Goal: Task Accomplishment & Management: Complete application form

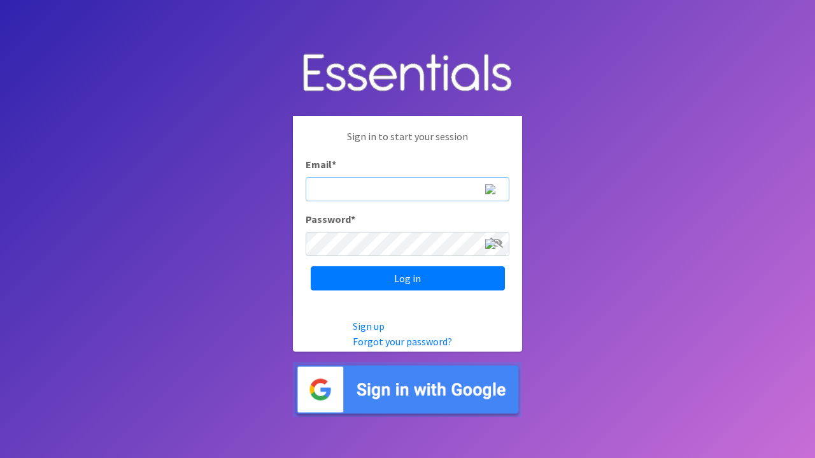
type input "[PERSON_NAME][EMAIL_ADDRESS][PERSON_NAME][DOMAIN_NAME]"
click at [407, 278] on input "Log in" at bounding box center [408, 278] width 194 height 24
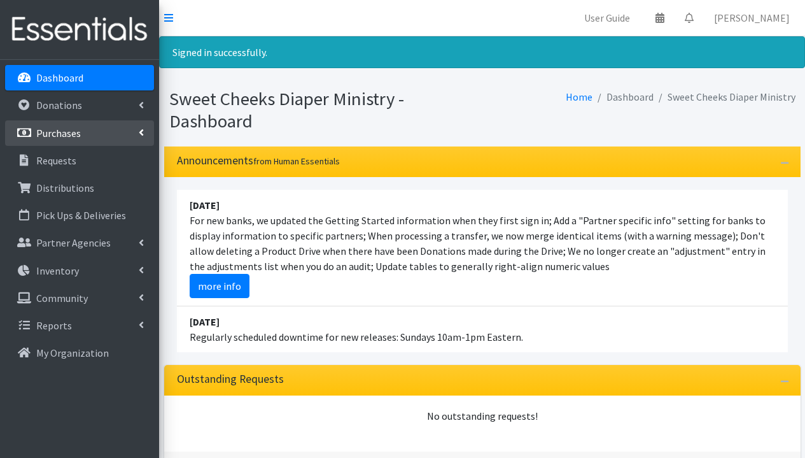
click at [94, 141] on link "Purchases" at bounding box center [79, 132] width 149 height 25
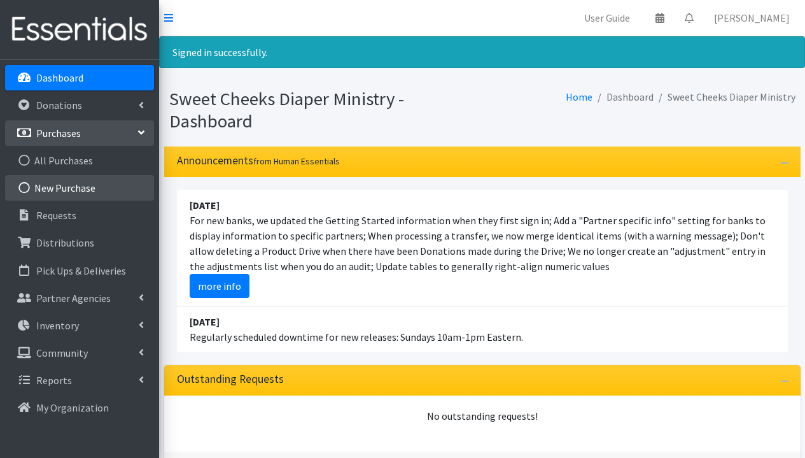
click at [79, 193] on link "New Purchase" at bounding box center [79, 187] width 149 height 25
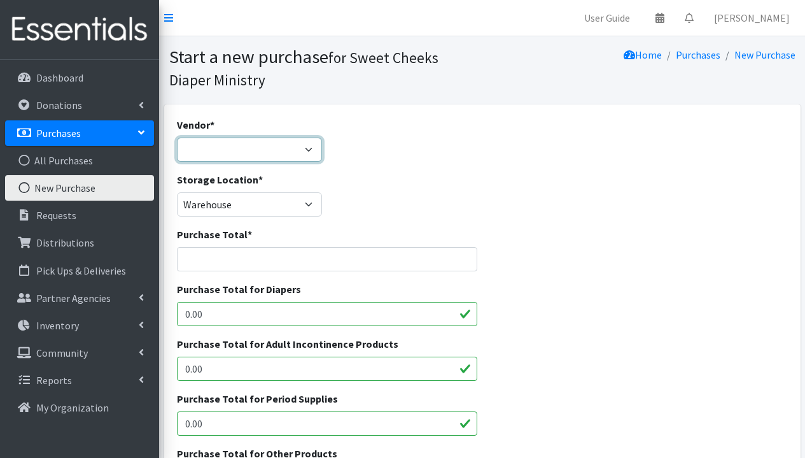
select select "186"
click at [279, 253] on input "Purchase Total *" at bounding box center [327, 259] width 301 height 24
type input "73.72"
drag, startPoint x: 270, startPoint y: 310, endPoint x: 170, endPoint y: 310, distance: 99.9
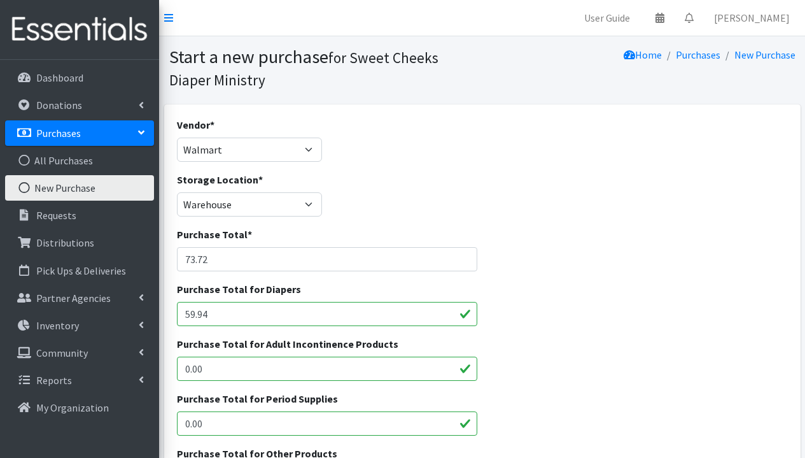
scroll to position [200, 0]
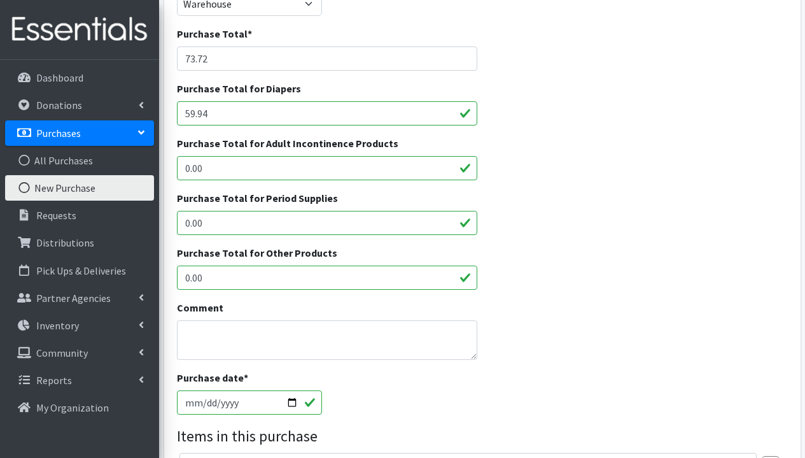
type input "59.94"
click at [362, 278] on input "0.00" at bounding box center [327, 277] width 301 height 24
type input "0"
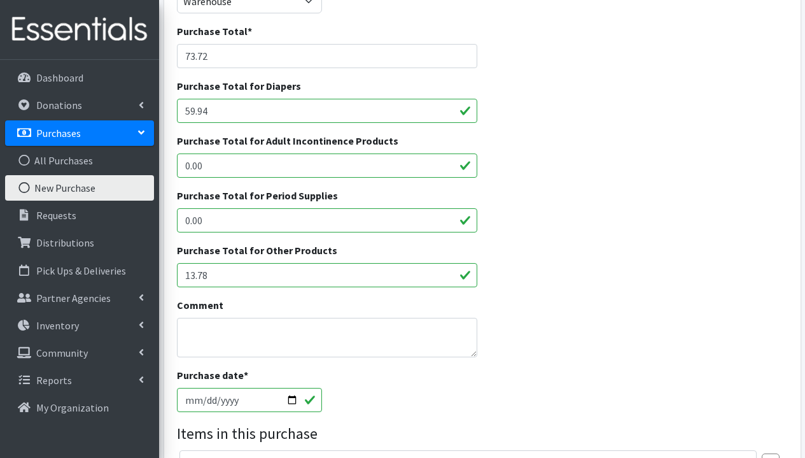
scroll to position [460, 0]
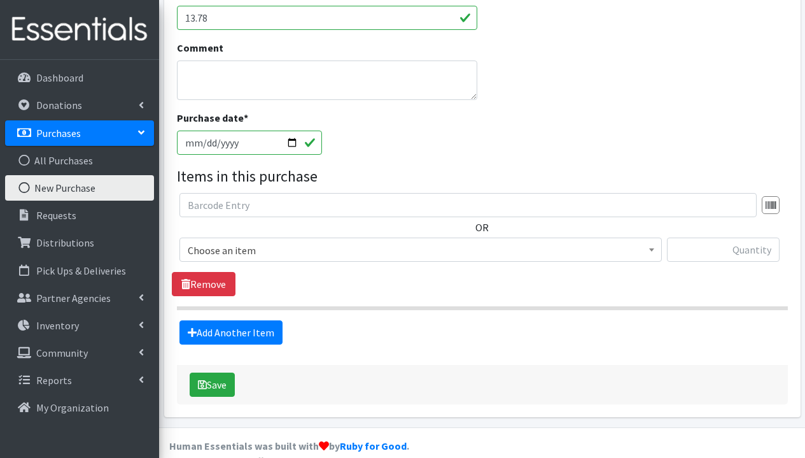
type input "13.78"
click at [277, 144] on input "2025-08-18" at bounding box center [250, 142] width 146 height 24
type input "2025-08-16"
click at [374, 161] on div "Purchase date * 2025-08-16" at bounding box center [482, 137] width 621 height 55
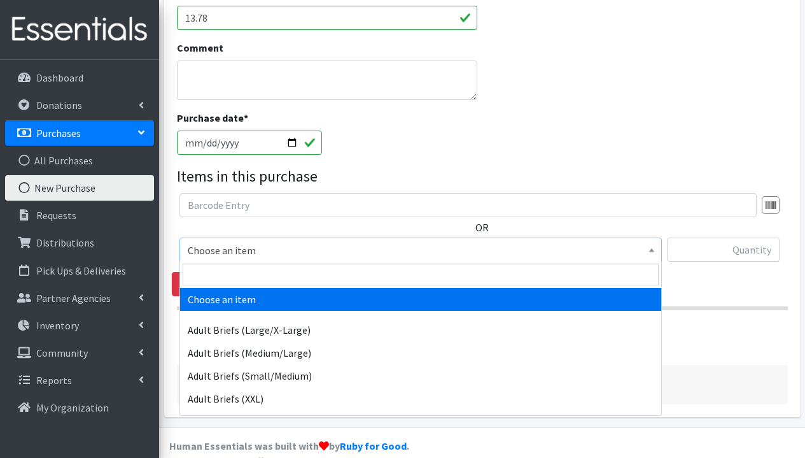
click at [262, 249] on span "Choose an item" at bounding box center [421, 250] width 466 height 18
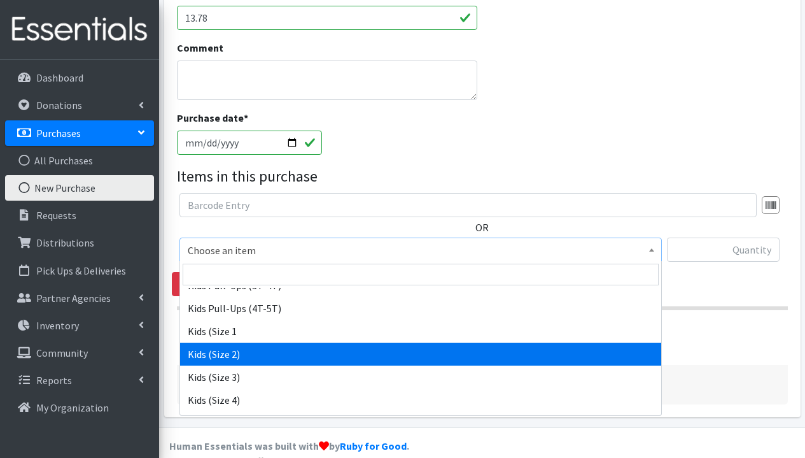
scroll to position [385, 0]
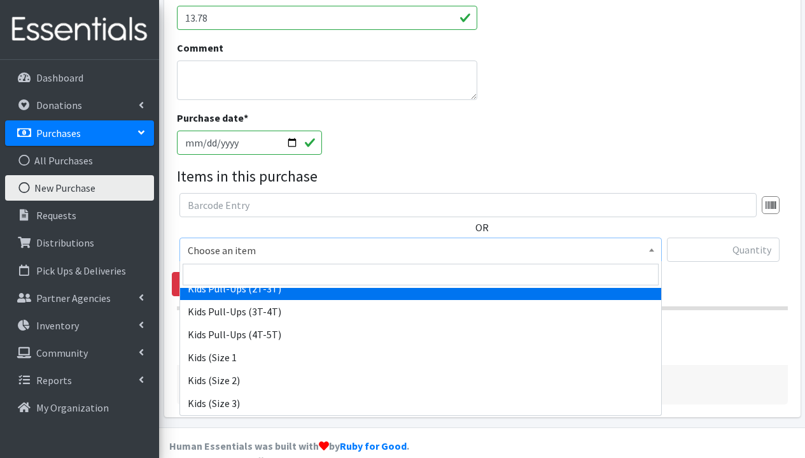
click at [267, 287] on span at bounding box center [420, 274] width 481 height 27
select select "1295"
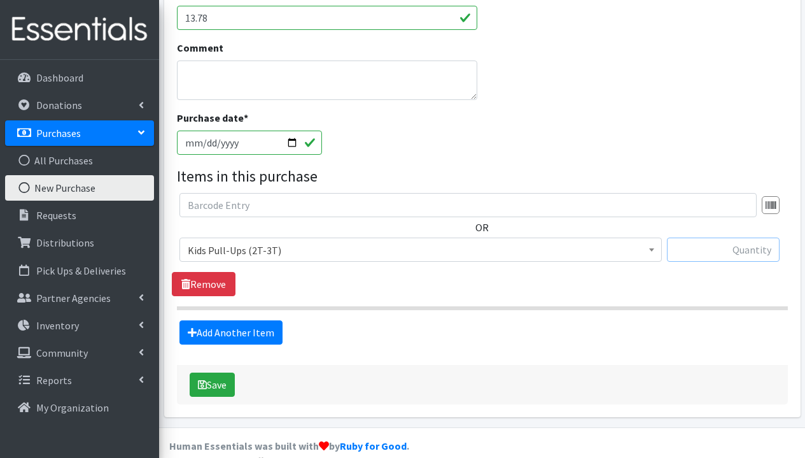
click at [705, 244] on input "text" at bounding box center [723, 249] width 113 height 24
type input "156"
click at [251, 330] on link "Add Another Item" at bounding box center [230, 332] width 103 height 24
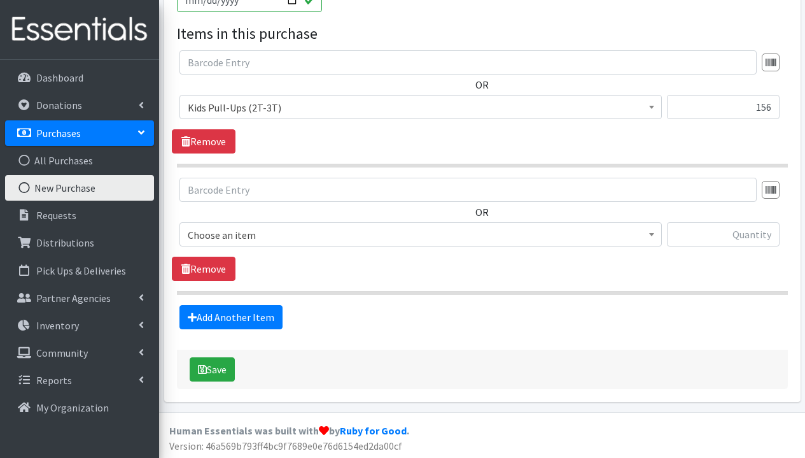
scroll to position [604, 0]
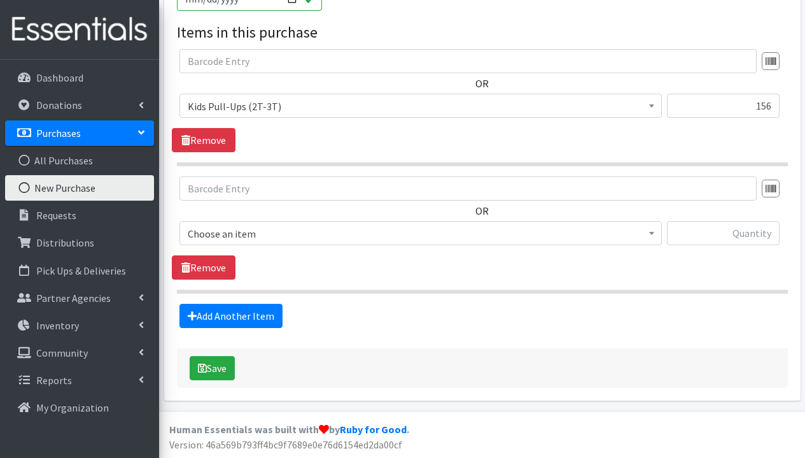
click at [351, 237] on span "Choose an item" at bounding box center [421, 234] width 466 height 18
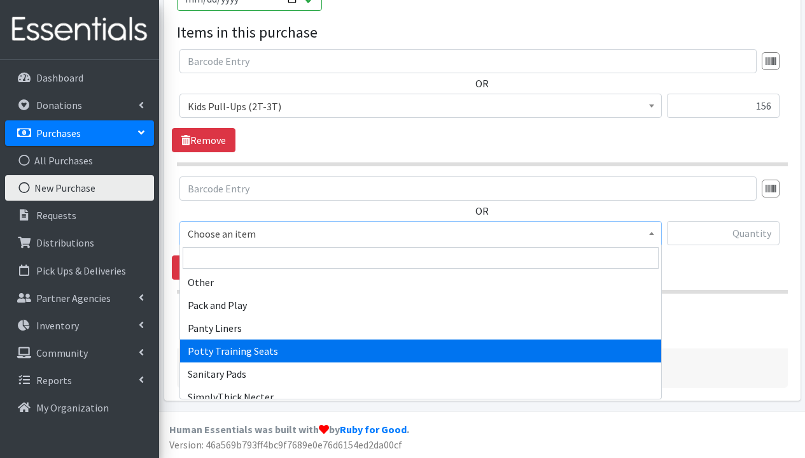
scroll to position [682, 0]
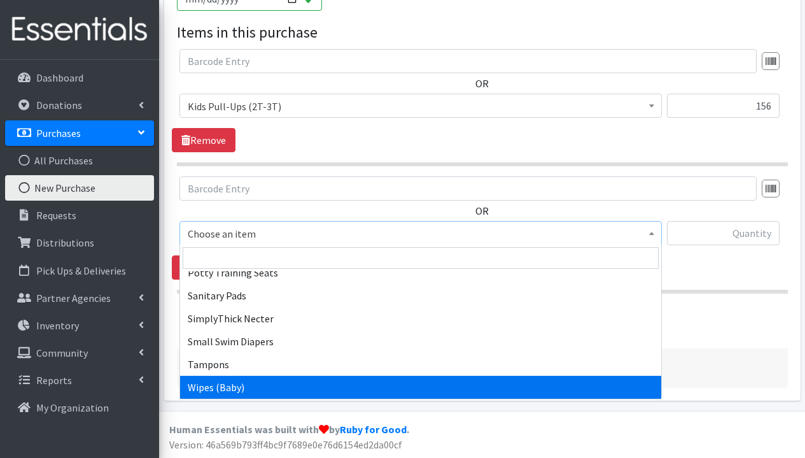
select select "1281"
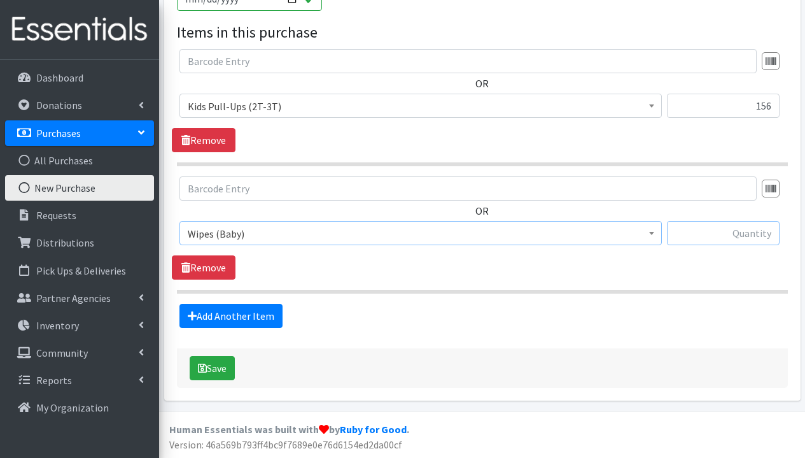
click at [687, 232] on input "text" at bounding box center [723, 233] width 113 height 24
type input "150"
click at [220, 366] on button "Save" at bounding box center [212, 368] width 45 height 24
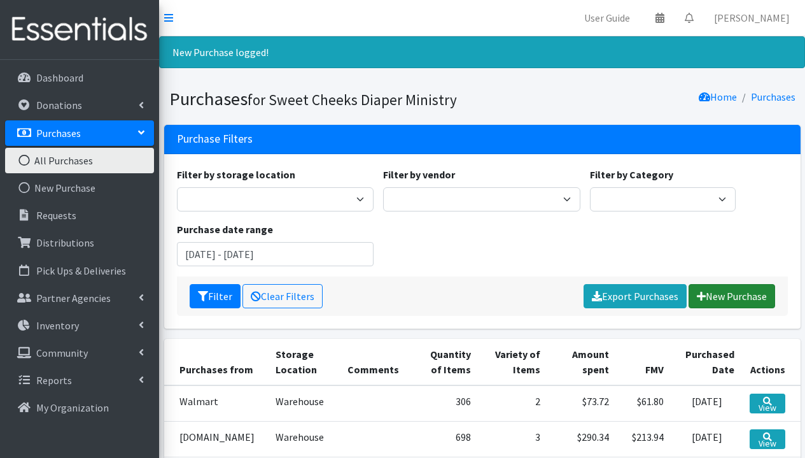
click at [740, 294] on link "New Purchase" at bounding box center [732, 296] width 87 height 24
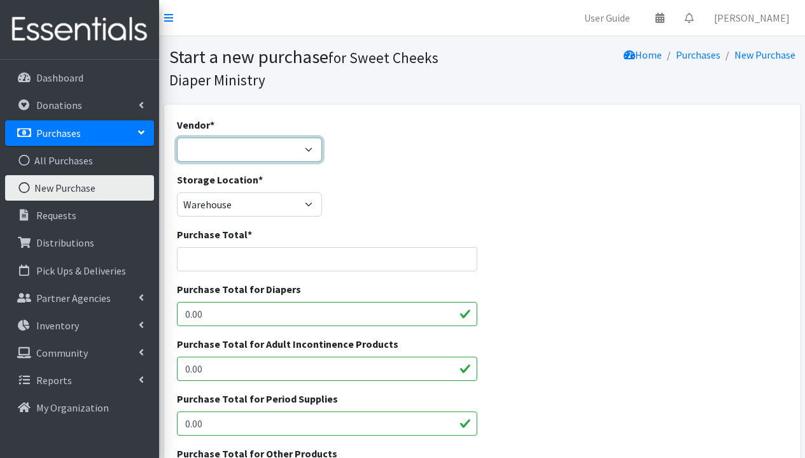
select select "186"
click at [309, 258] on input "Purchase Total *" at bounding box center [327, 259] width 301 height 24
type input "74.77"
click at [321, 307] on input "0.00" at bounding box center [327, 314] width 301 height 24
type input "0"
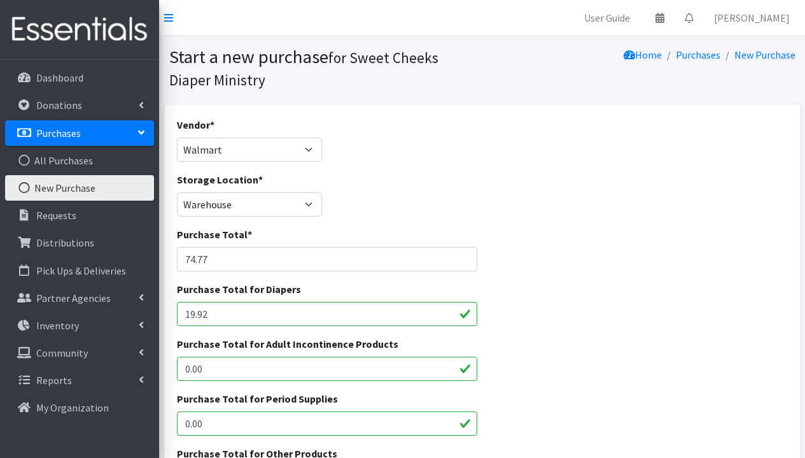
type input "19.92"
click at [288, 414] on input "0.00" at bounding box center [327, 423] width 301 height 24
type input "0"
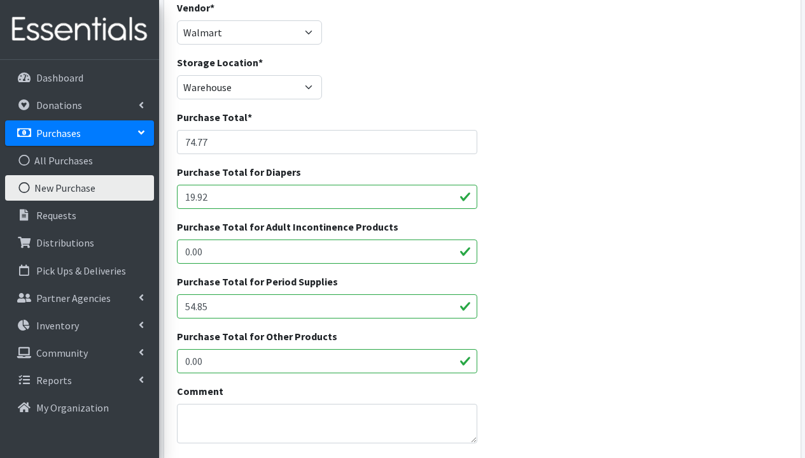
scroll to position [477, 0]
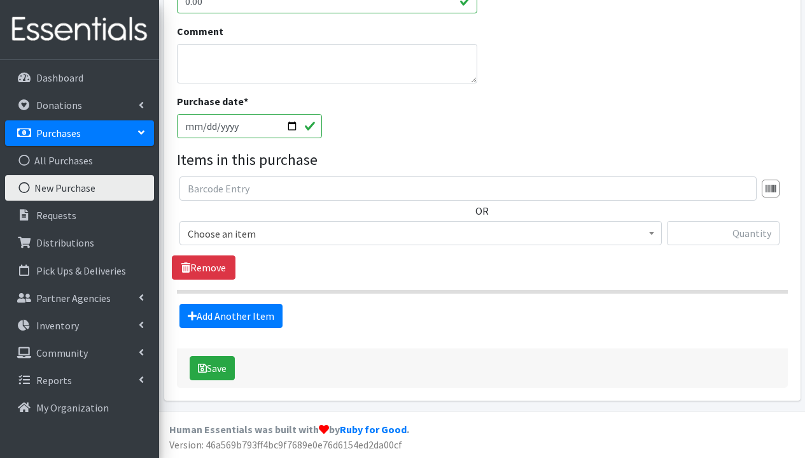
type input "54.85"
click at [270, 233] on span "Choose an item" at bounding box center [421, 234] width 466 height 18
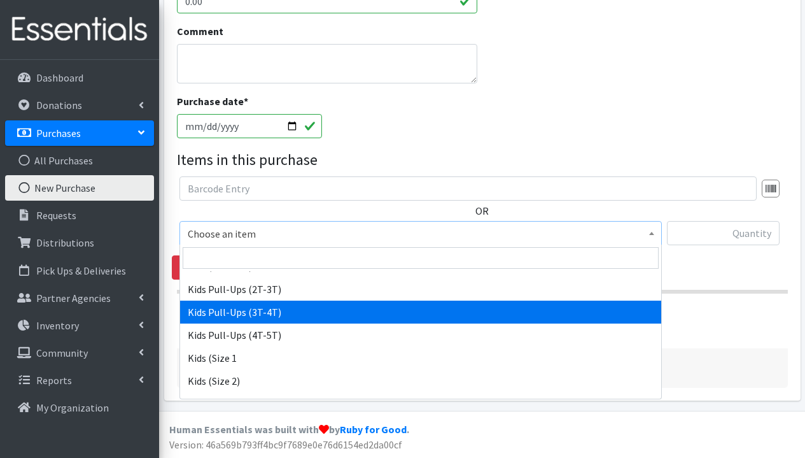
scroll to position [370, 0]
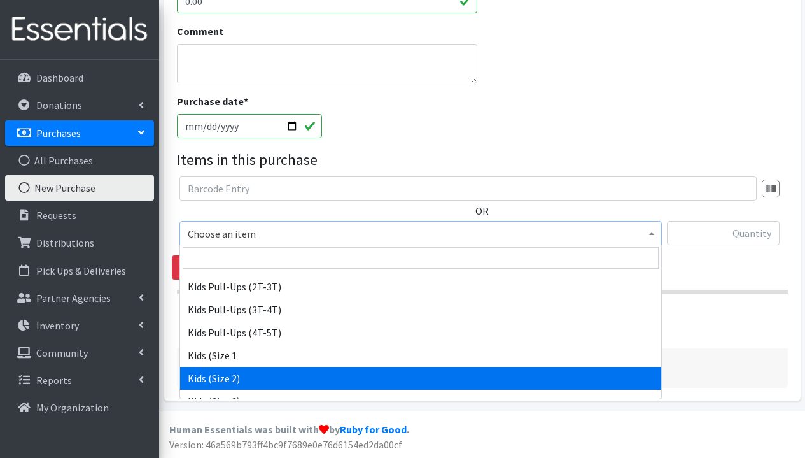
select select "1279"
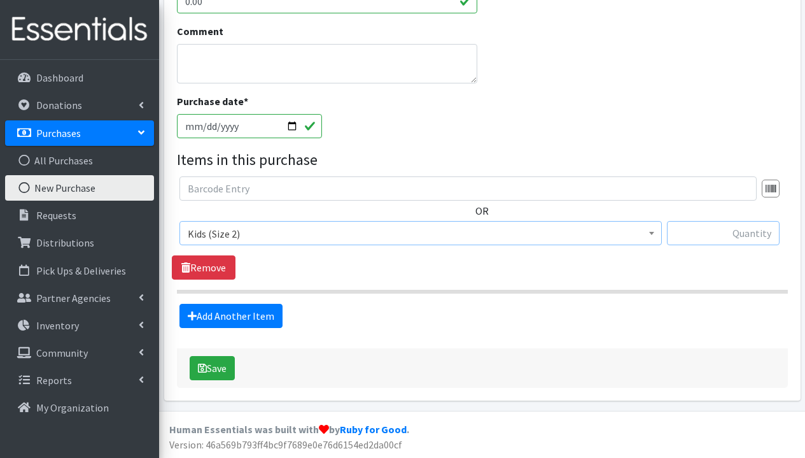
click at [713, 234] on input "text" at bounding box center [723, 233] width 113 height 24
type input "80"
click at [221, 314] on link "Add Another Item" at bounding box center [230, 316] width 103 height 24
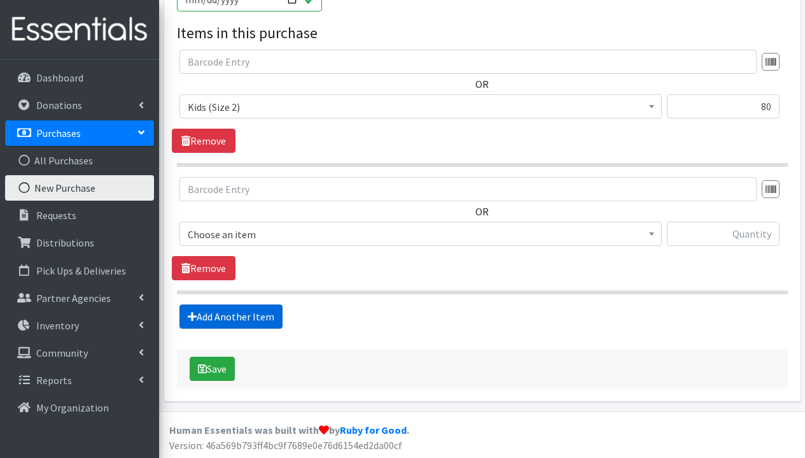
scroll to position [604, 0]
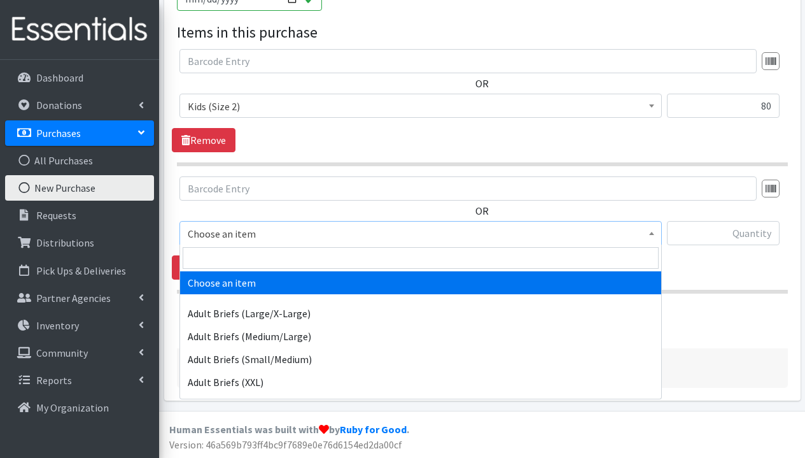
click at [274, 236] on span "Choose an item" at bounding box center [421, 234] width 466 height 18
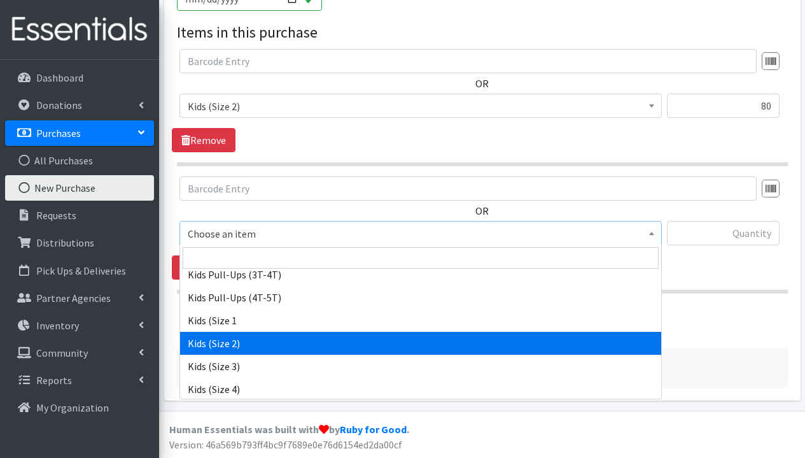
scroll to position [449, 0]
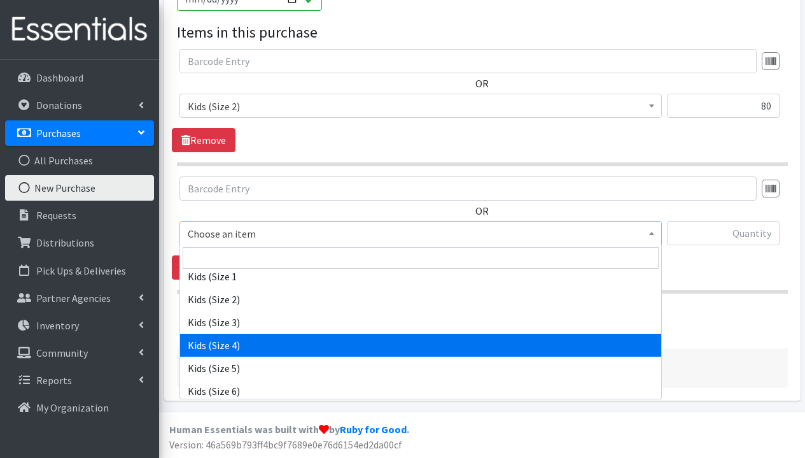
select select "1292"
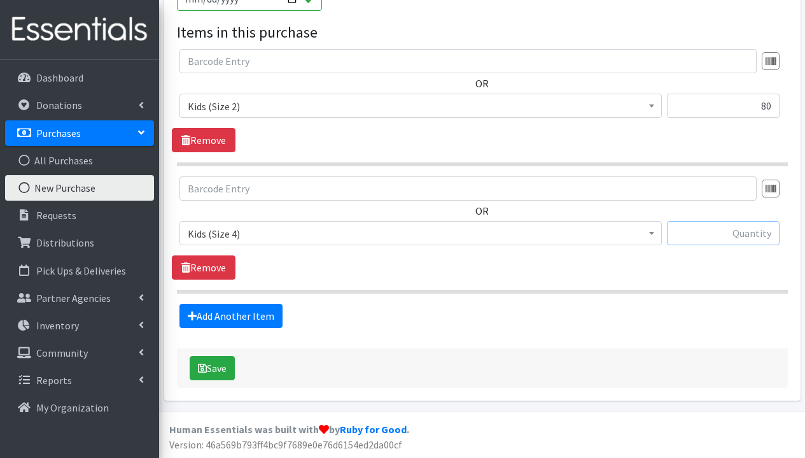
click at [721, 228] on input "text" at bounding box center [723, 233] width 113 height 24
type input "64"
click at [248, 312] on link "Add Another Item" at bounding box center [230, 316] width 103 height 24
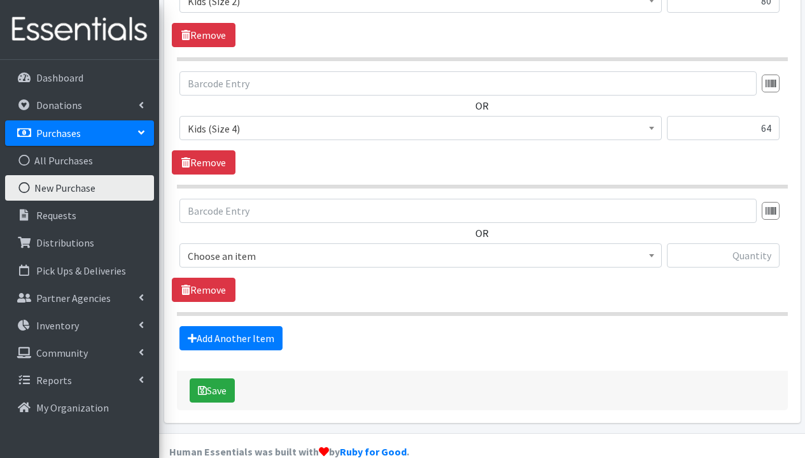
scroll to position [731, 0]
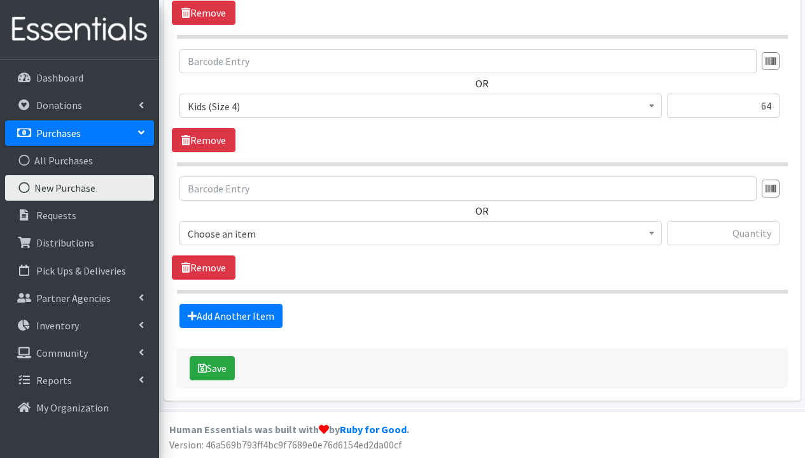
click at [274, 234] on span "Choose an item" at bounding box center [421, 234] width 466 height 18
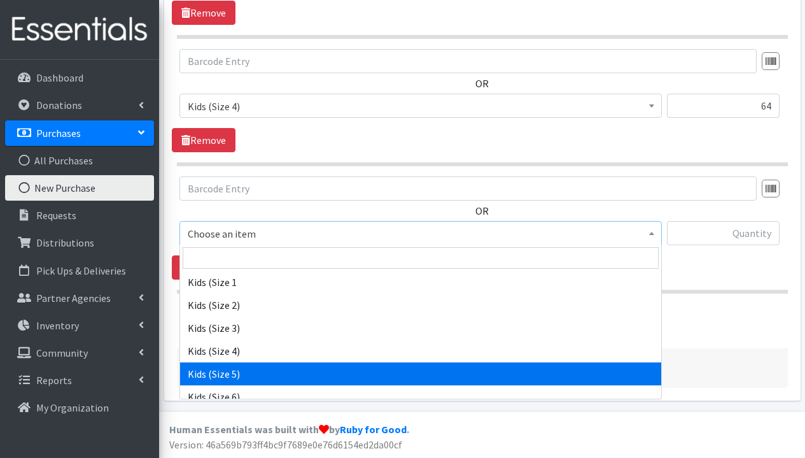
scroll to position [640, 0]
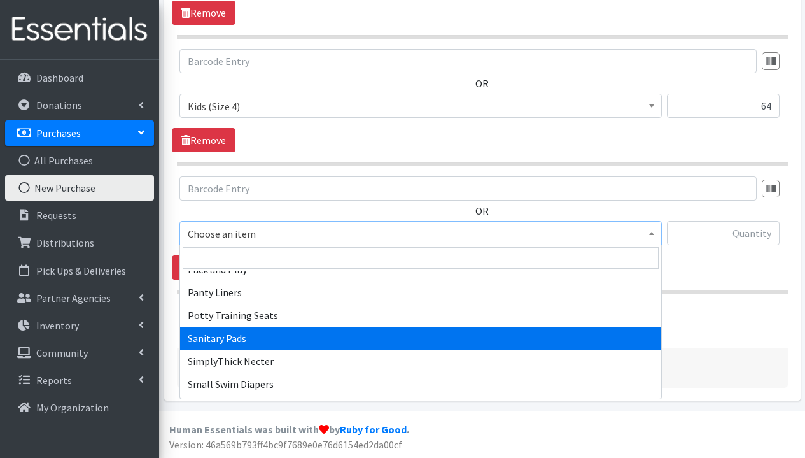
select select "3388"
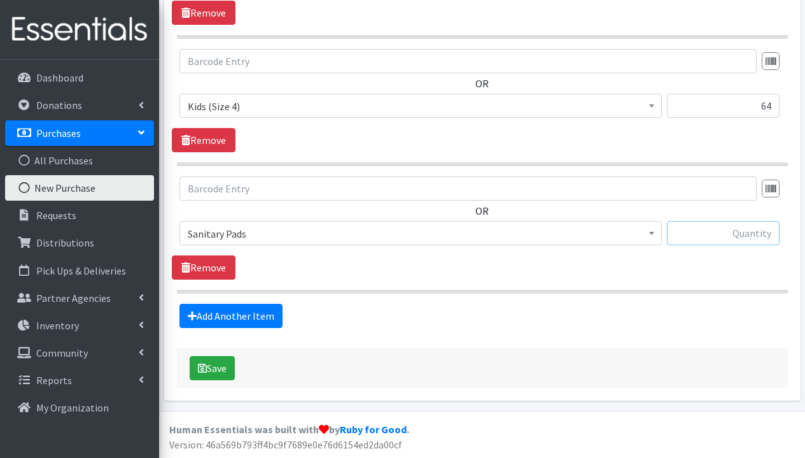
click at [724, 231] on input "text" at bounding box center [723, 233] width 113 height 24
type input "120"
click at [234, 316] on link "Add Another Item" at bounding box center [230, 316] width 103 height 24
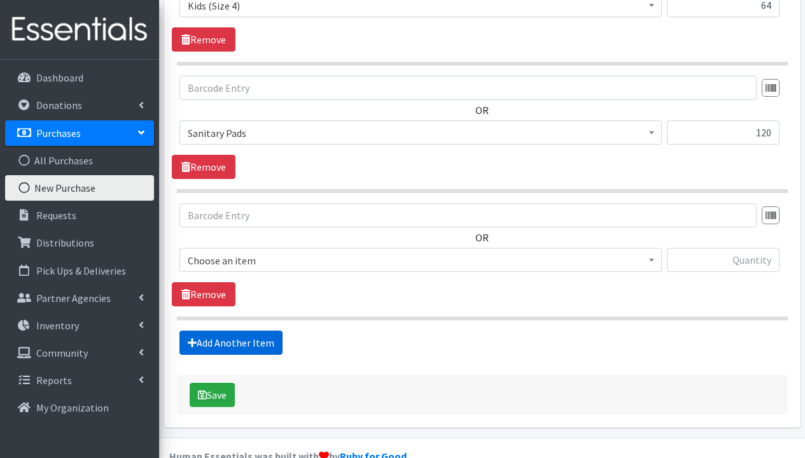
scroll to position [859, 0]
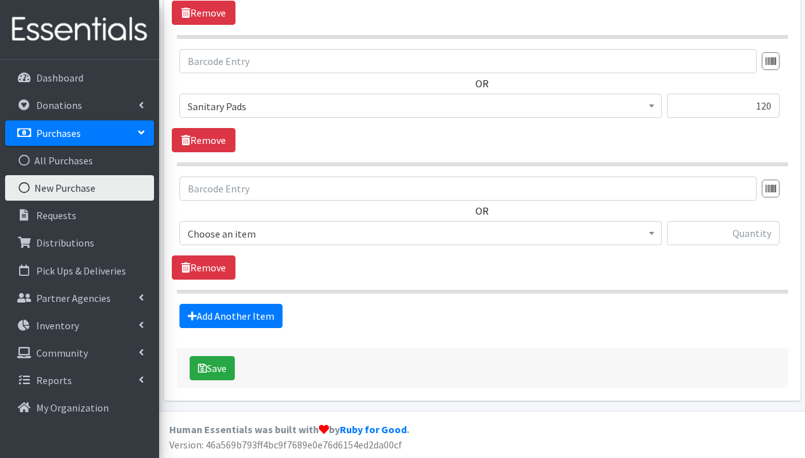
click at [340, 239] on span "Choose an item" at bounding box center [421, 234] width 466 height 18
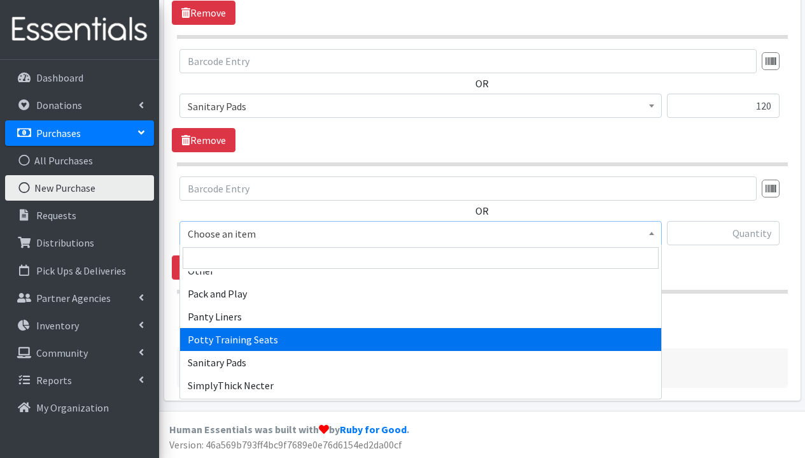
scroll to position [682, 0]
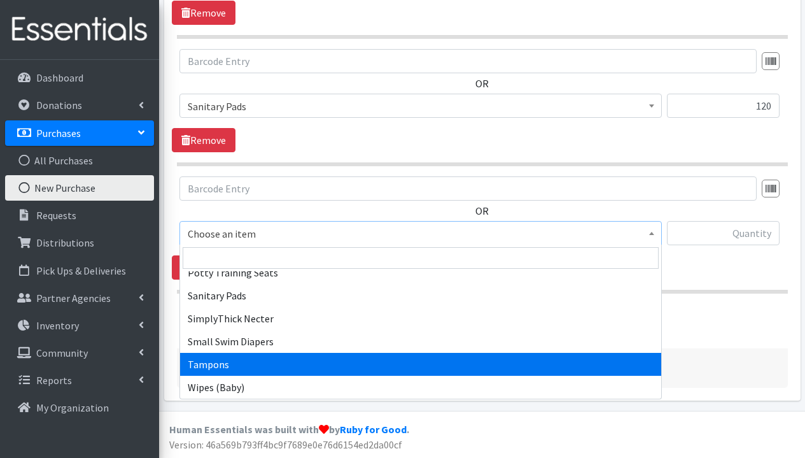
select select "3389"
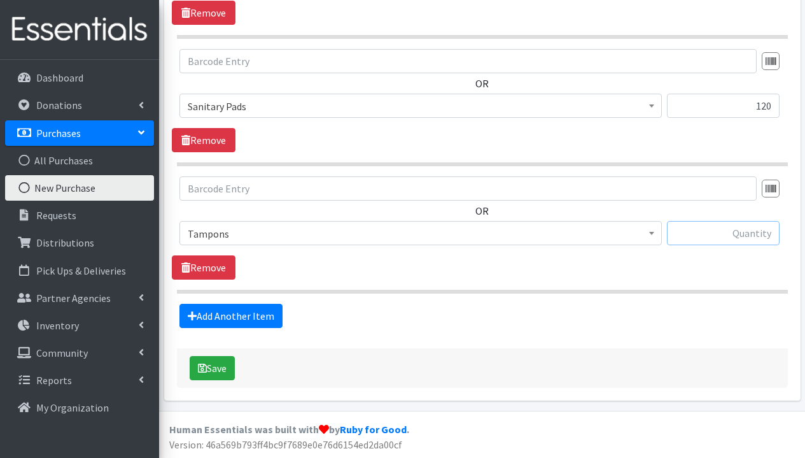
click at [708, 223] on input "text" at bounding box center [723, 233] width 113 height 24
type input "90"
click at [649, 312] on div "Add Another Item" at bounding box center [482, 316] width 621 height 24
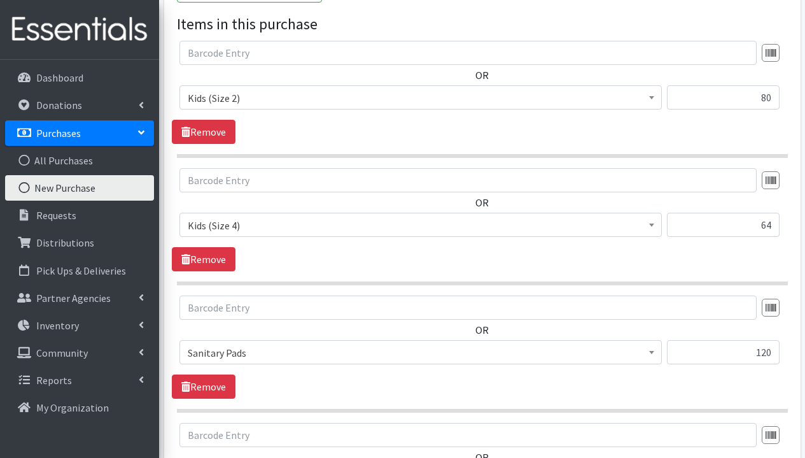
scroll to position [461, 0]
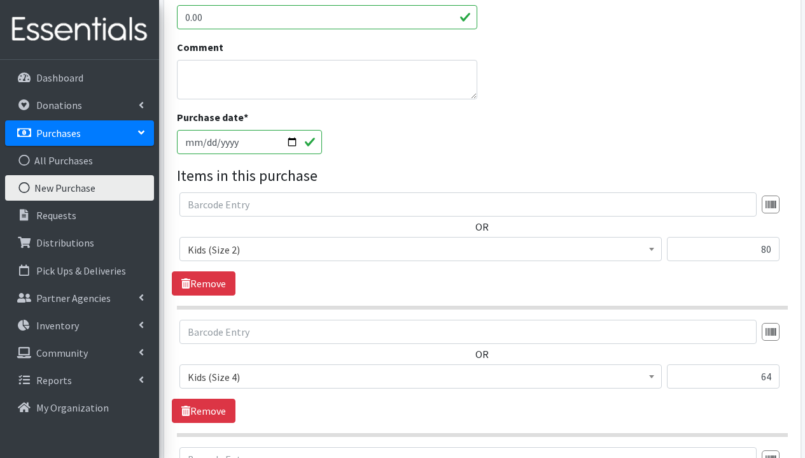
click at [237, 139] on input "2025-08-18" at bounding box center [250, 142] width 146 height 24
type input "2025-08-15"
click at [393, 140] on div "Purchase date * 2025-08-15" at bounding box center [482, 136] width 621 height 55
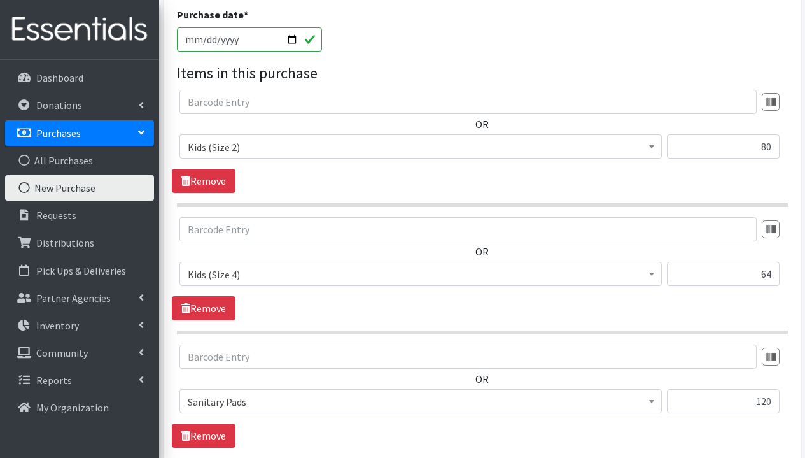
scroll to position [820, 0]
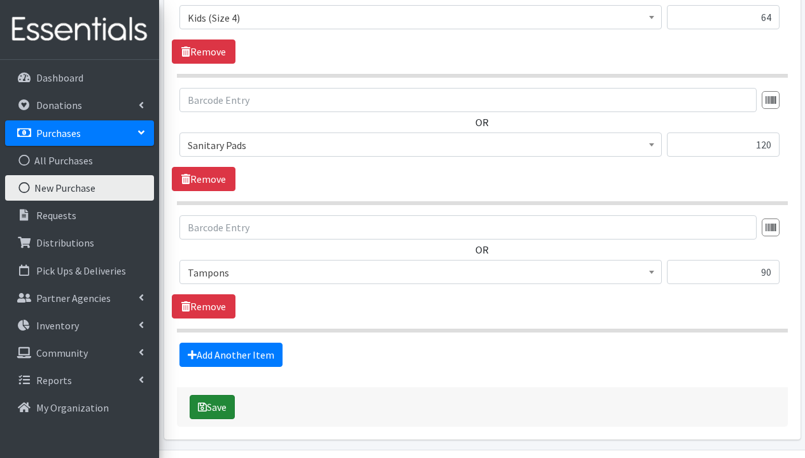
click at [212, 411] on button "Save" at bounding box center [212, 407] width 45 height 24
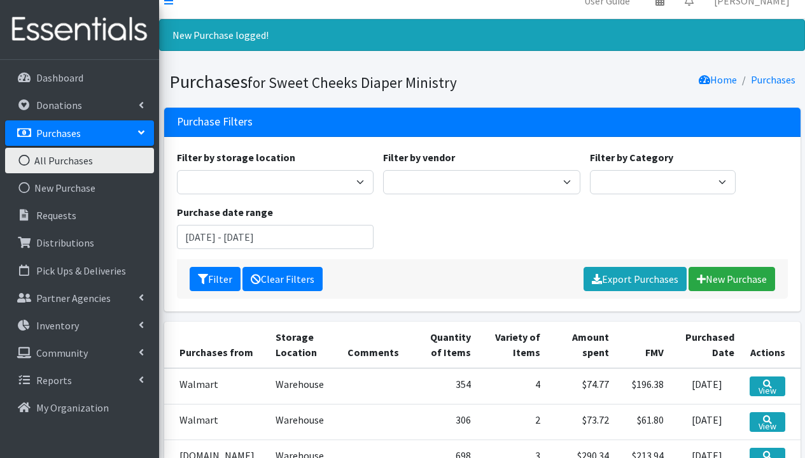
scroll to position [78, 0]
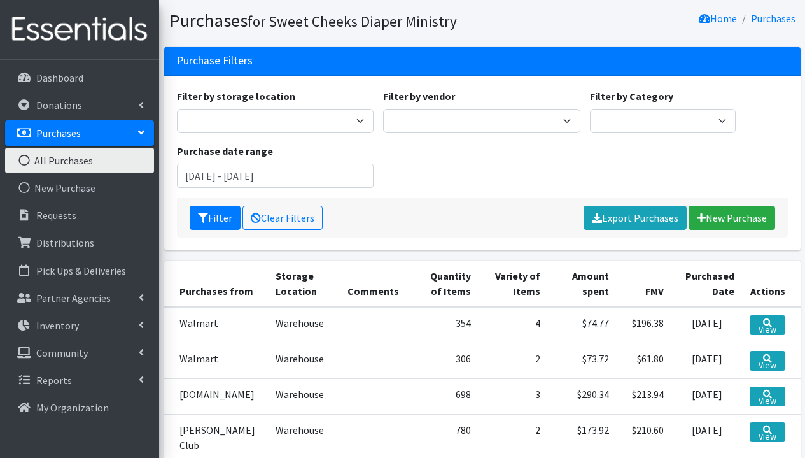
click at [268, 324] on td "Warehouse" at bounding box center [304, 325] width 72 height 36
click at [768, 323] on link "View" at bounding box center [768, 325] width 36 height 20
click at [773, 362] on link "View" at bounding box center [768, 361] width 36 height 20
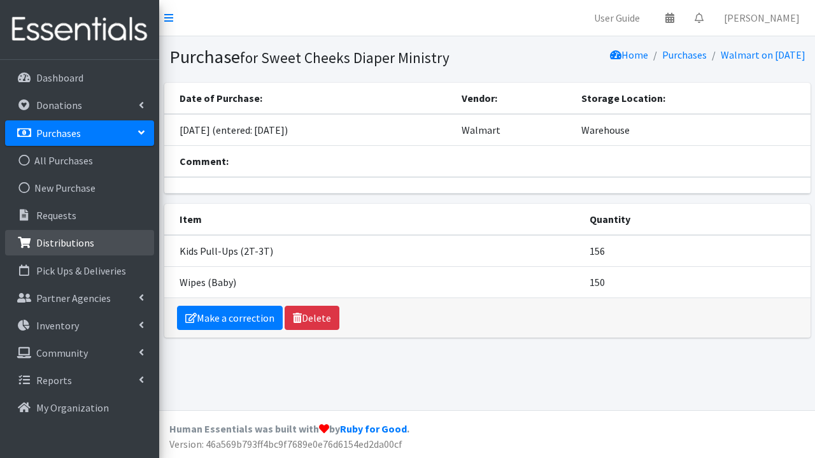
click at [73, 251] on link "Distributions" at bounding box center [79, 242] width 149 height 25
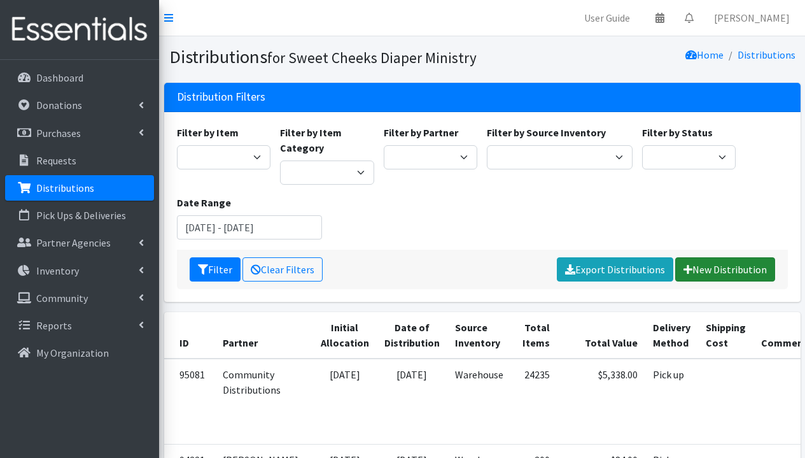
click at [697, 270] on link "New Distribution" at bounding box center [725, 269] width 100 height 24
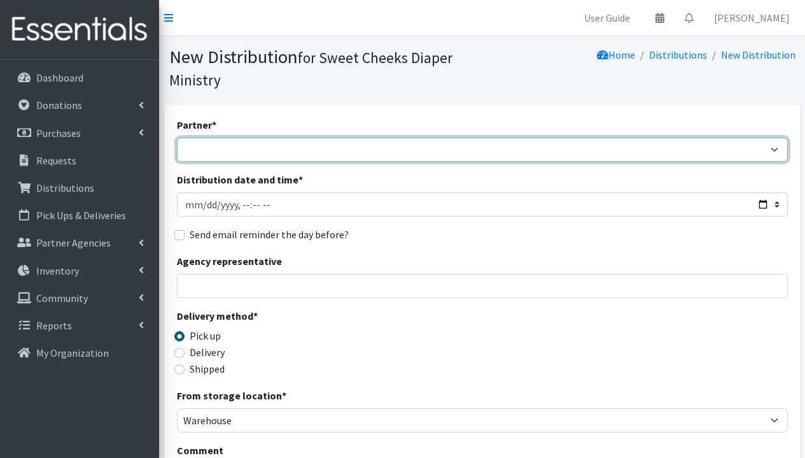
select select "5170"
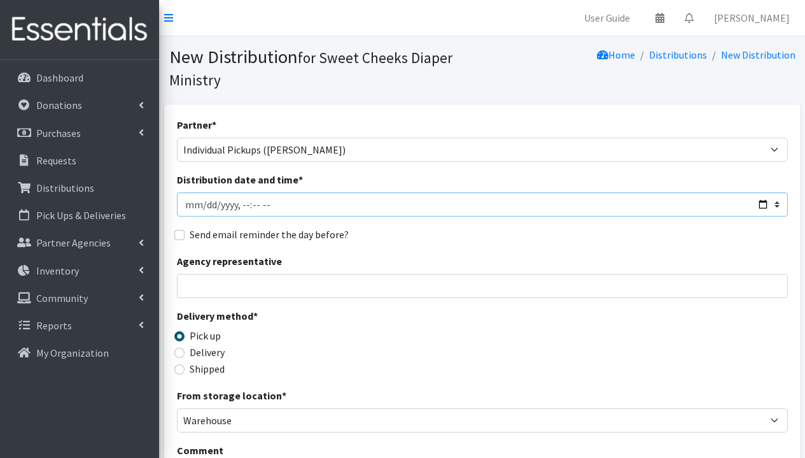
click at [203, 205] on input "Distribution date and time *" at bounding box center [482, 204] width 611 height 24
click at [244, 206] on input "Distribution date and time *" at bounding box center [482, 204] width 611 height 24
type input "2025-08-16T10:00"
click at [330, 323] on div "Delivery method * Pick up Delivery Shipped Shipping cost" at bounding box center [482, 348] width 611 height 80
click at [325, 291] on input "Agency representative" at bounding box center [482, 286] width 611 height 24
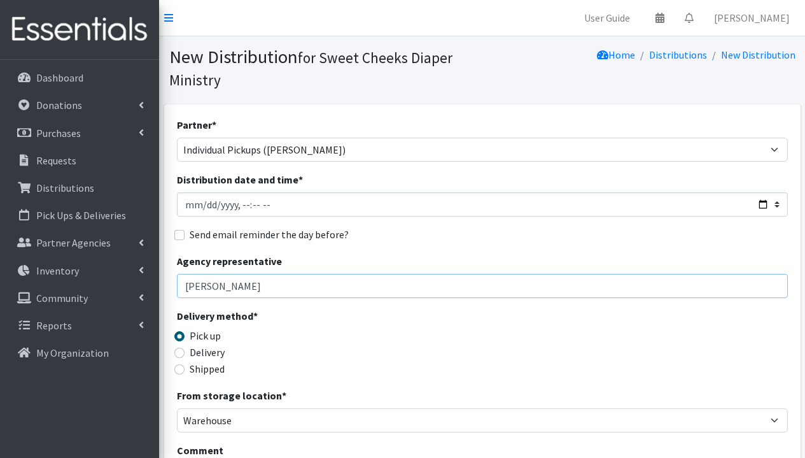
type input "[PERSON_NAME]"
click at [210, 357] on label "Delivery" at bounding box center [207, 351] width 35 height 15
click at [185, 357] on input "Delivery" at bounding box center [179, 352] width 10 height 10
radio input "true"
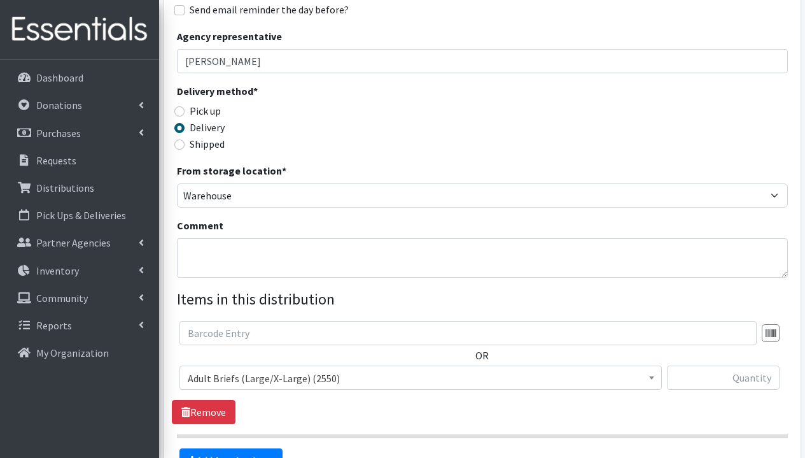
scroll to position [369, 0]
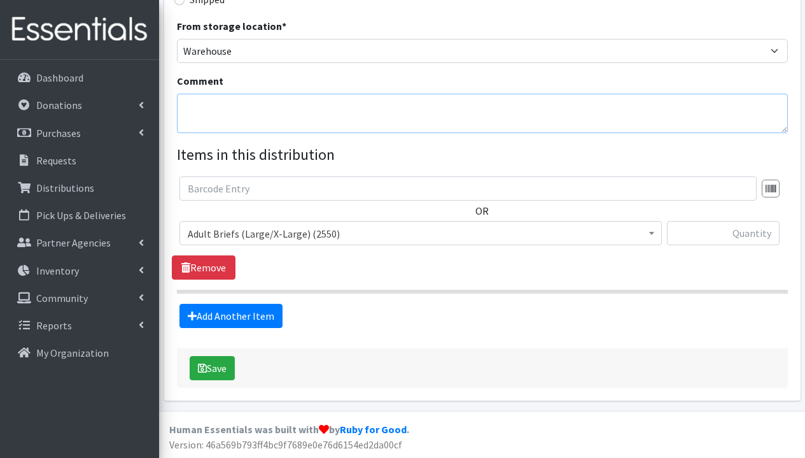
click at [261, 116] on textarea "Comment" at bounding box center [482, 113] width 611 height 39
type textarea "Toleda - Valero Senetra-Foster Mom"
click at [227, 232] on span "Adult Briefs (Large/X-Large) (2550)" at bounding box center [421, 234] width 466 height 18
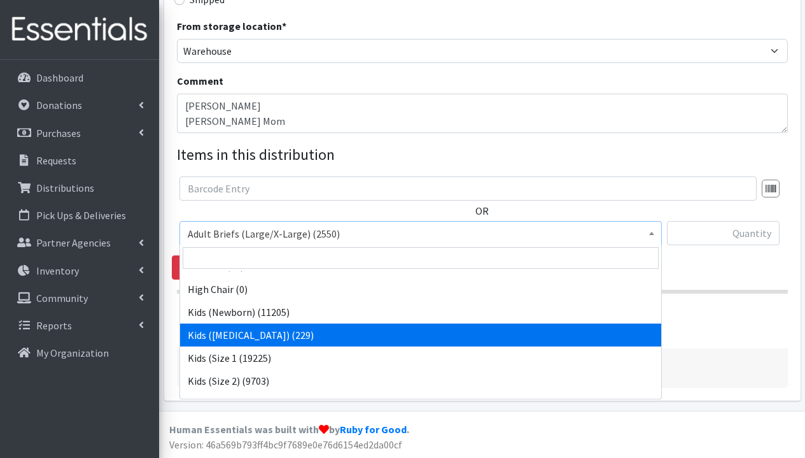
scroll to position [288, 0]
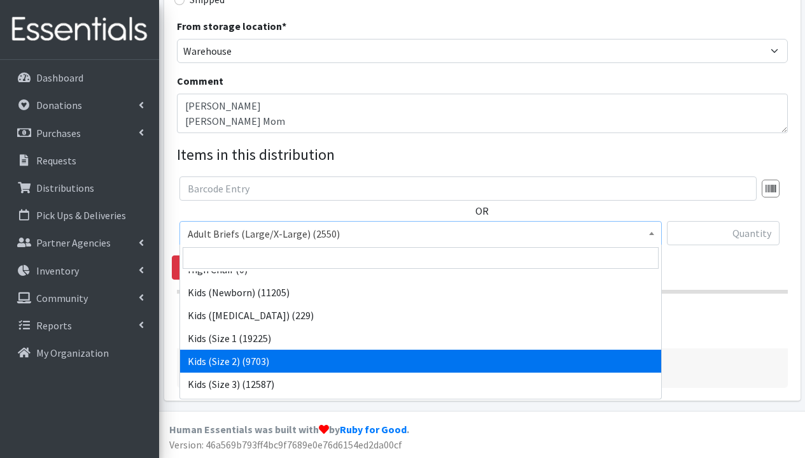
select select "1279"
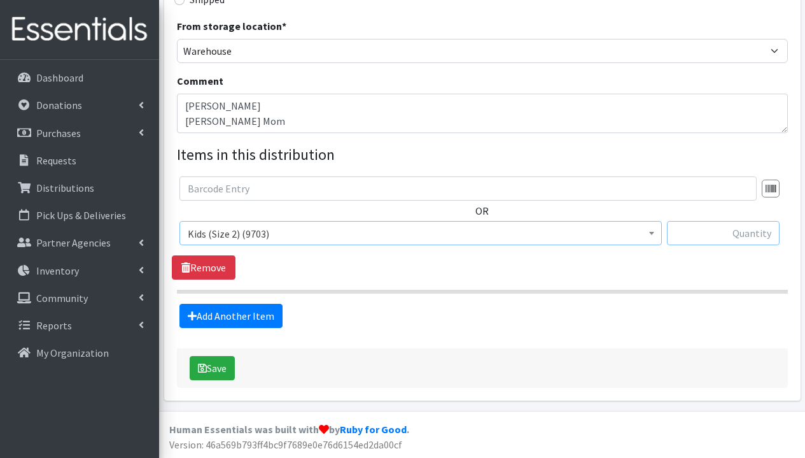
click at [731, 231] on input "text" at bounding box center [723, 233] width 113 height 24
type input "80"
click at [249, 320] on link "Add Another Item" at bounding box center [230, 316] width 103 height 24
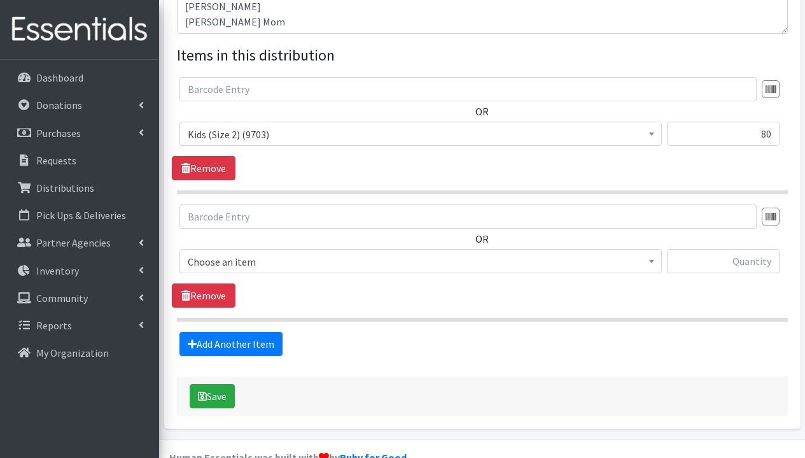
scroll to position [496, 0]
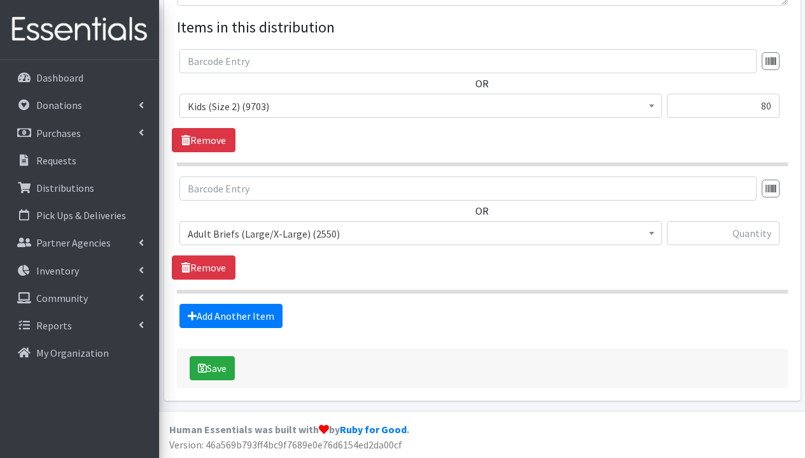
click at [286, 230] on span "Adult Briefs (Large/X-Large) (2550)" at bounding box center [421, 234] width 466 height 18
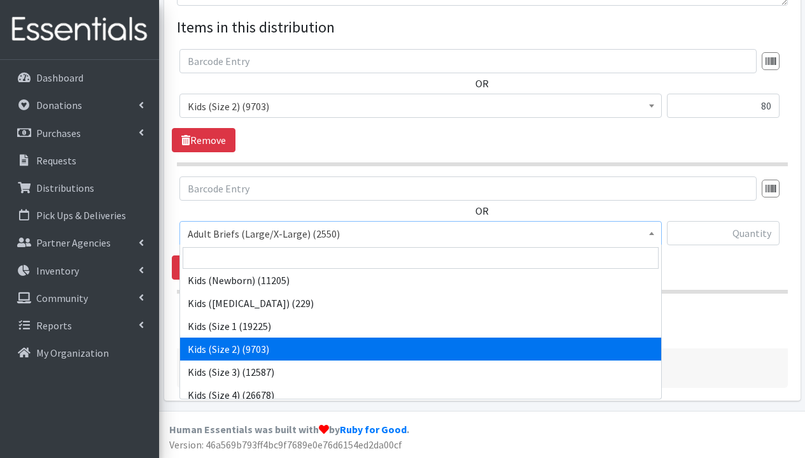
scroll to position [313, 0]
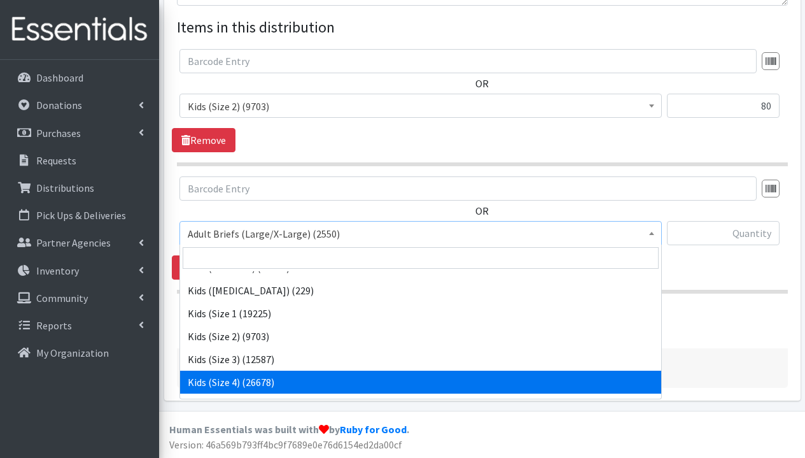
select select "1292"
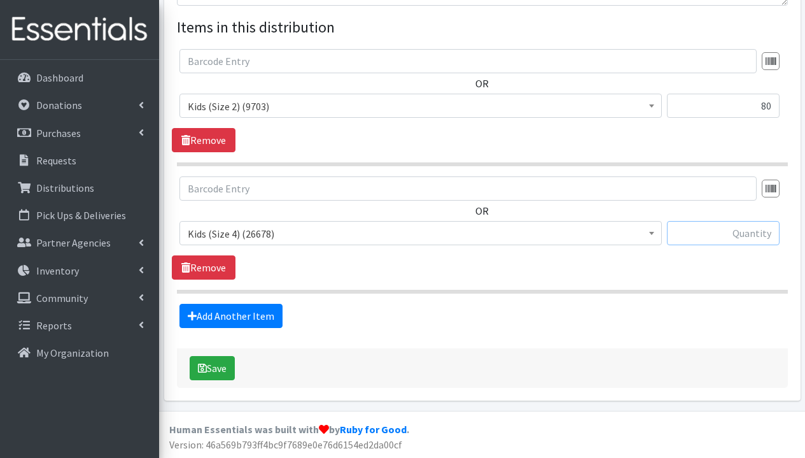
click at [713, 231] on input "text" at bounding box center [723, 233] width 113 height 24
type input "64"
click at [245, 318] on link "Add Another Item" at bounding box center [230, 316] width 103 height 24
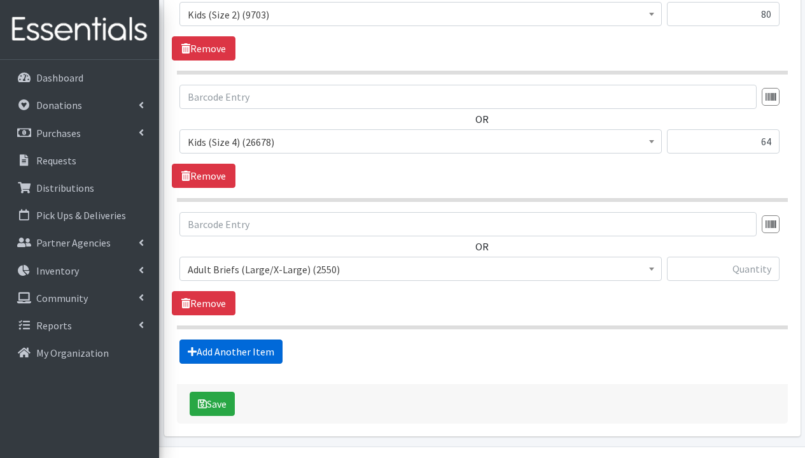
scroll to position [624, 0]
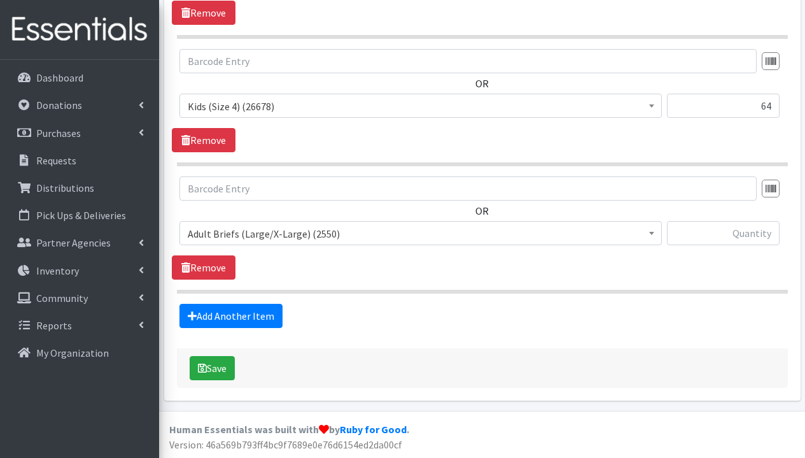
click at [309, 241] on span "Adult Briefs (Large/X-Large) (2550)" at bounding box center [421, 234] width 466 height 18
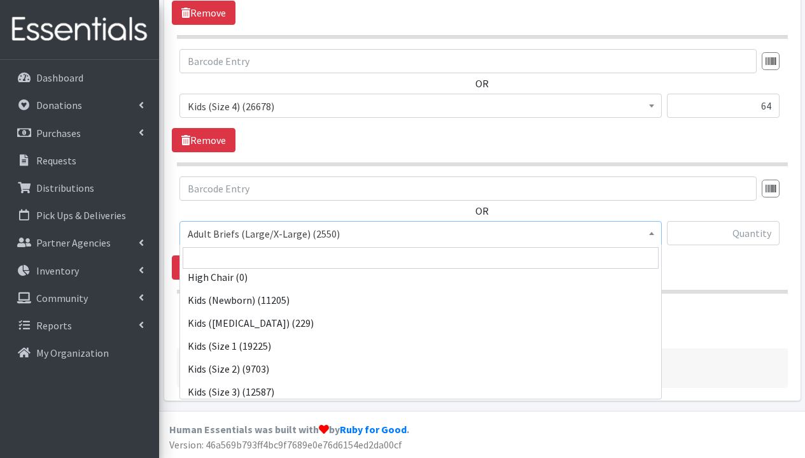
scroll to position [429, 0]
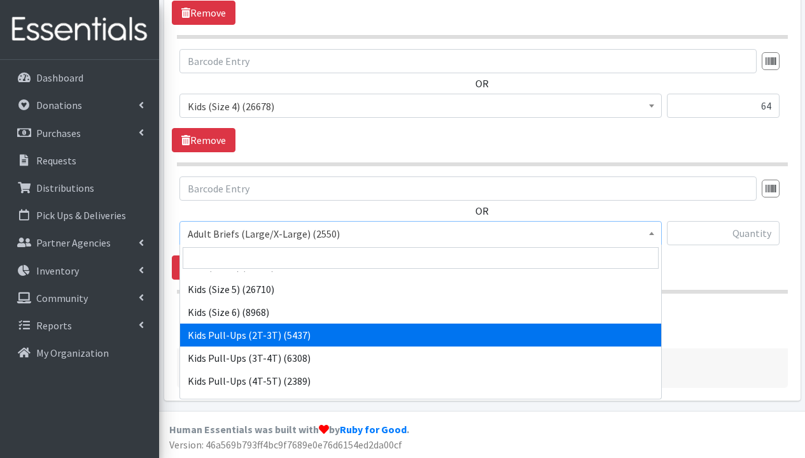
select select "1295"
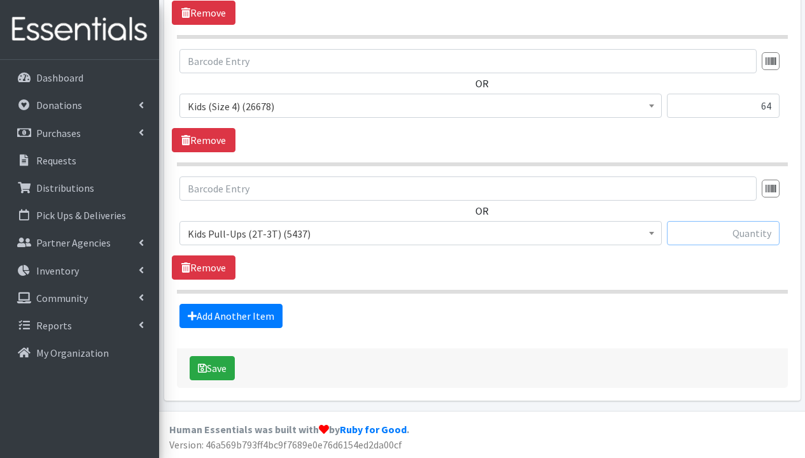
click at [727, 233] on input "text" at bounding box center [723, 233] width 113 height 24
type input "156"
click at [267, 320] on link "Add Another Item" at bounding box center [230, 316] width 103 height 24
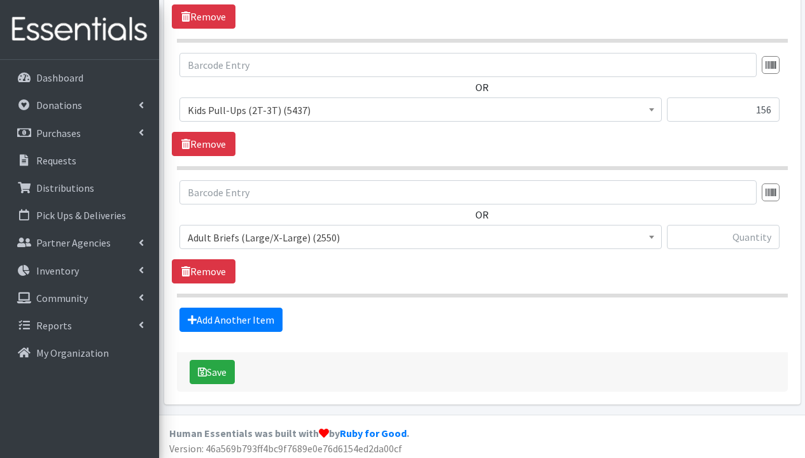
scroll to position [751, 0]
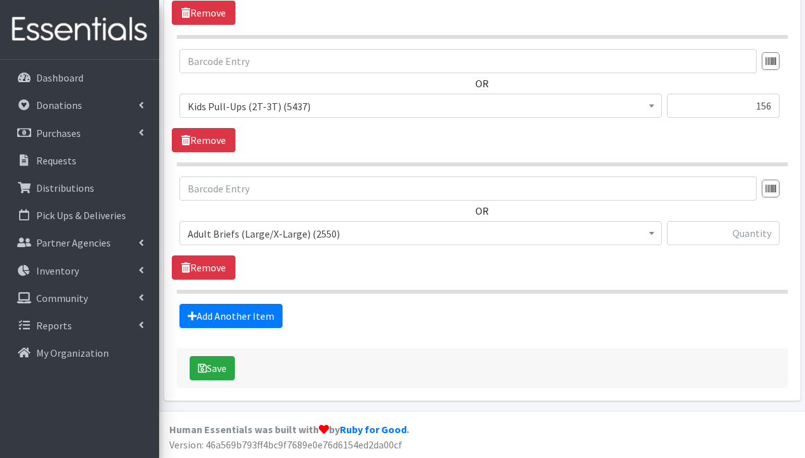
click at [348, 230] on span "Adult Briefs (Large/X-Large) (2550)" at bounding box center [421, 234] width 466 height 18
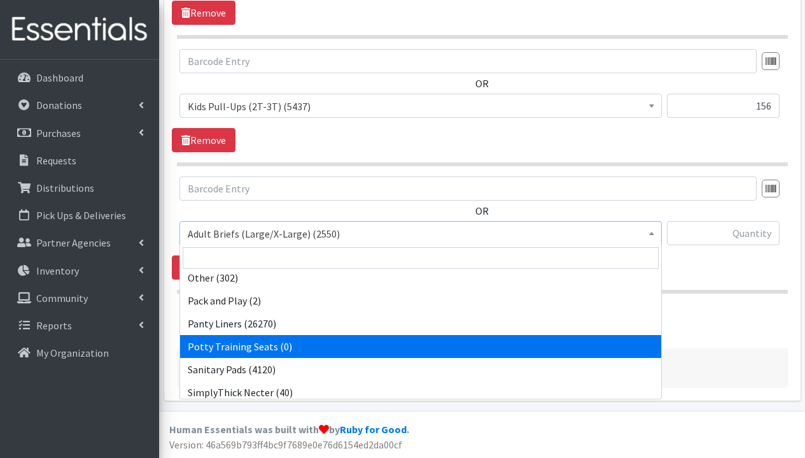
scroll to position [580, 0]
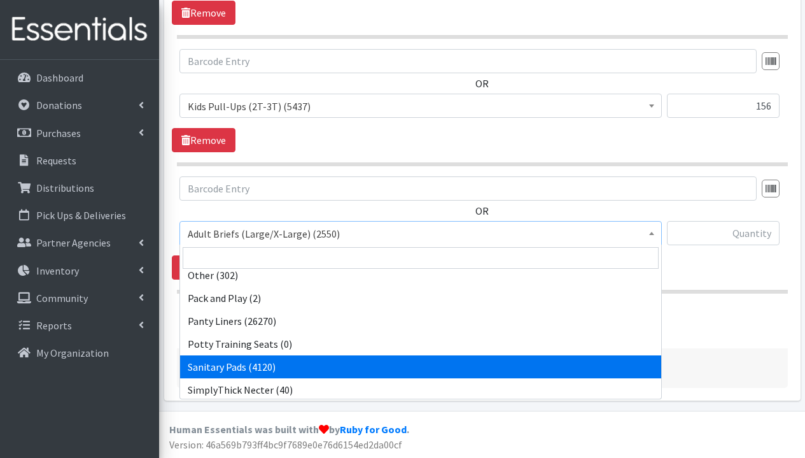
select select "3388"
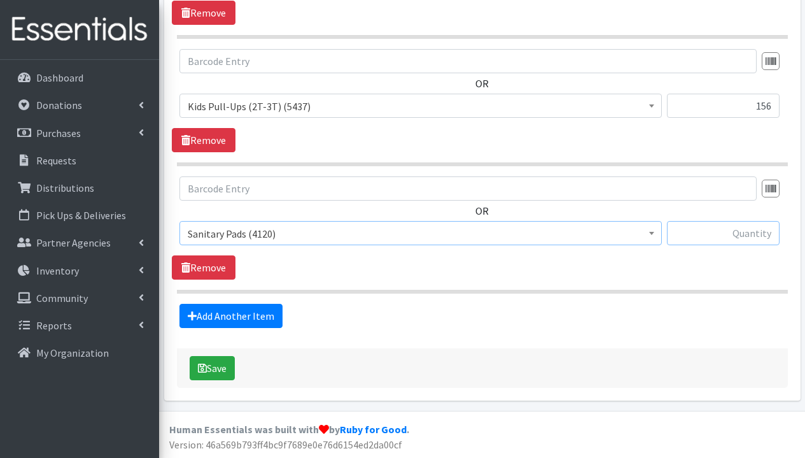
click at [731, 235] on input "text" at bounding box center [723, 233] width 113 height 24
type input "120"
click at [232, 311] on link "Add Another Item" at bounding box center [230, 316] width 103 height 24
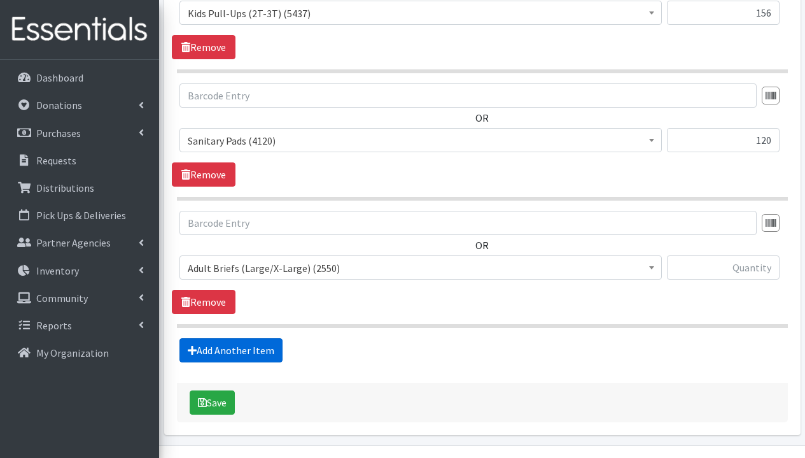
scroll to position [878, 0]
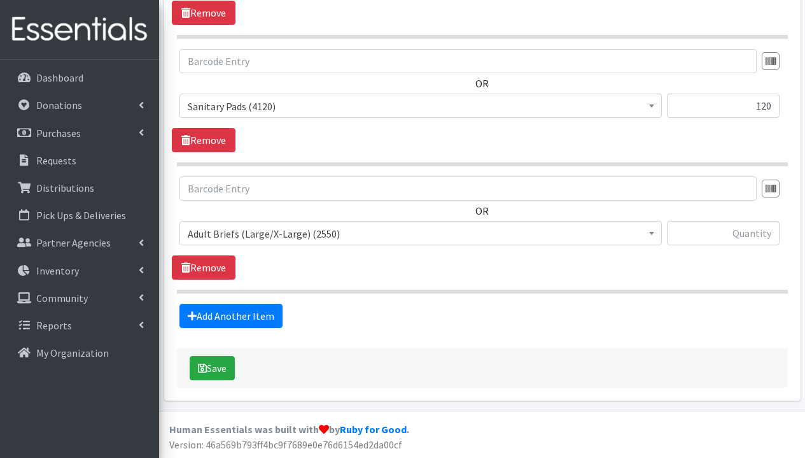
click at [261, 232] on span "Adult Briefs (Large/X-Large) (2550)" at bounding box center [421, 234] width 466 height 18
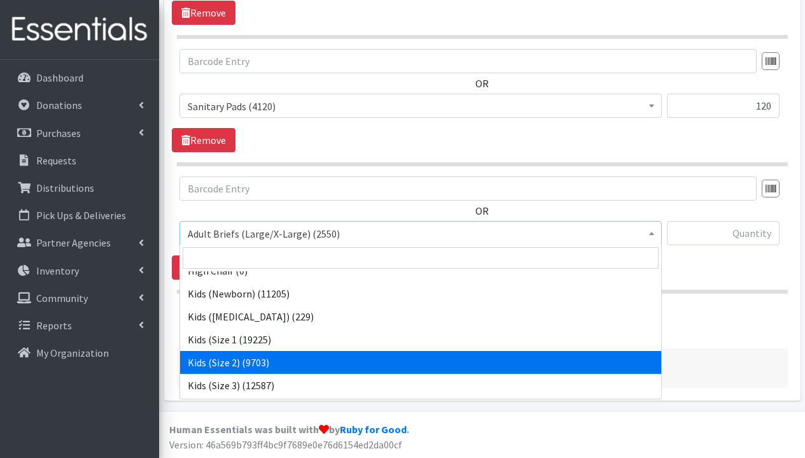
scroll to position [652, 0]
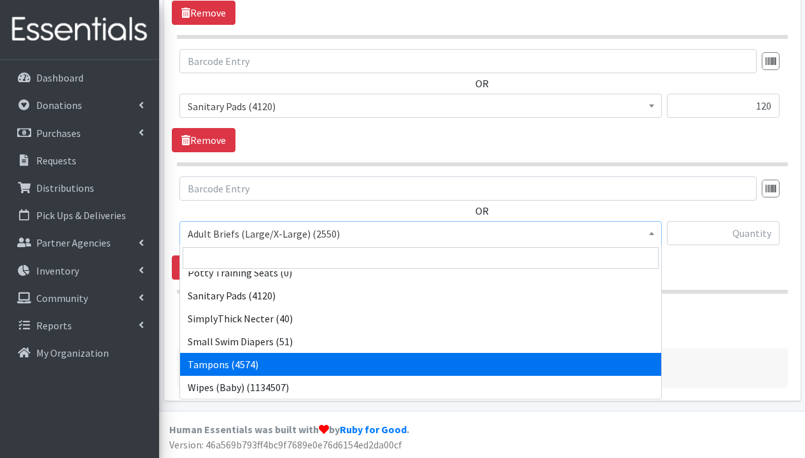
select select "3389"
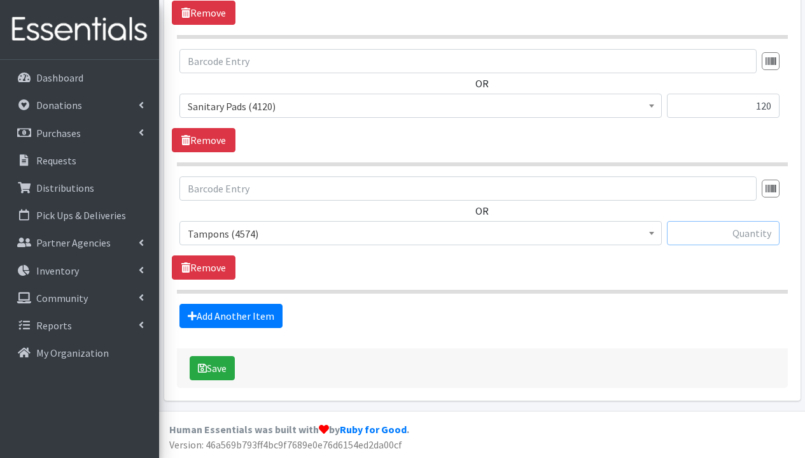
click at [733, 230] on input "text" at bounding box center [723, 233] width 113 height 24
type input "90"
click at [218, 369] on button "Save" at bounding box center [212, 368] width 45 height 24
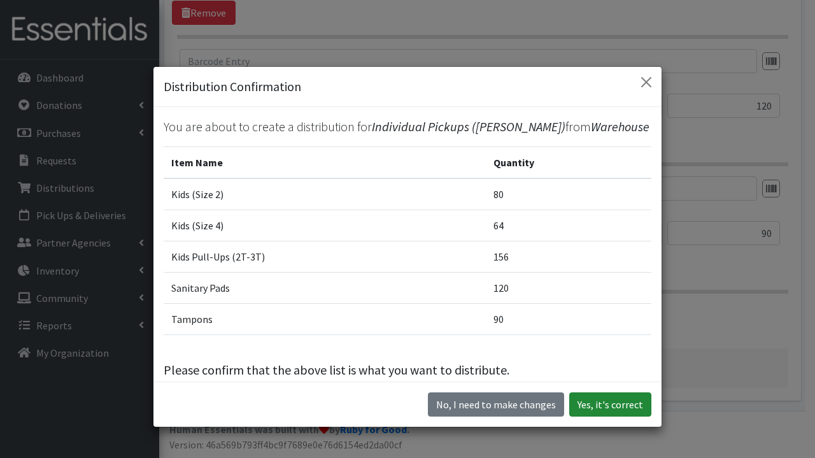
click at [595, 409] on button "Yes, it's correct" at bounding box center [610, 404] width 82 height 24
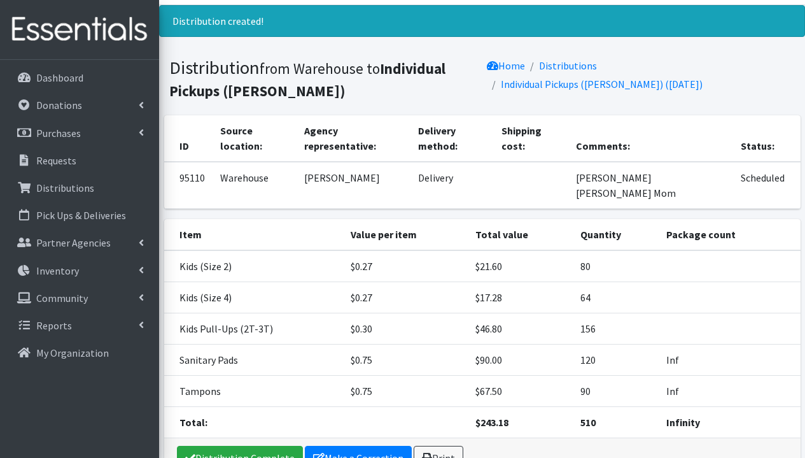
scroll to position [108, 0]
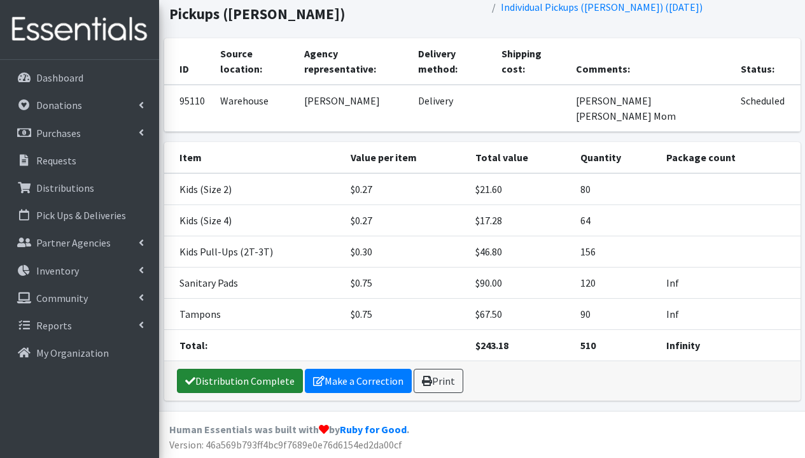
click at [260, 381] on link "Distribution Complete" at bounding box center [240, 381] width 126 height 24
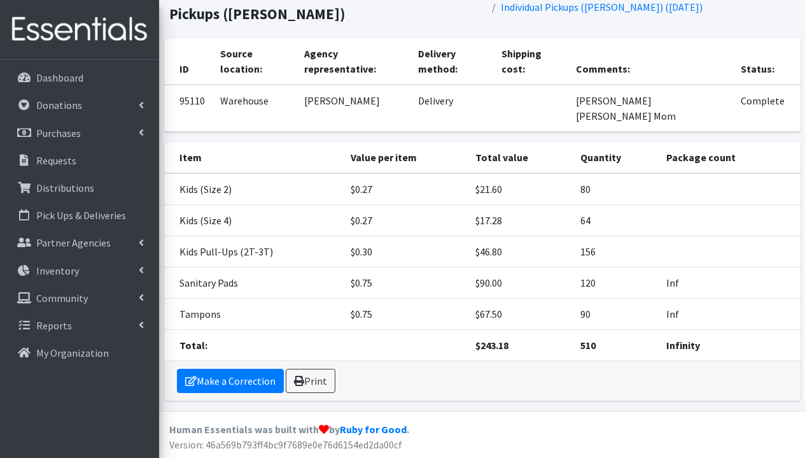
scroll to position [0, 0]
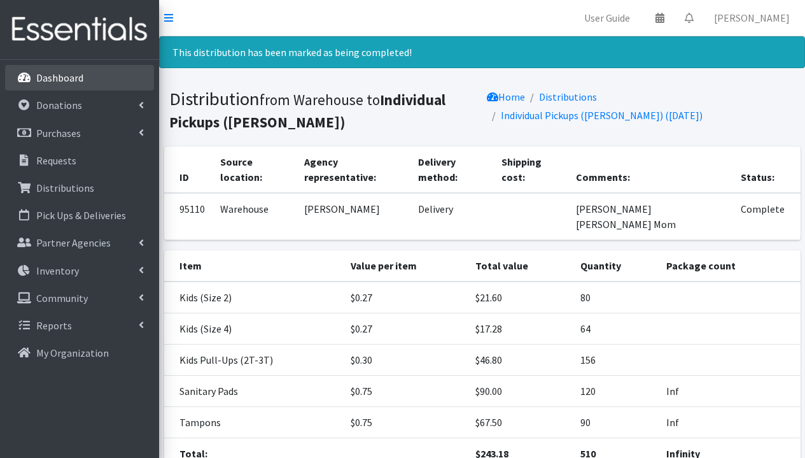
click at [66, 79] on p "Dashboard" at bounding box center [59, 77] width 47 height 13
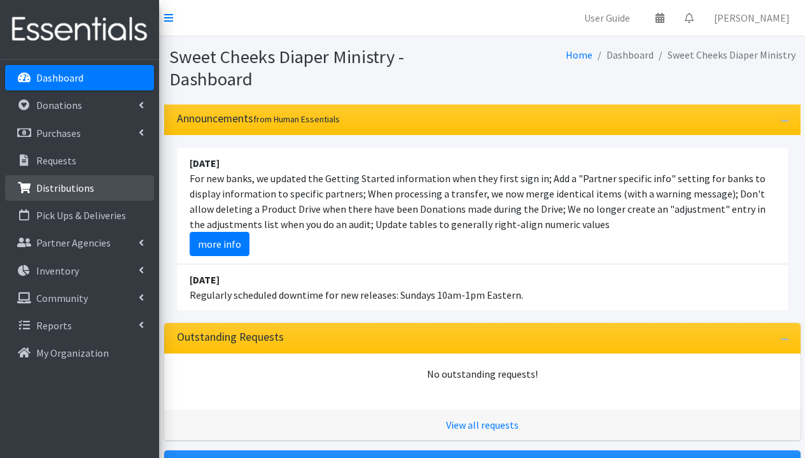
click at [85, 189] on p "Distributions" at bounding box center [65, 187] width 58 height 13
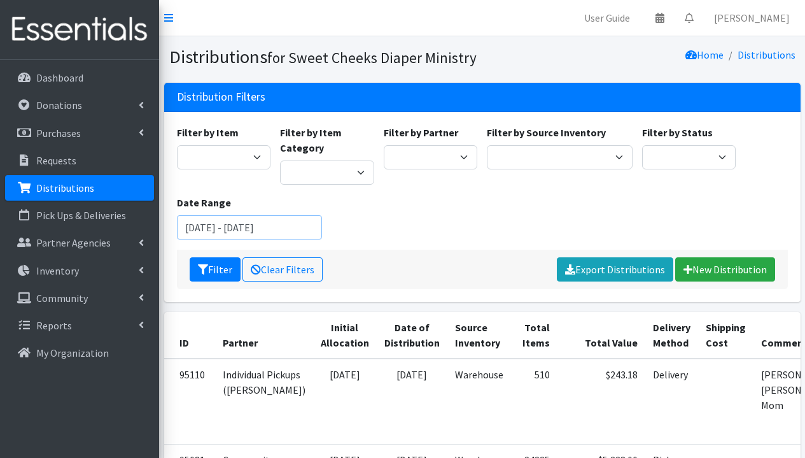
click at [205, 229] on input "[DATE] - [DATE]" at bounding box center [250, 227] width 146 height 24
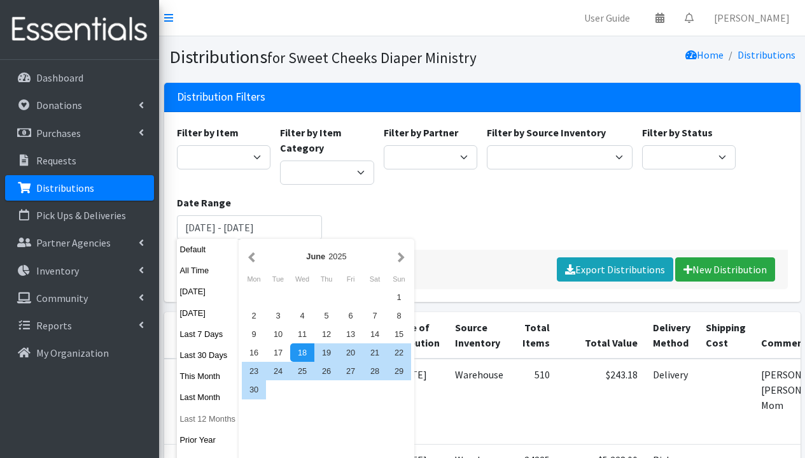
click at [194, 420] on button "Last 12 Months" at bounding box center [208, 418] width 62 height 18
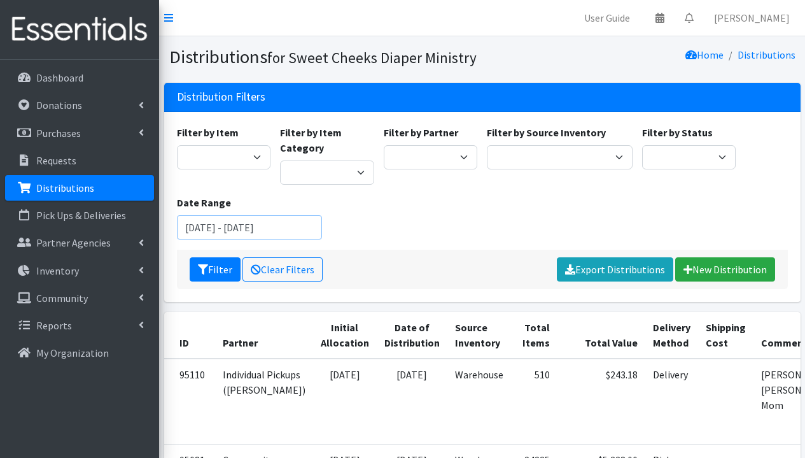
click at [225, 234] on input "[DATE] - [DATE]" at bounding box center [250, 227] width 146 height 24
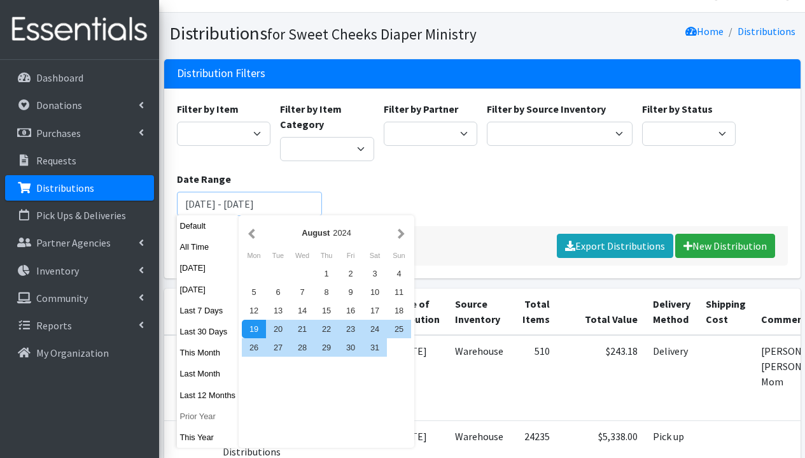
scroll to position [76, 0]
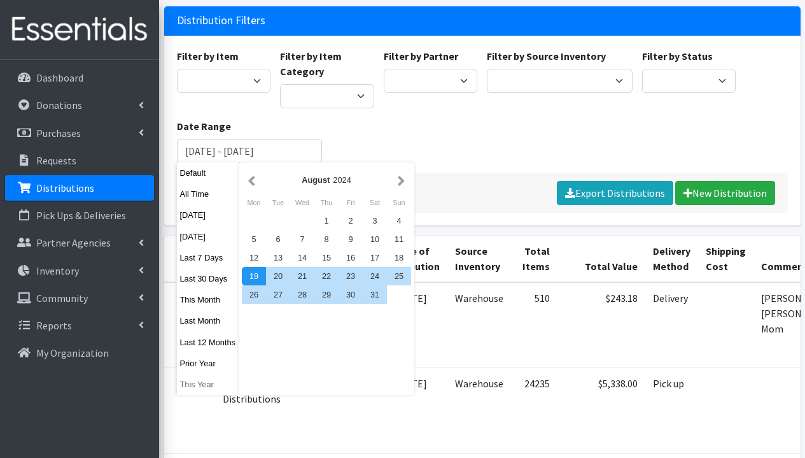
click at [194, 384] on button "This Year" at bounding box center [208, 384] width 62 height 18
type input "[DATE] - [DATE]"
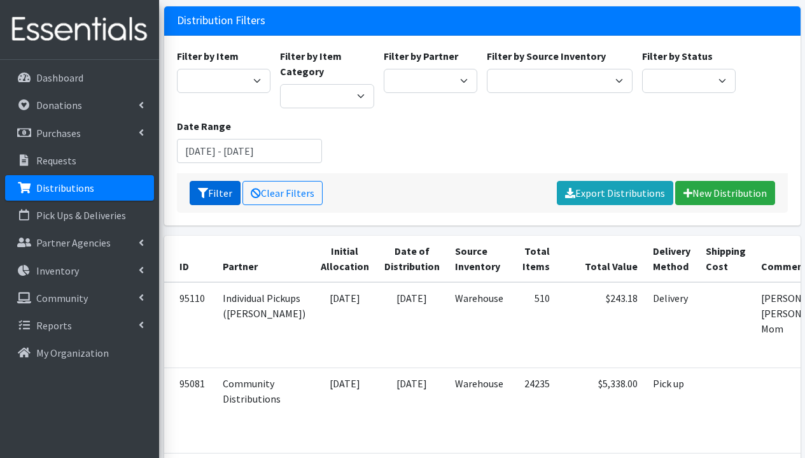
click at [203, 195] on icon "submit" at bounding box center [203, 193] width 10 height 10
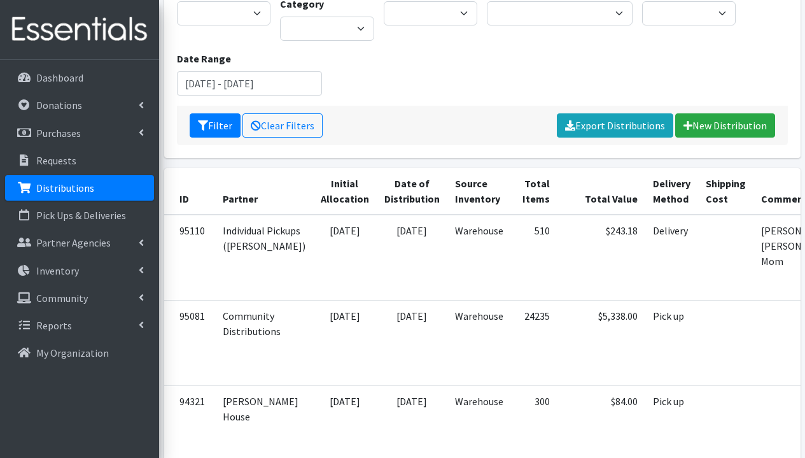
scroll to position [125, 0]
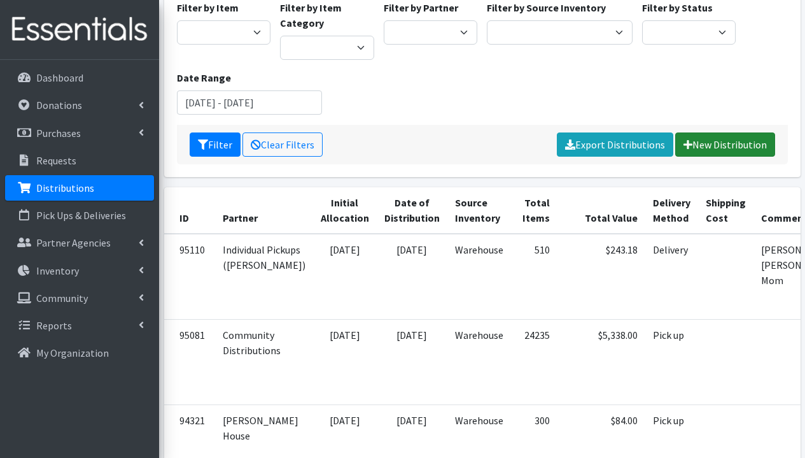
click at [715, 141] on link "New Distribution" at bounding box center [725, 144] width 100 height 24
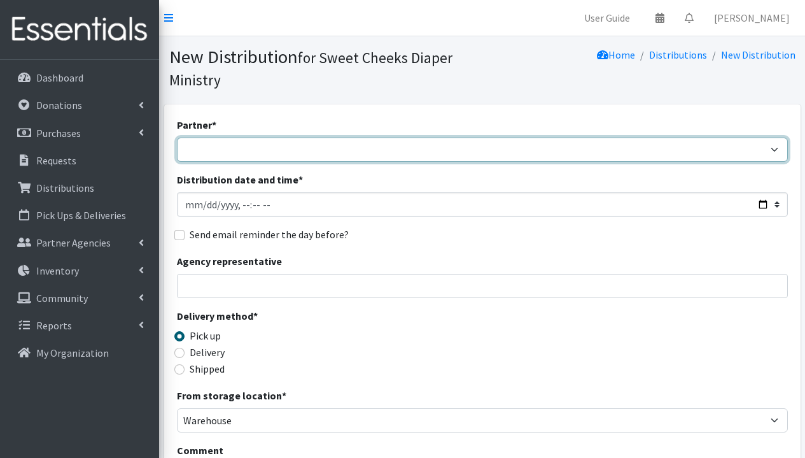
select select "487"
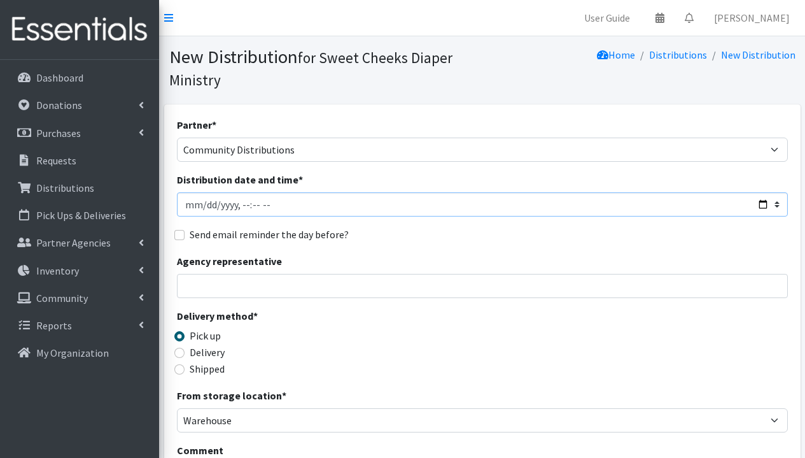
click at [188, 207] on input "Distribution date and time *" at bounding box center [482, 204] width 611 height 24
click at [244, 204] on input "Distribution date and time *" at bounding box center [482, 204] width 611 height 24
type input "[DATE]T10:00"
drag, startPoint x: 363, startPoint y: 331, endPoint x: 353, endPoint y: 311, distance: 22.8
click at [363, 330] on div "Delivery method * Pick up Delivery Shipped Shipping cost" at bounding box center [482, 348] width 611 height 80
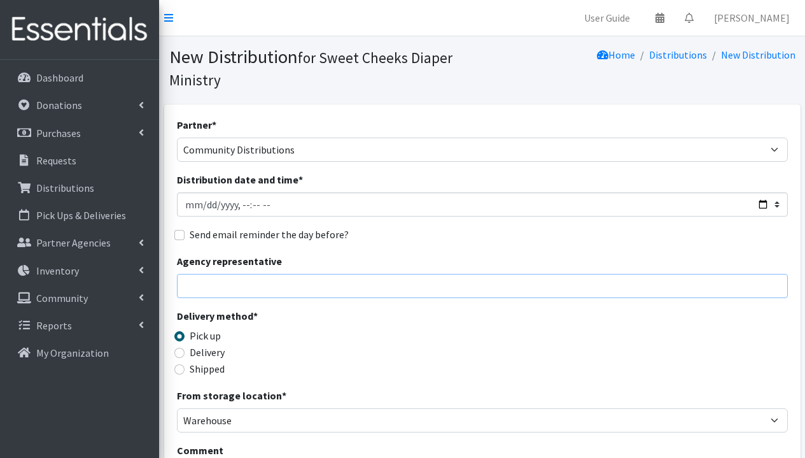
click at [350, 276] on input "Agency representative" at bounding box center [482, 286] width 611 height 24
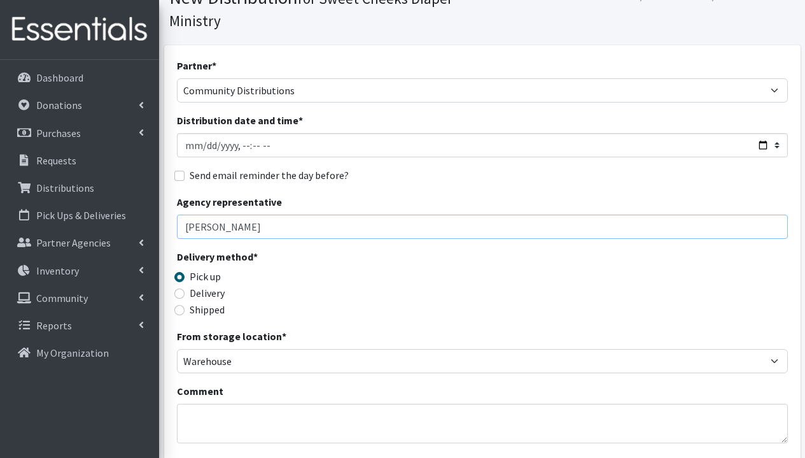
type input "[PERSON_NAME]"
click at [184, 291] on input "Delivery" at bounding box center [179, 293] width 10 height 10
radio input "true"
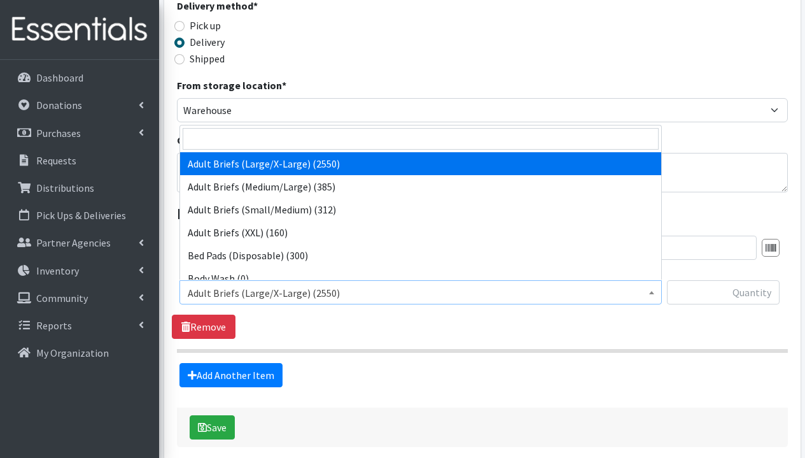
click at [239, 291] on span "Adult Briefs (Large/X-Large) (2550)" at bounding box center [421, 293] width 466 height 18
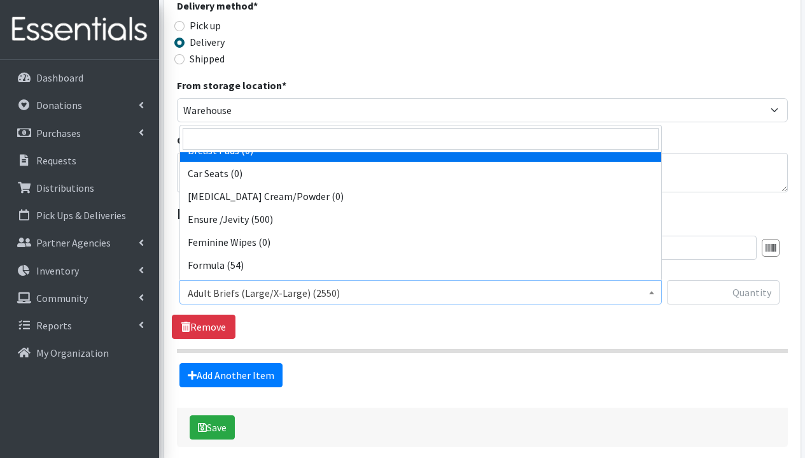
scroll to position [216, 0]
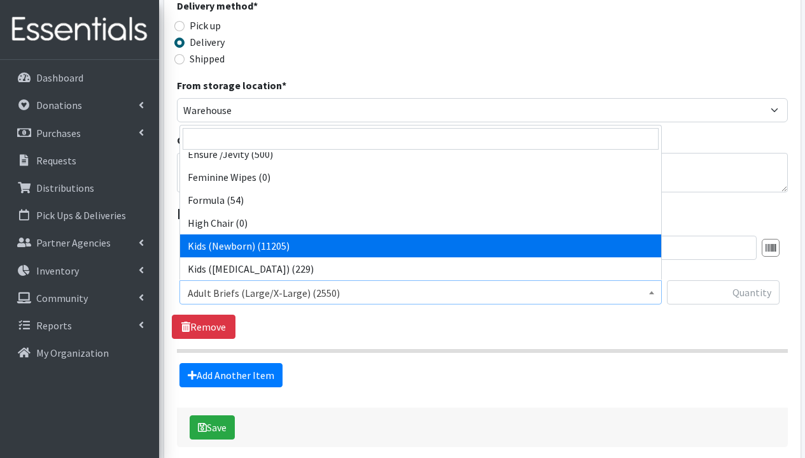
select select "1293"
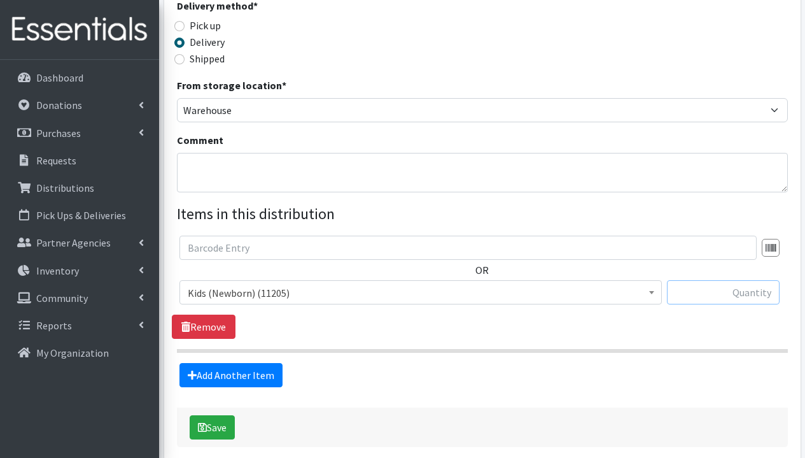
click at [707, 293] on input "text" at bounding box center [723, 292] width 113 height 24
type input "2"
type input "375"
click at [255, 369] on link "Add Another Item" at bounding box center [230, 375] width 103 height 24
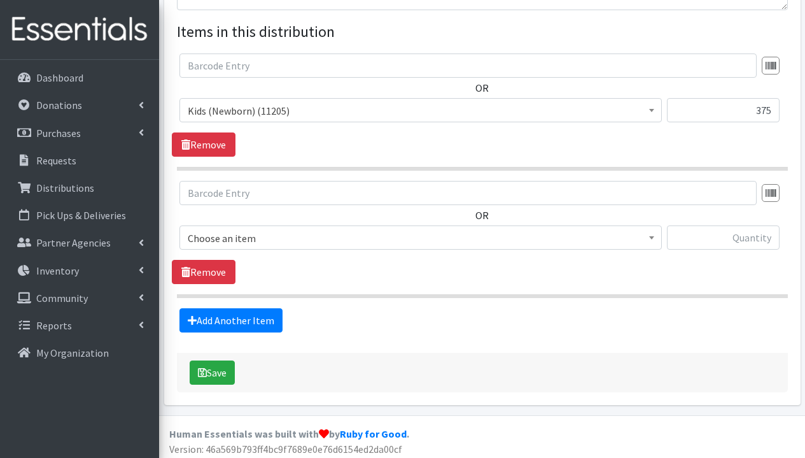
scroll to position [496, 0]
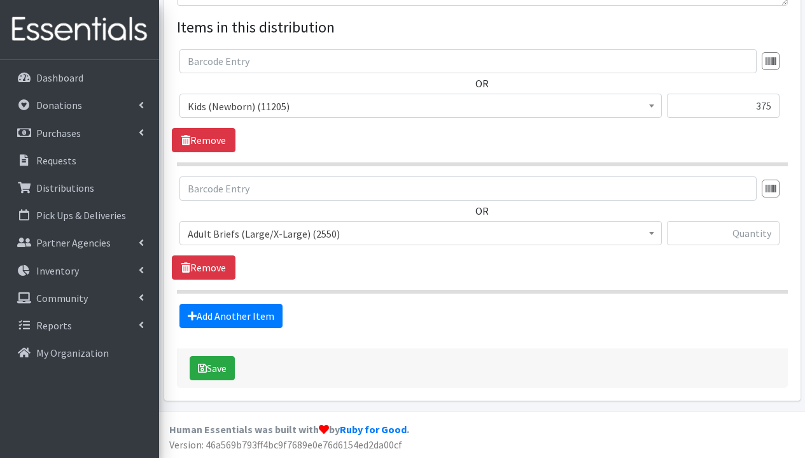
click at [310, 229] on span "Adult Briefs (Large/X-Large) (2550)" at bounding box center [421, 234] width 466 height 18
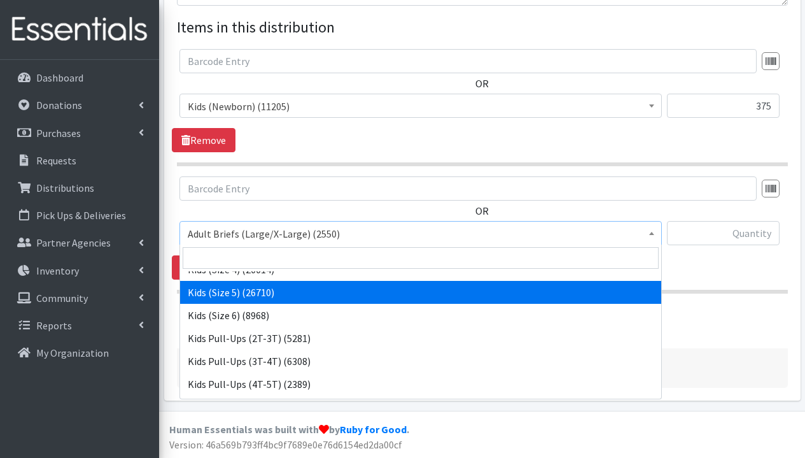
scroll to position [326, 0]
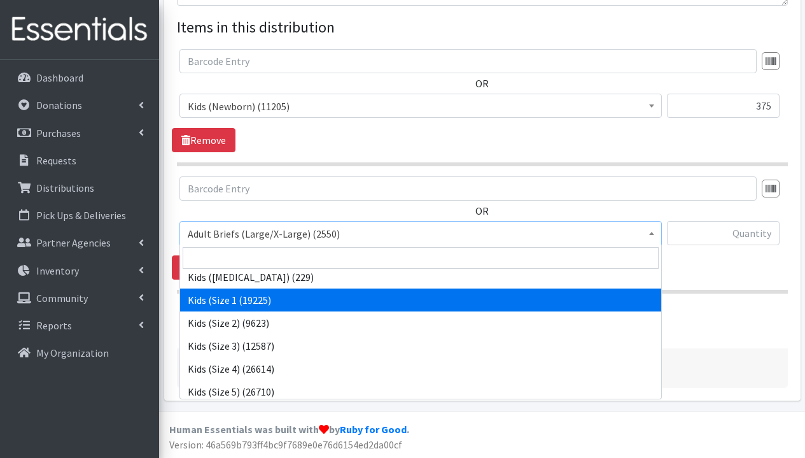
select select "9721"
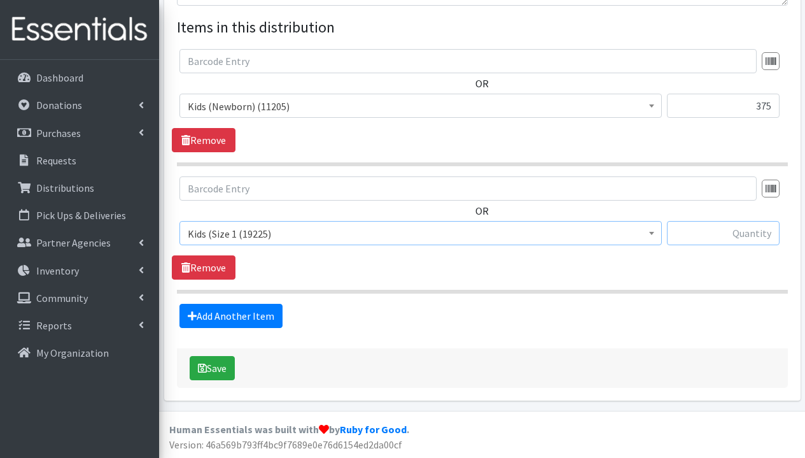
click at [730, 232] on input "text" at bounding box center [723, 233] width 113 height 24
type input "400"
click at [212, 316] on link "Add Another Item" at bounding box center [230, 316] width 103 height 24
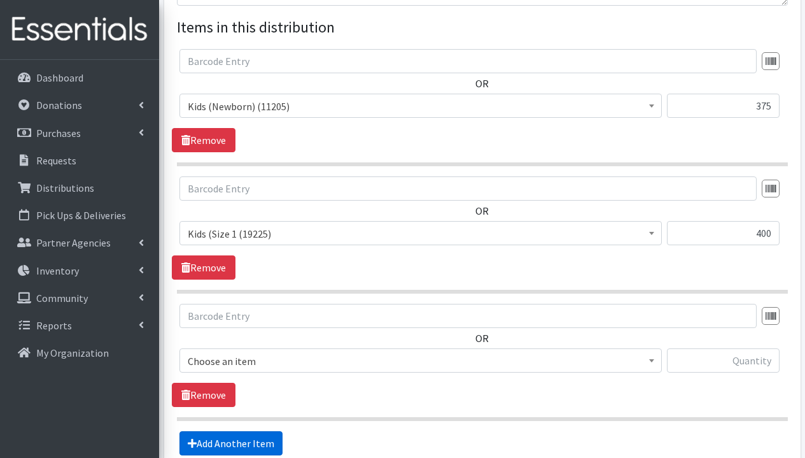
scroll to position [624, 0]
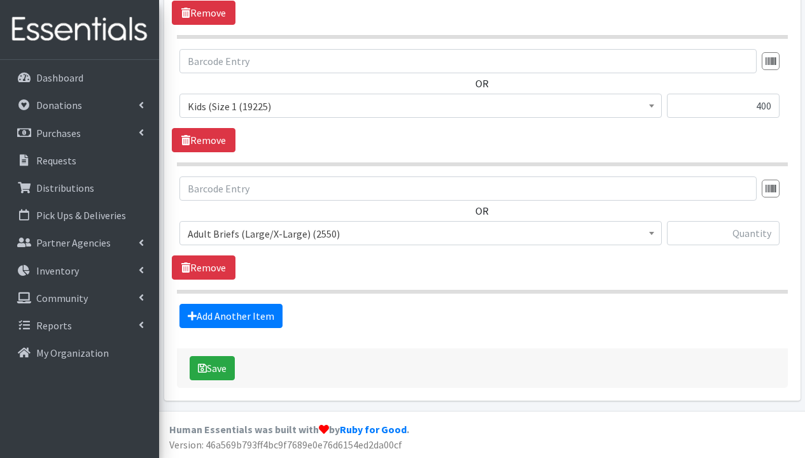
click at [314, 232] on span "Adult Briefs (Large/X-Large) (2550)" at bounding box center [421, 234] width 466 height 18
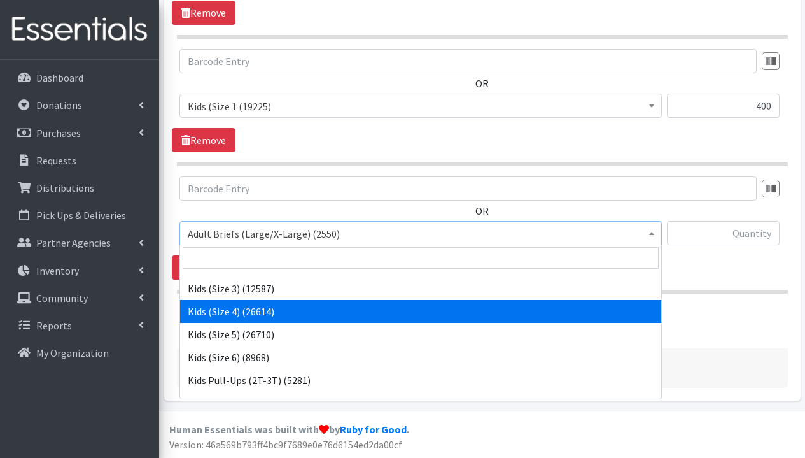
scroll to position [366, 0]
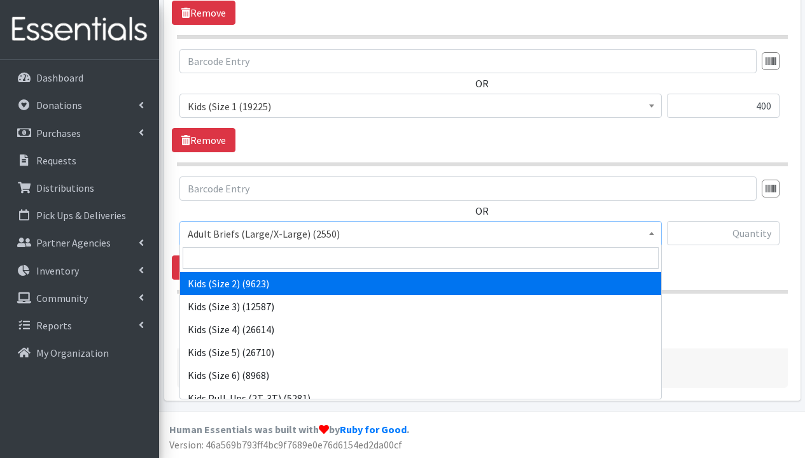
select select "1279"
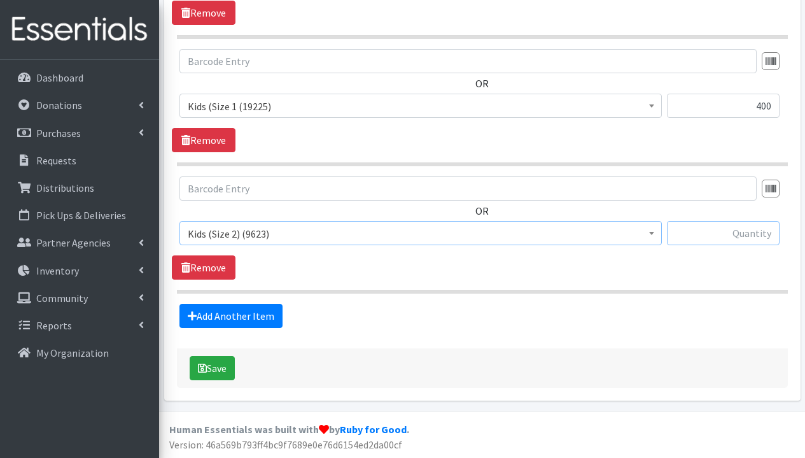
click at [762, 234] on input "text" at bounding box center [723, 233] width 113 height 24
type input "500"
click at [227, 316] on link "Add Another Item" at bounding box center [230, 316] width 103 height 24
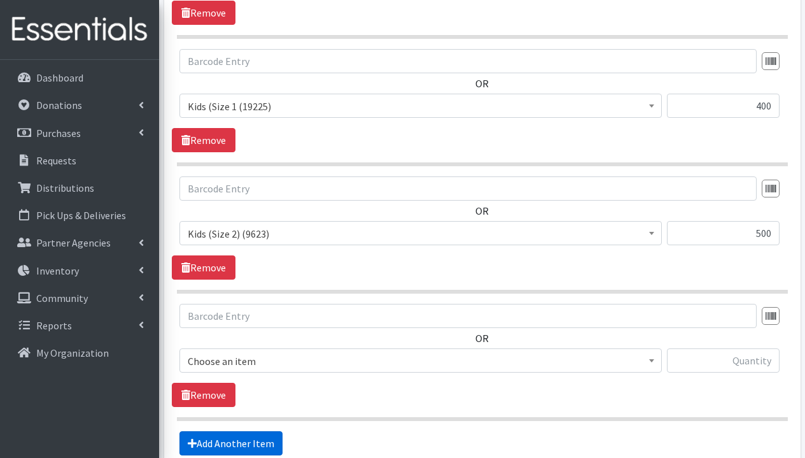
scroll to position [751, 0]
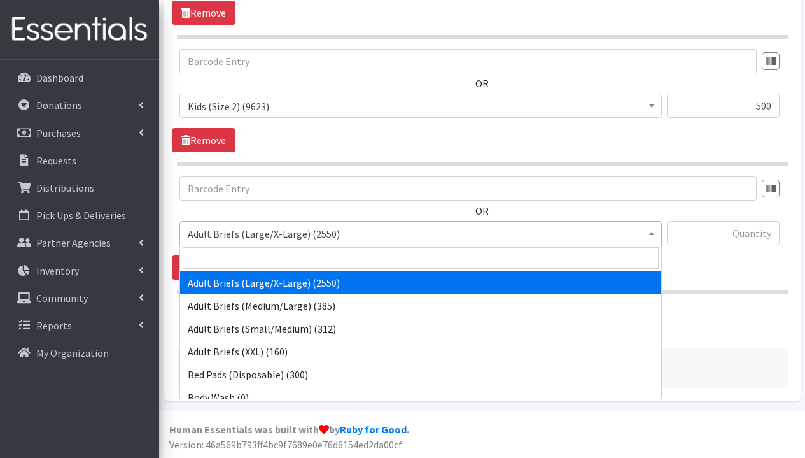
click at [314, 232] on span "Adult Briefs (Large/X-Large) (2550)" at bounding box center [421, 234] width 466 height 18
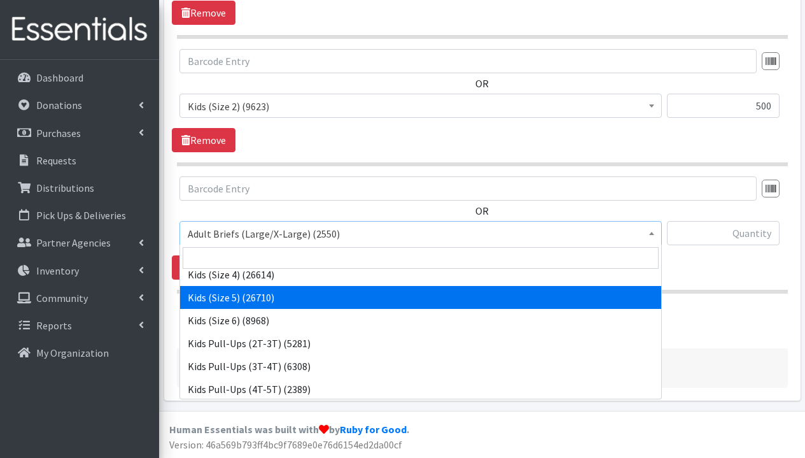
scroll to position [398, 0]
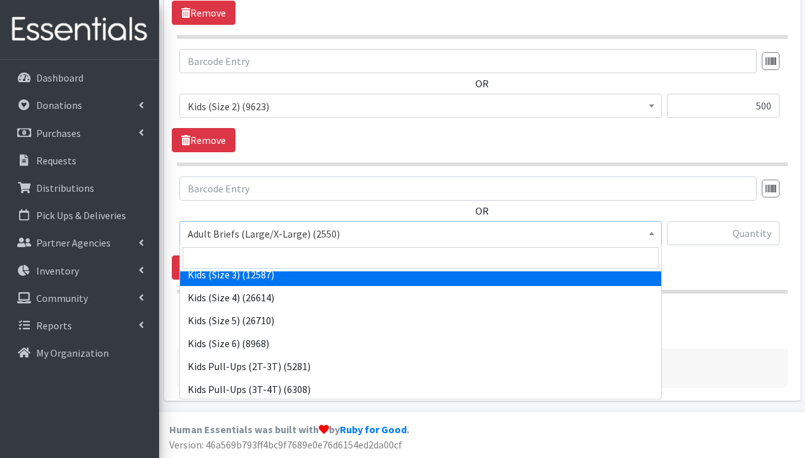
select select "1291"
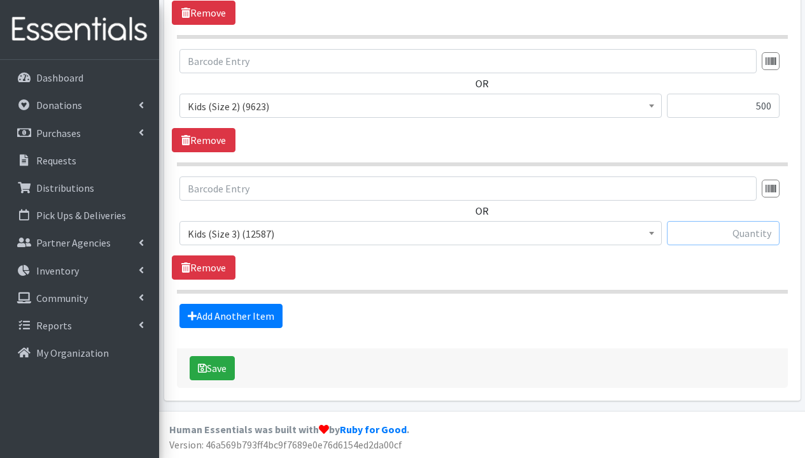
click at [745, 228] on input "text" at bounding box center [723, 233] width 113 height 24
type input "500"
click at [216, 314] on link "Add Another Item" at bounding box center [230, 316] width 103 height 24
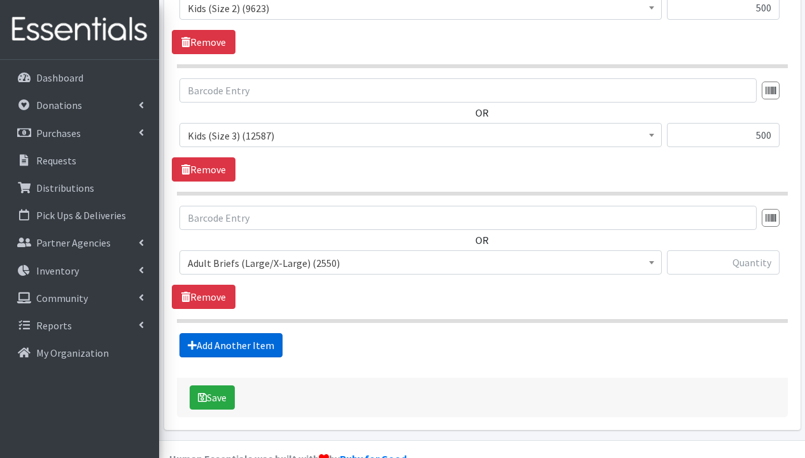
scroll to position [878, 0]
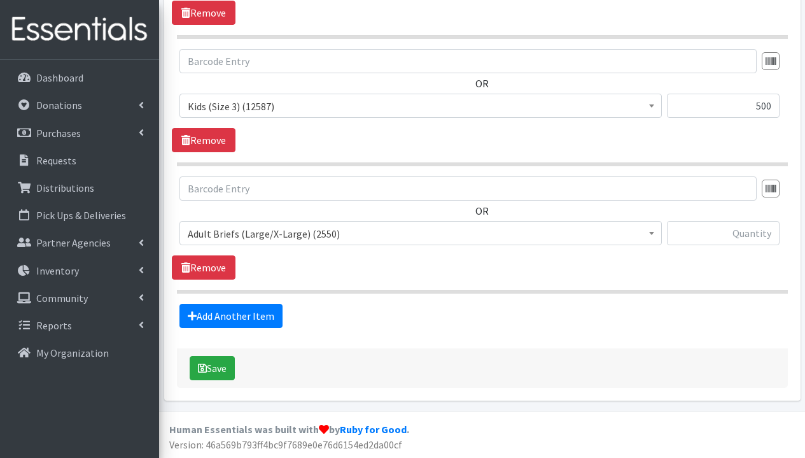
click at [310, 236] on span "Adult Briefs (Large/X-Large) (2550)" at bounding box center [421, 234] width 466 height 18
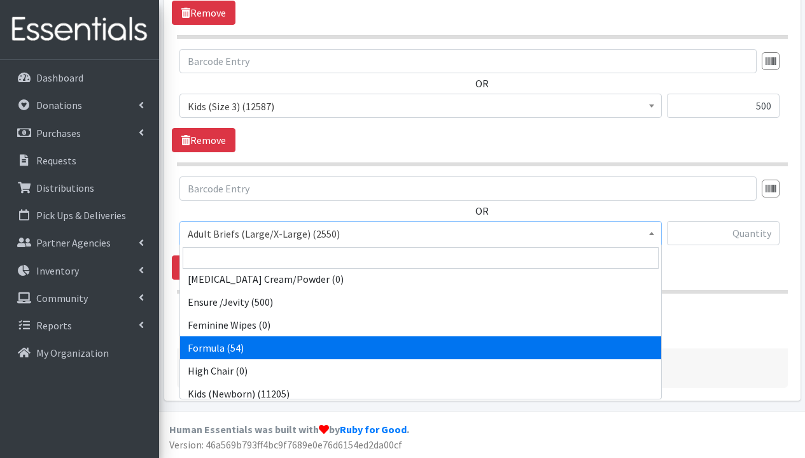
scroll to position [405, 0]
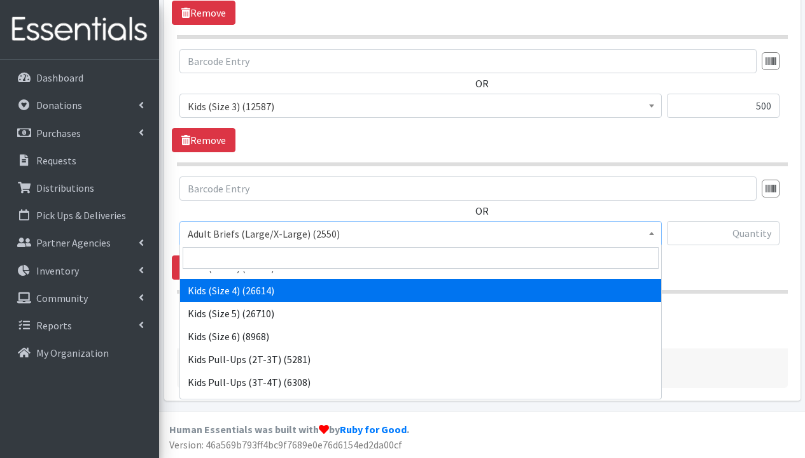
select select "1292"
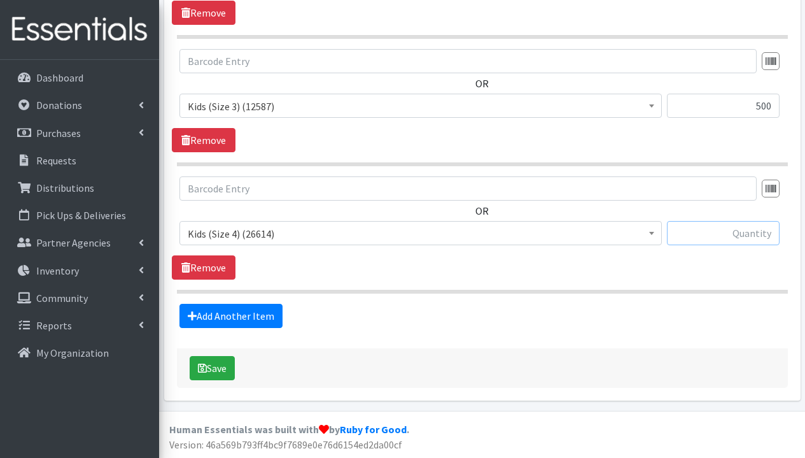
click at [719, 230] on input "text" at bounding box center [723, 233] width 113 height 24
type input "1000"
click at [248, 314] on link "Add Another Item" at bounding box center [230, 316] width 103 height 24
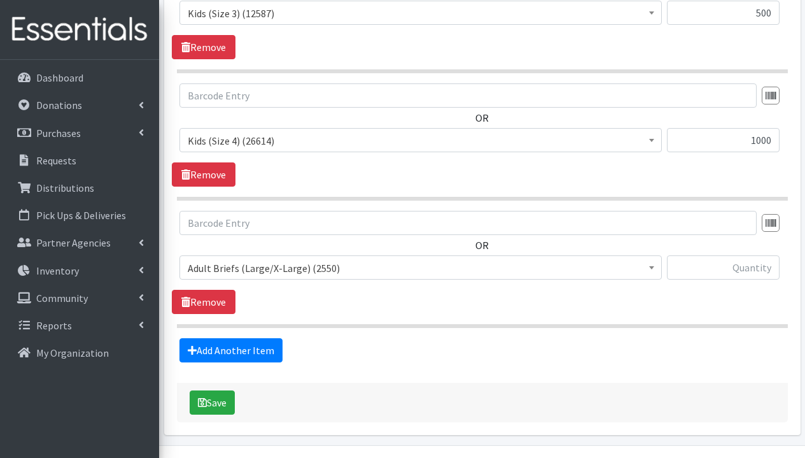
scroll to position [1006, 0]
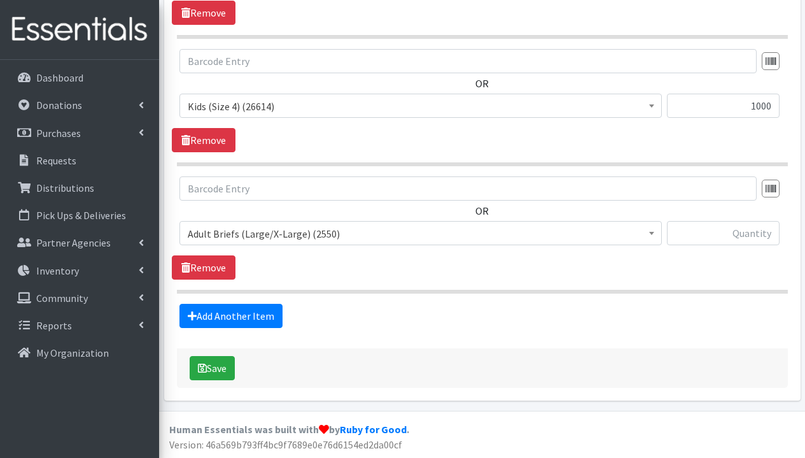
click at [291, 237] on span "Adult Briefs (Large/X-Large) (2550)" at bounding box center [421, 234] width 466 height 18
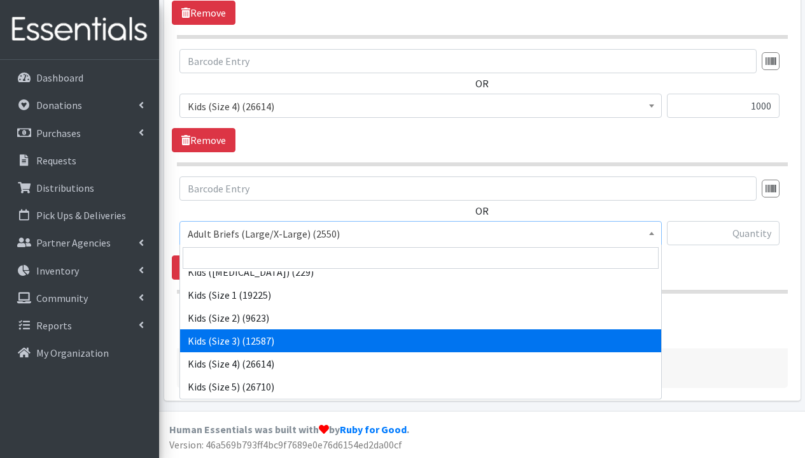
scroll to position [388, 0]
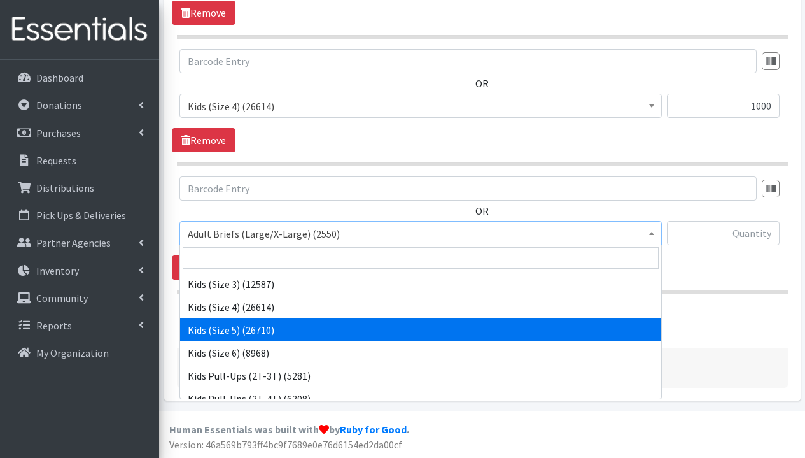
select select "1285"
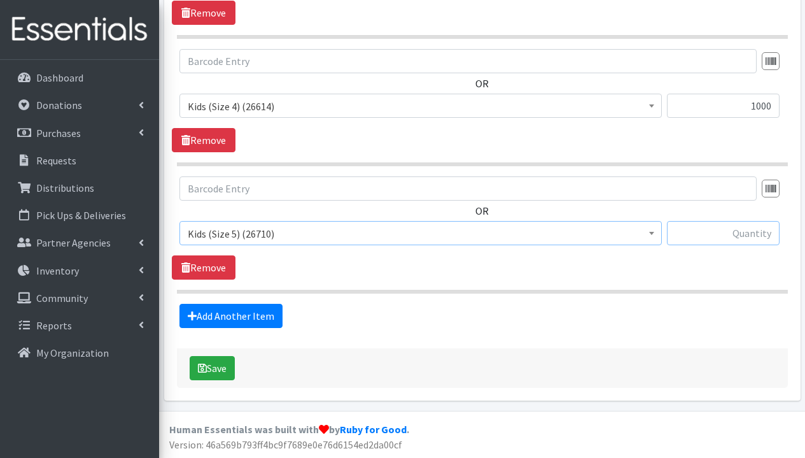
click at [713, 239] on input "text" at bounding box center [723, 233] width 113 height 24
type input "2500"
click at [235, 314] on link "Add Another Item" at bounding box center [230, 316] width 103 height 24
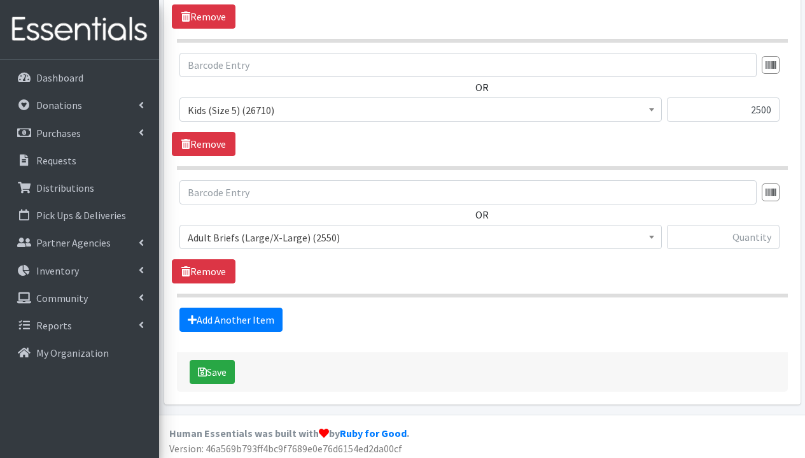
scroll to position [1133, 0]
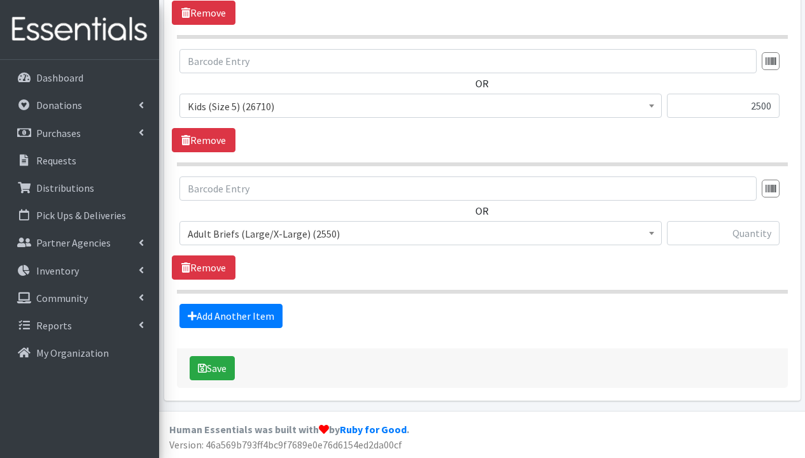
click at [294, 232] on span "Adult Briefs (Large/X-Large) (2550)" at bounding box center [421, 234] width 466 height 18
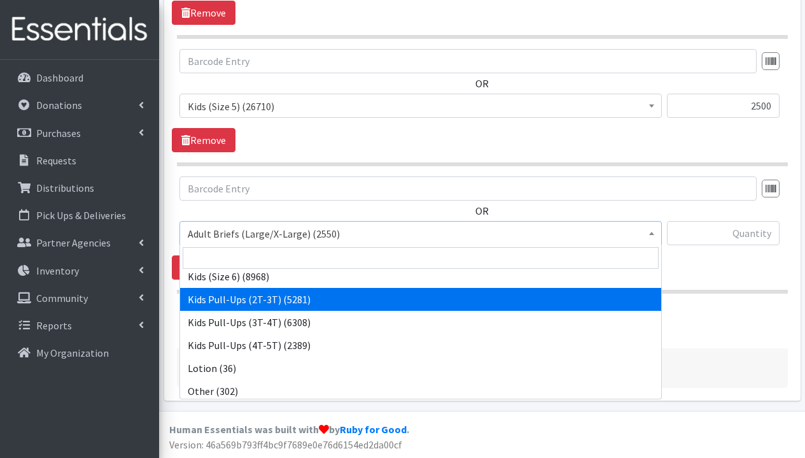
scroll to position [461, 0]
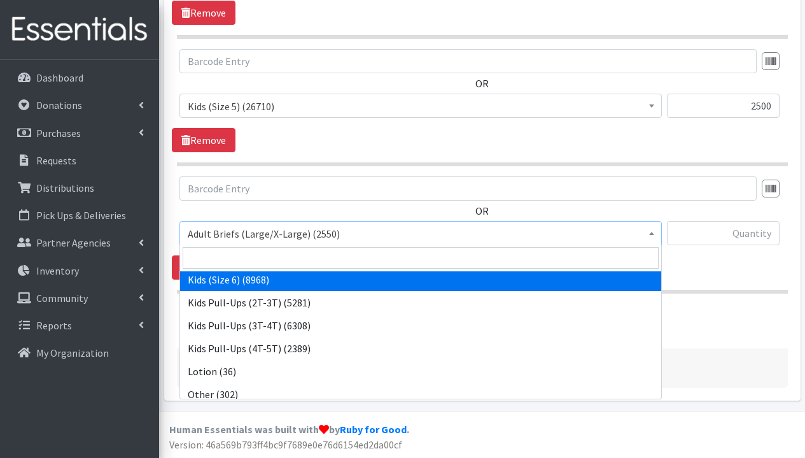
select select "1286"
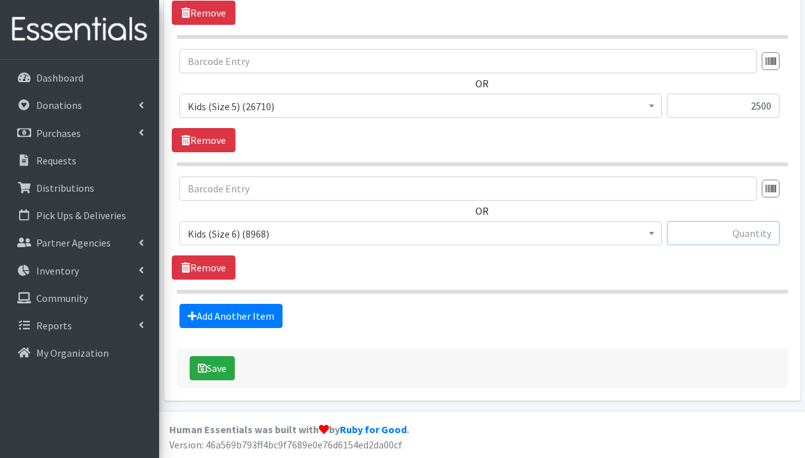
click at [738, 227] on input "text" at bounding box center [723, 233] width 113 height 24
type input "2500"
click at [244, 320] on link "Add Another Item" at bounding box center [230, 316] width 103 height 24
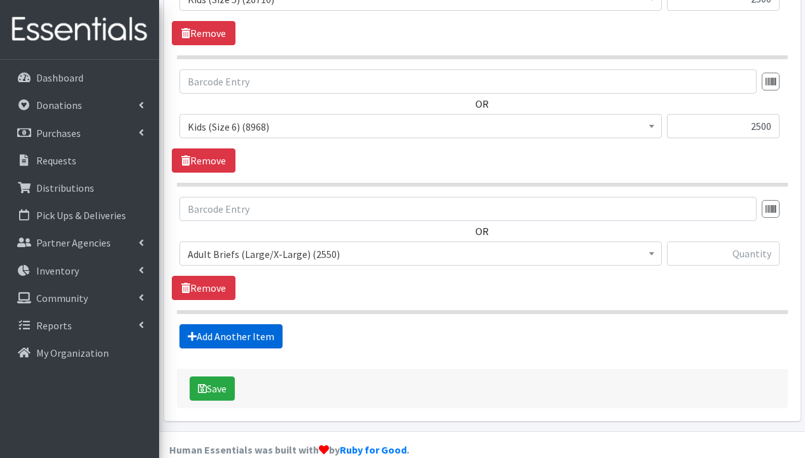
scroll to position [1260, 0]
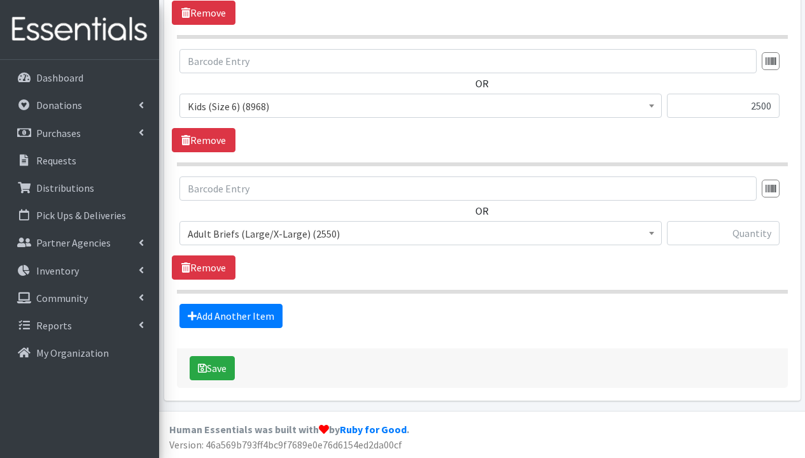
click at [334, 229] on span "Adult Briefs (Large/X-Large) (2550)" at bounding box center [421, 234] width 466 height 18
click at [735, 234] on input "text" at bounding box center [723, 233] width 113 height 24
type input "500"
click at [239, 321] on link "Add Another Item" at bounding box center [230, 316] width 103 height 24
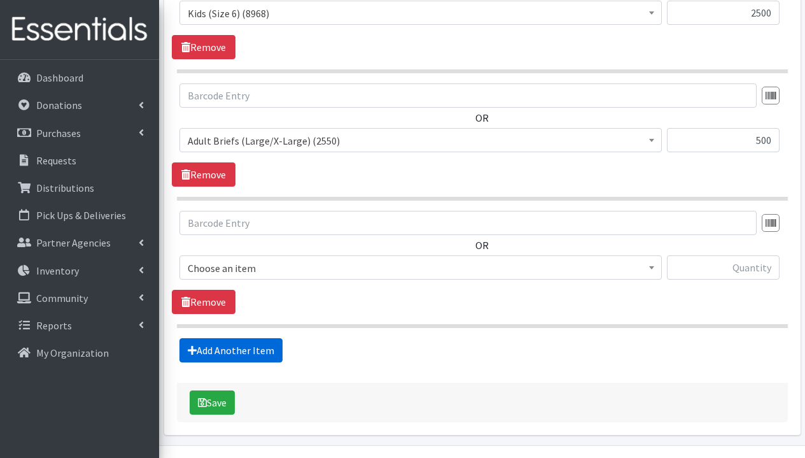
scroll to position [1387, 0]
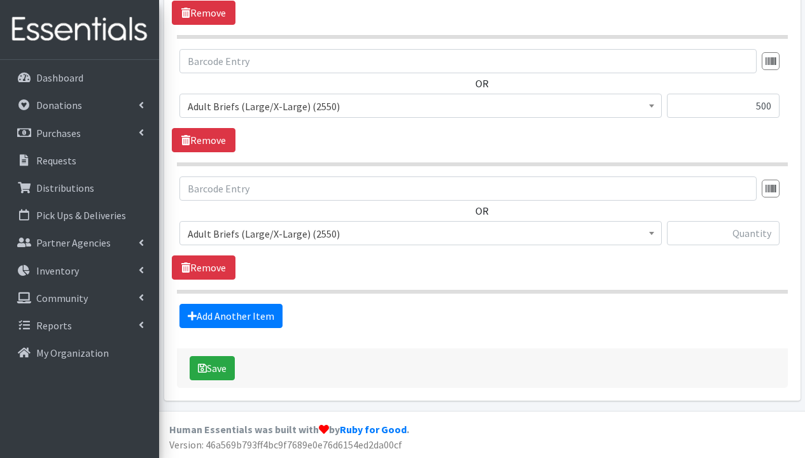
click at [302, 235] on span "Adult Briefs (Large/X-Large) (2550)" at bounding box center [421, 234] width 466 height 18
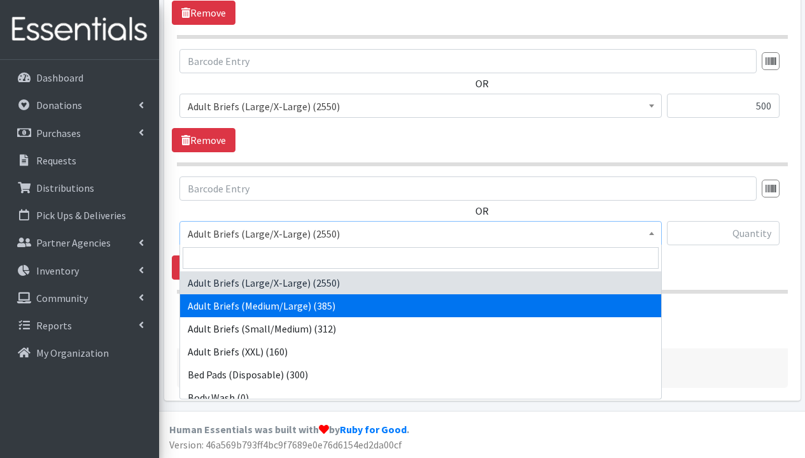
select select "1289"
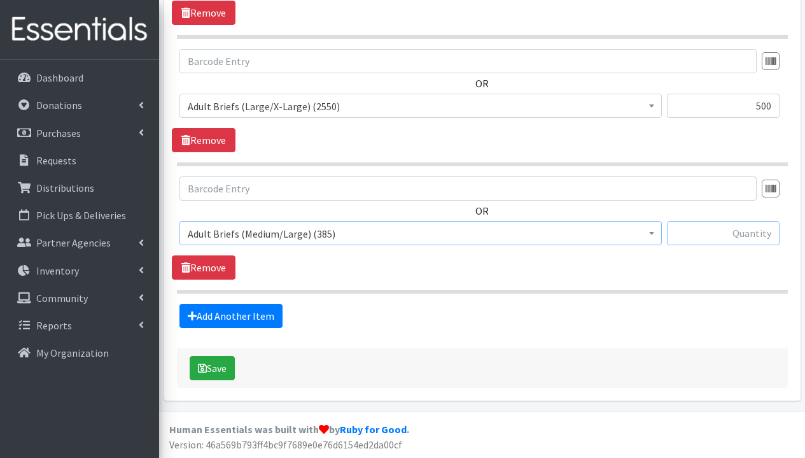
click at [758, 232] on input "text" at bounding box center [723, 233] width 113 height 24
type input "100"
click at [249, 316] on link "Add Another Item" at bounding box center [230, 316] width 103 height 24
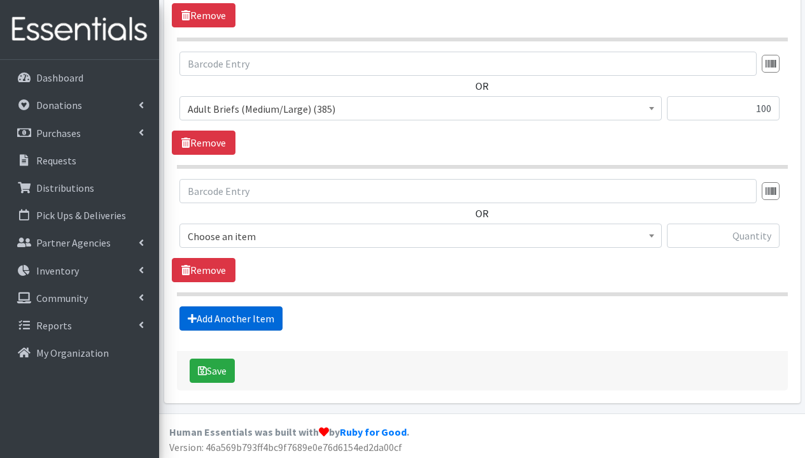
scroll to position [1515, 0]
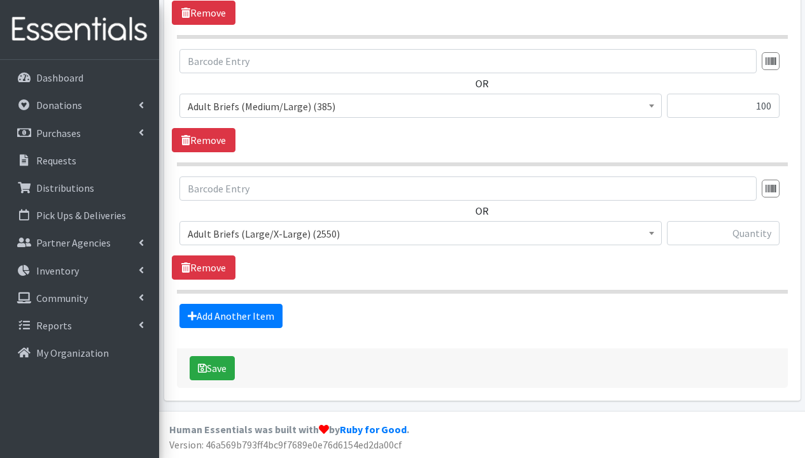
click at [284, 239] on span "Adult Briefs (Large/X-Large) (2550)" at bounding box center [421, 234] width 466 height 18
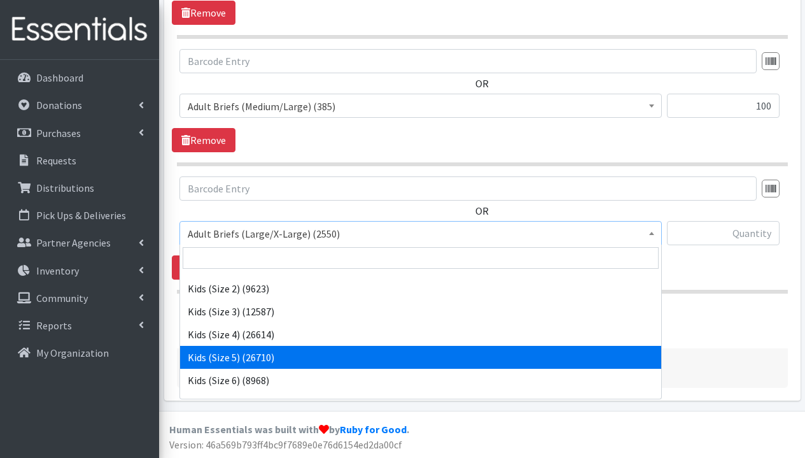
scroll to position [470, 0]
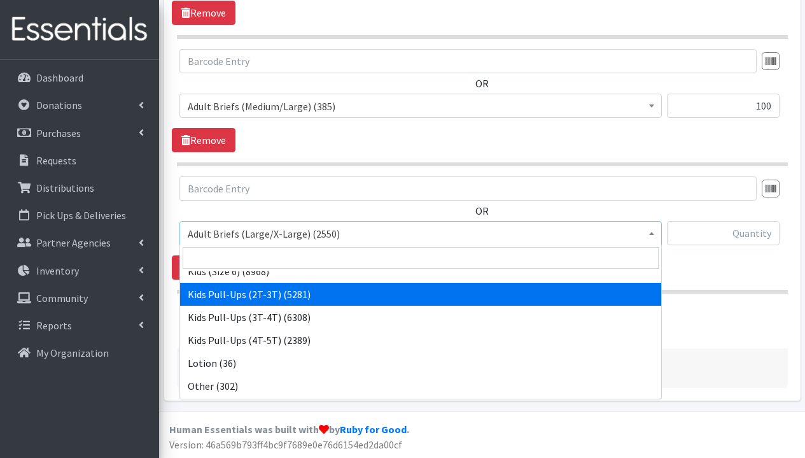
select select "1295"
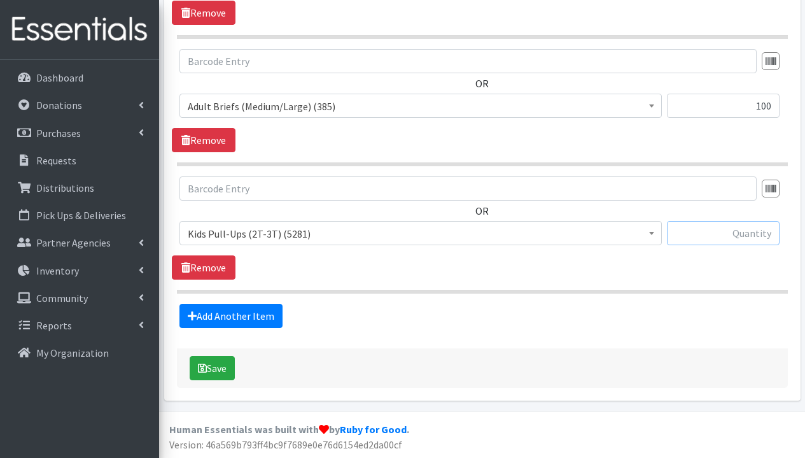
click at [708, 233] on input "text" at bounding box center [723, 233] width 113 height 24
type input "500"
click at [228, 317] on link "Add Another Item" at bounding box center [230, 316] width 103 height 24
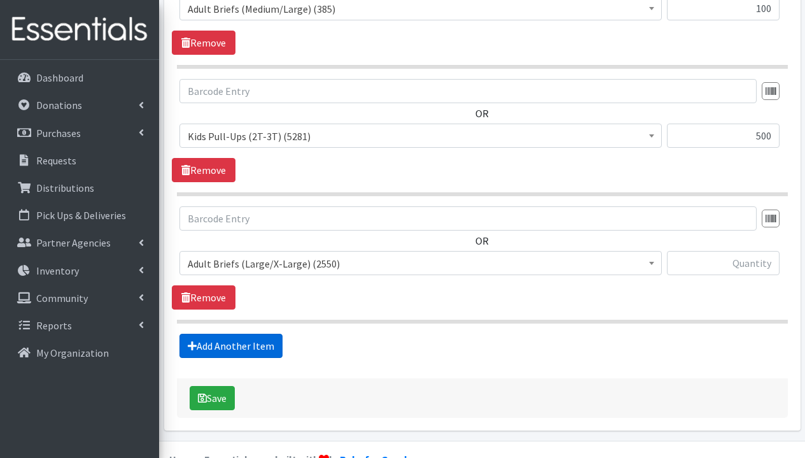
scroll to position [1642, 0]
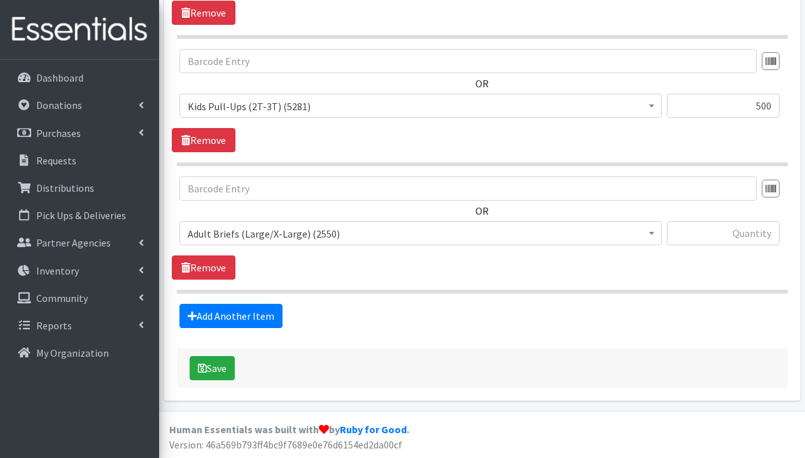
click at [321, 237] on span "Adult Briefs (Large/X-Large) (2550)" at bounding box center [421, 234] width 466 height 18
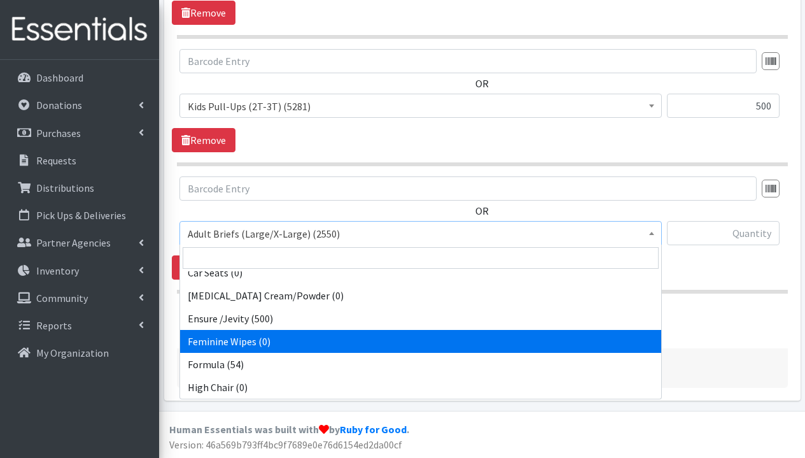
scroll to position [404, 0]
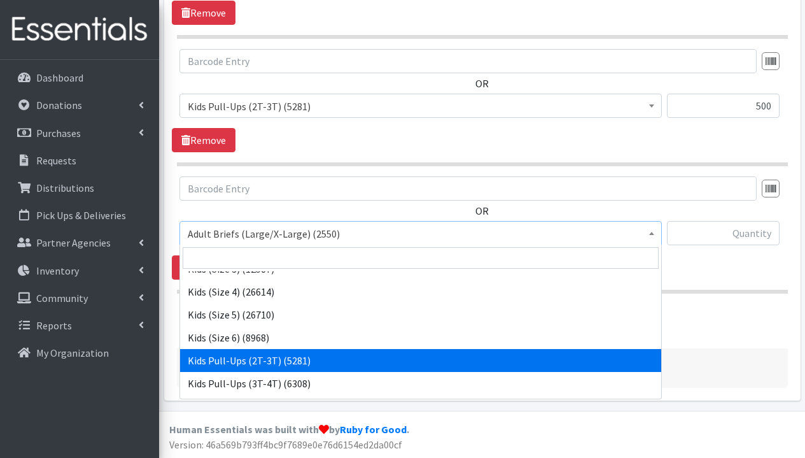
select select "1295"
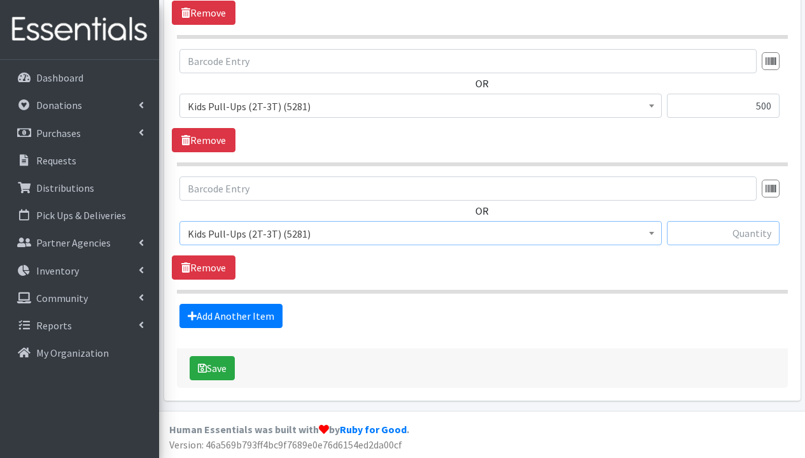
click at [739, 239] on input "text" at bounding box center [723, 233] width 113 height 24
type input "750"
click at [225, 314] on link "Add Another Item" at bounding box center [230, 316] width 103 height 24
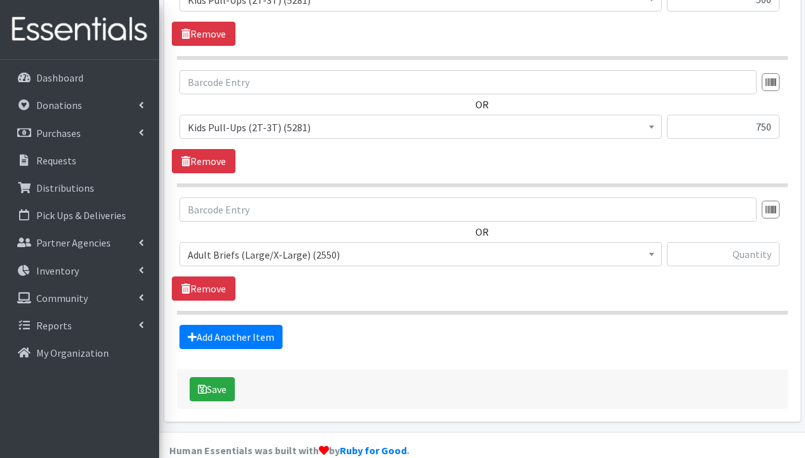
scroll to position [1704, 0]
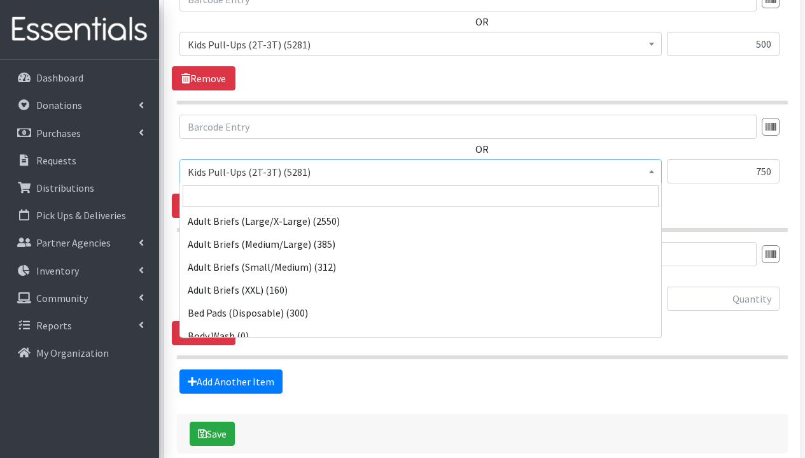
click at [339, 171] on span "Kids Pull-Ups (2T-3T) (5281)" at bounding box center [421, 172] width 466 height 18
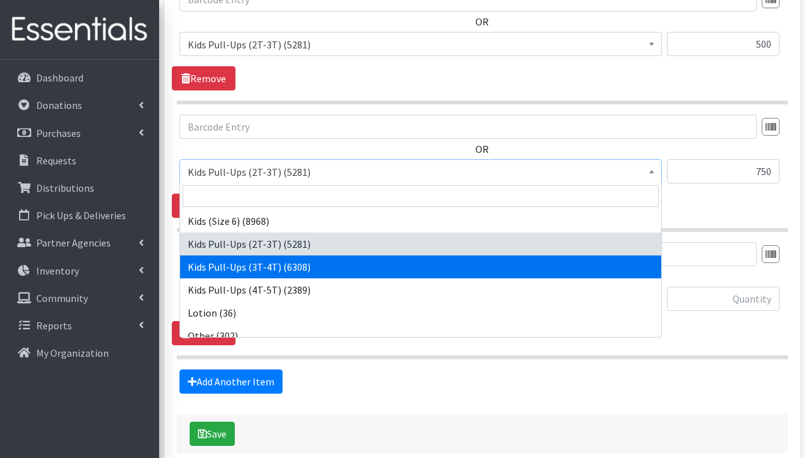
select select "1273"
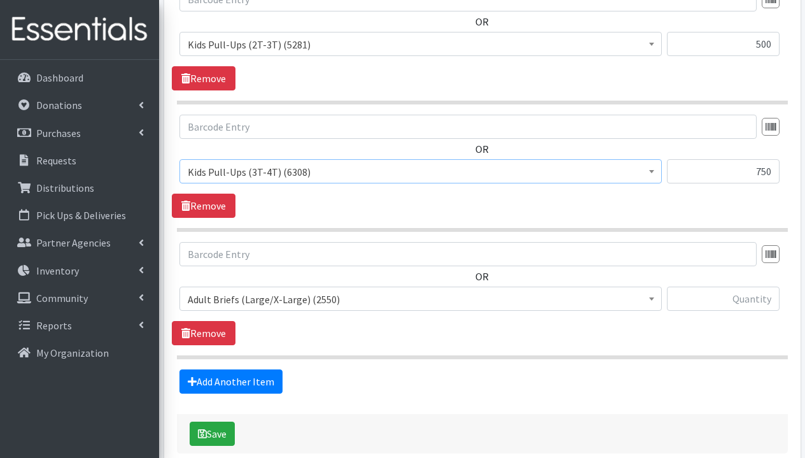
click at [288, 298] on span "Adult Briefs (Large/X-Large) (2550)" at bounding box center [421, 299] width 466 height 18
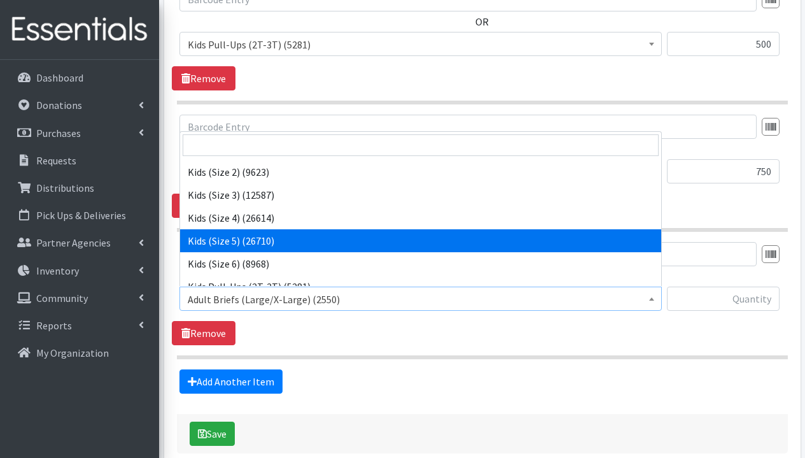
scroll to position [450, 0]
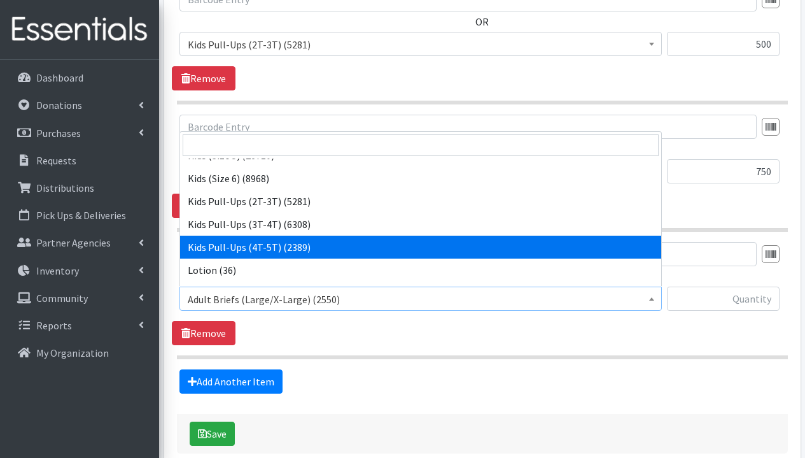
select select "1280"
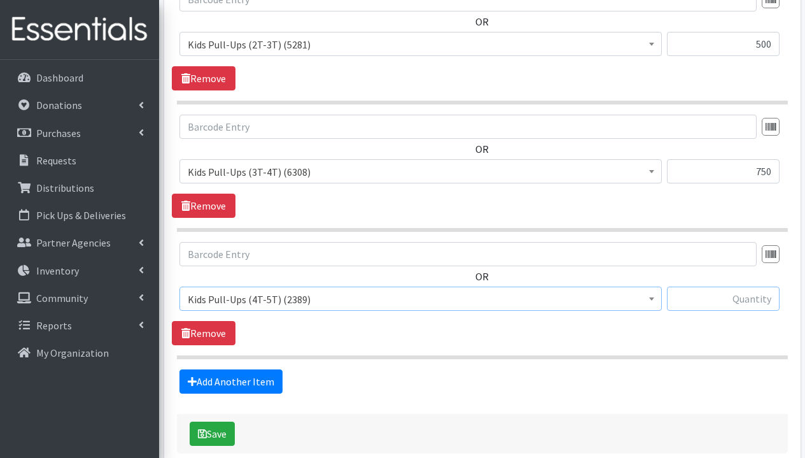
click at [713, 305] on input "text" at bounding box center [723, 298] width 113 height 24
type input "750"
click at [254, 386] on link "Add Another Item" at bounding box center [230, 381] width 103 height 24
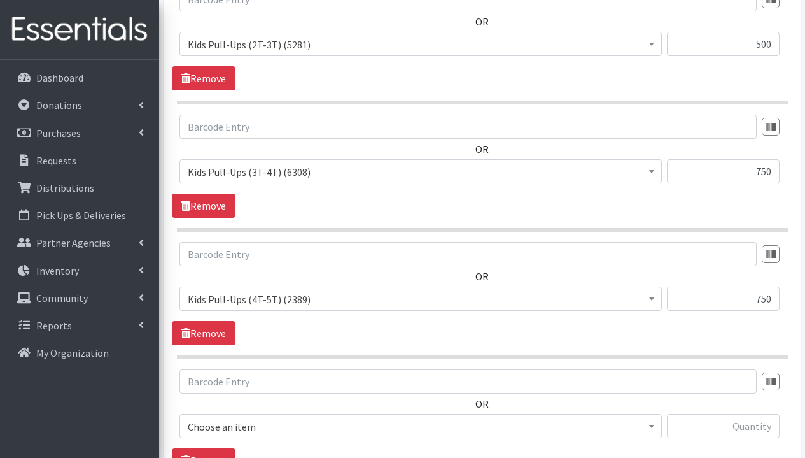
scroll to position [1897, 0]
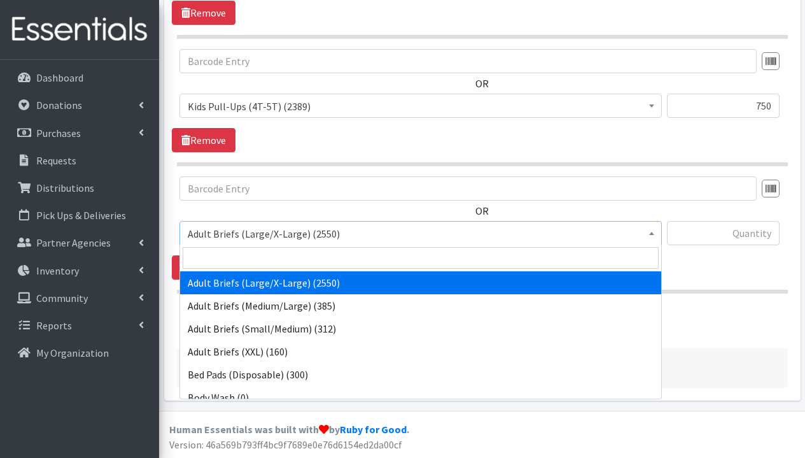
click at [310, 240] on span "Adult Briefs (Large/X-Large) (2550)" at bounding box center [421, 234] width 466 height 18
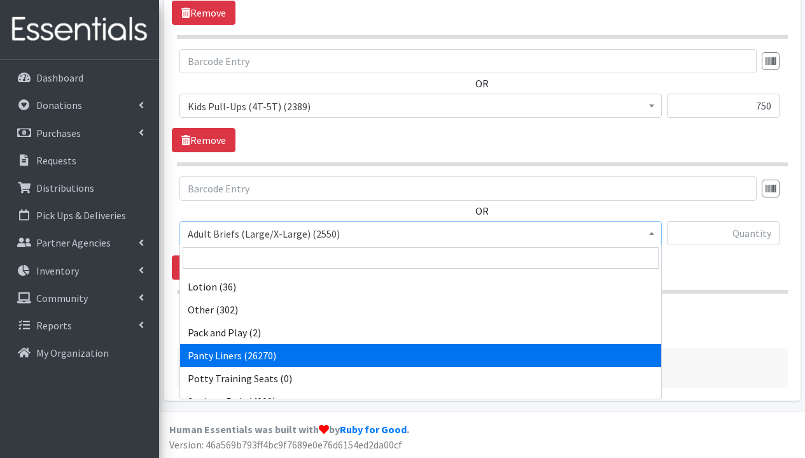
scroll to position [652, 0]
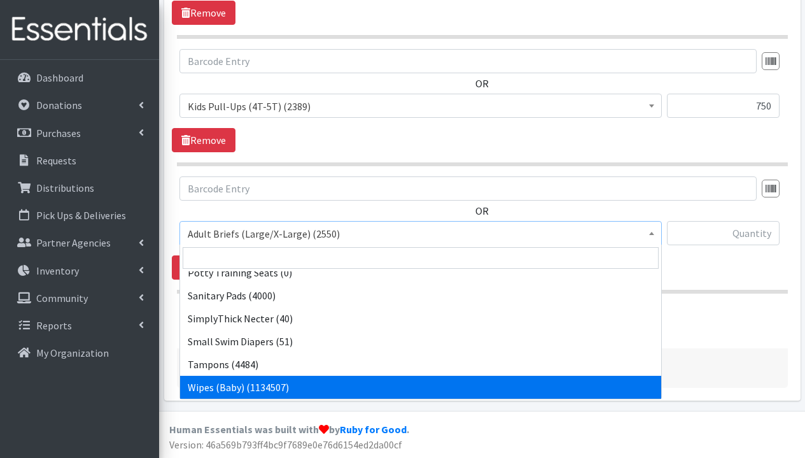
select select "1281"
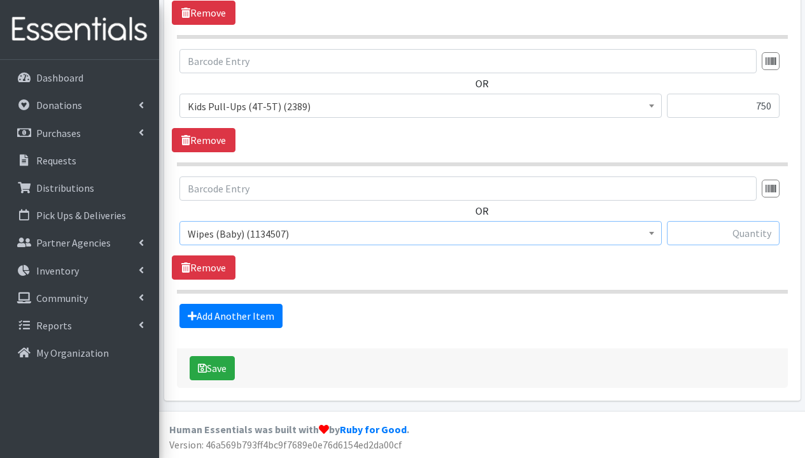
click at [721, 235] on input "text" at bounding box center [723, 233] width 113 height 24
type input "20,000"
click at [721, 269] on div "OR Adult Briefs (Large/X-Large) (2550) Adult Briefs (Medium/Large) (385) Adult …" at bounding box center [482, 227] width 621 height 103
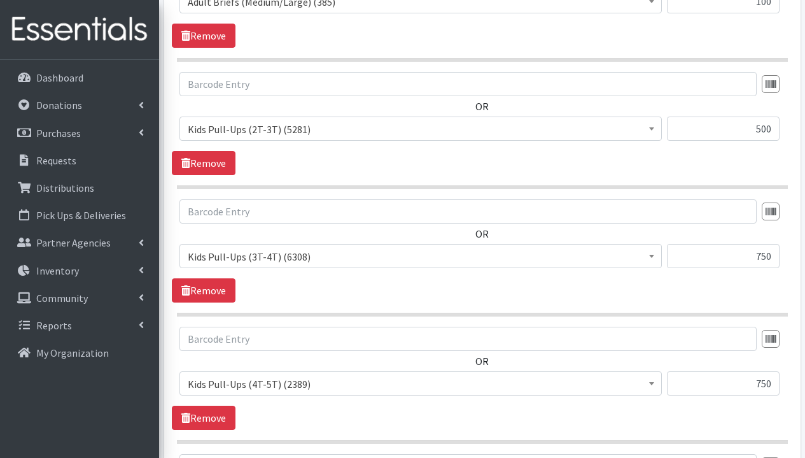
scroll to position [1514, 0]
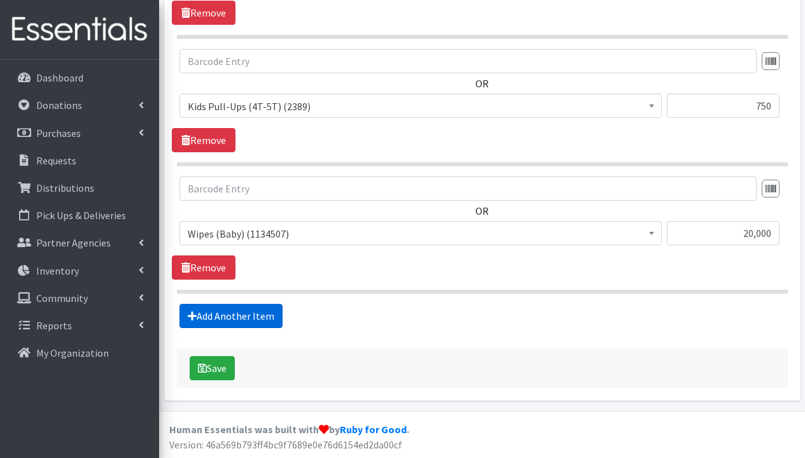
click at [247, 323] on link "Add Another Item" at bounding box center [230, 316] width 103 height 24
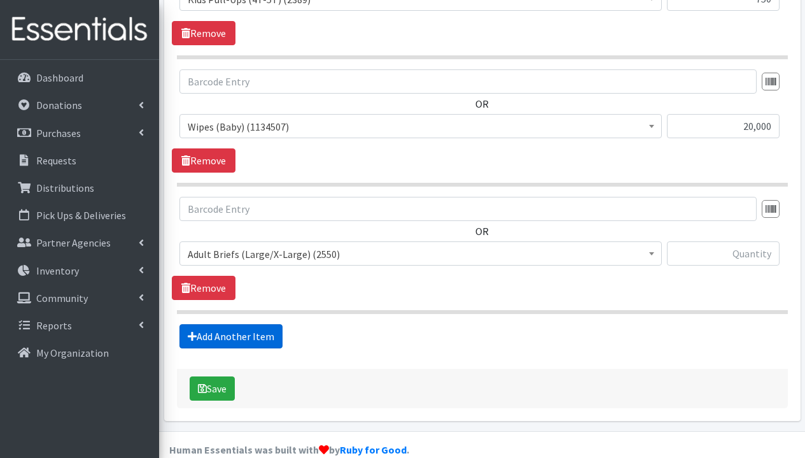
scroll to position [2024, 0]
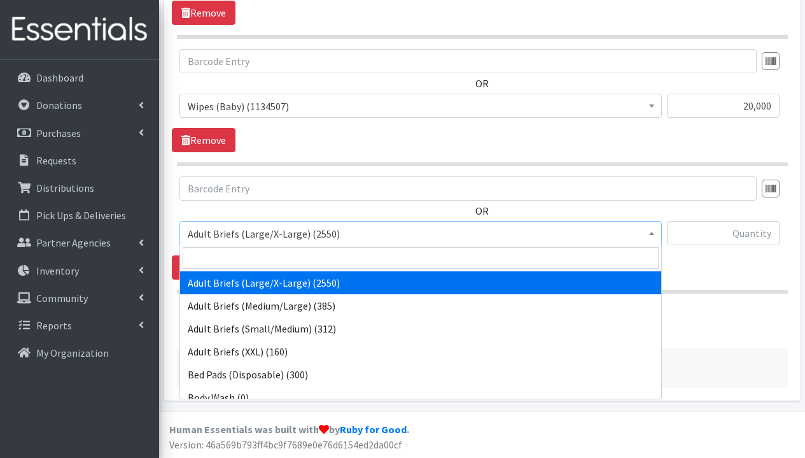
click at [293, 242] on span "Adult Briefs (Large/X-Large) (2550)" at bounding box center [420, 233] width 482 height 24
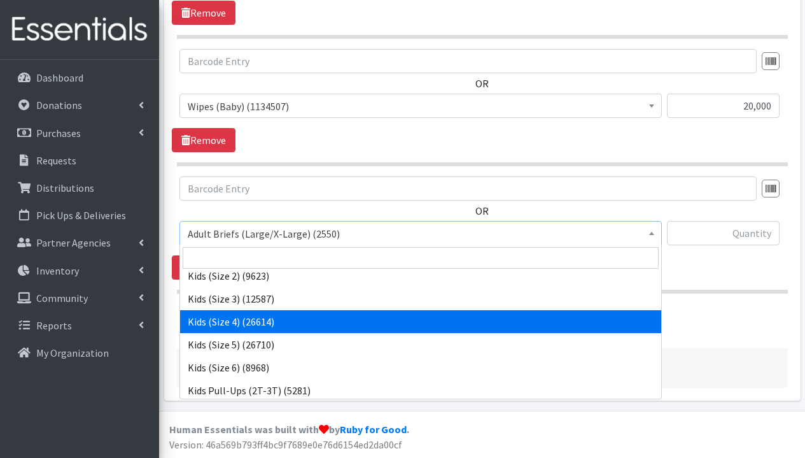
scroll to position [652, 0]
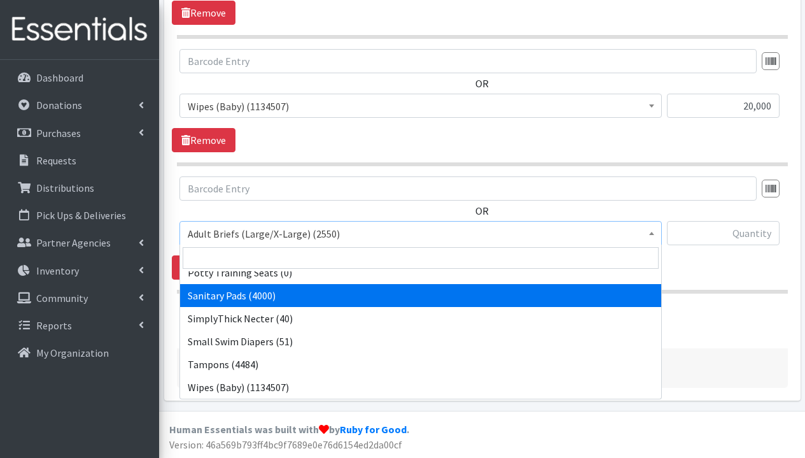
select select "3388"
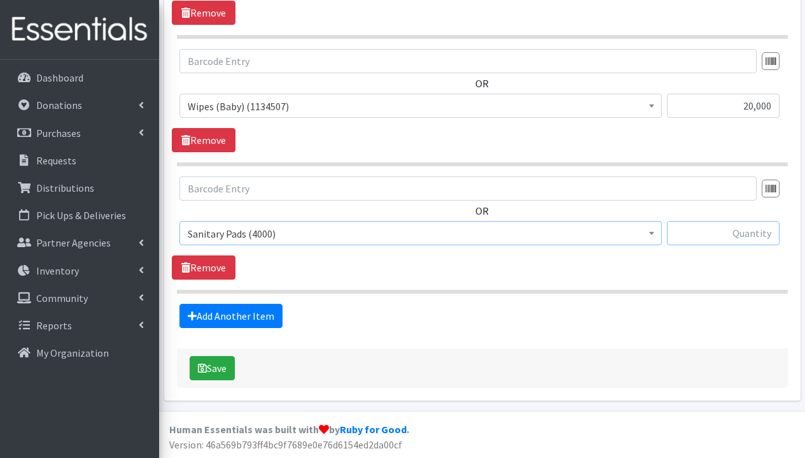
click at [743, 234] on input "text" at bounding box center [723, 233] width 113 height 24
type input "1000"
click at [225, 321] on link "Add Another Item" at bounding box center [230, 316] width 103 height 24
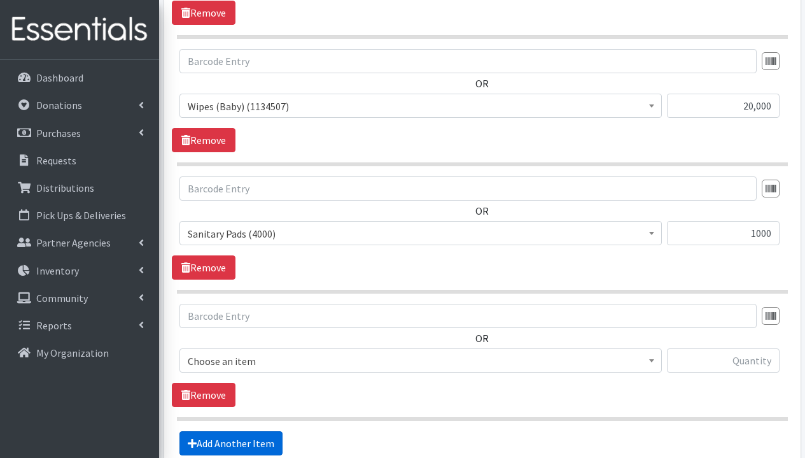
scroll to position [2151, 0]
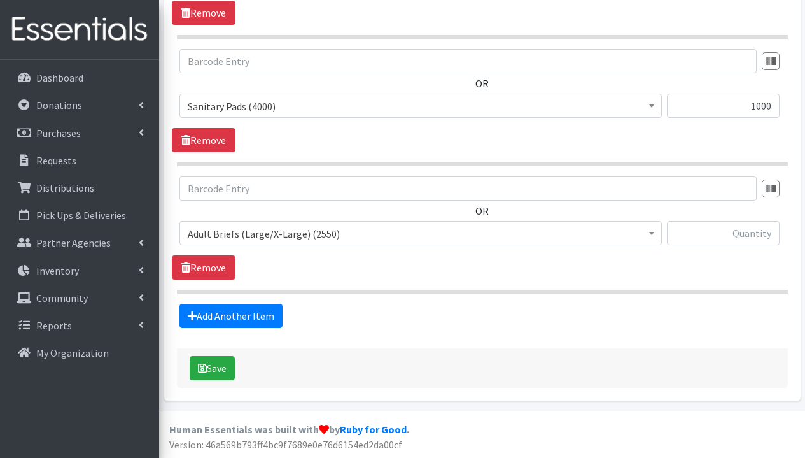
click at [246, 236] on span "Adult Briefs (Large/X-Large) (2550)" at bounding box center [421, 234] width 466 height 18
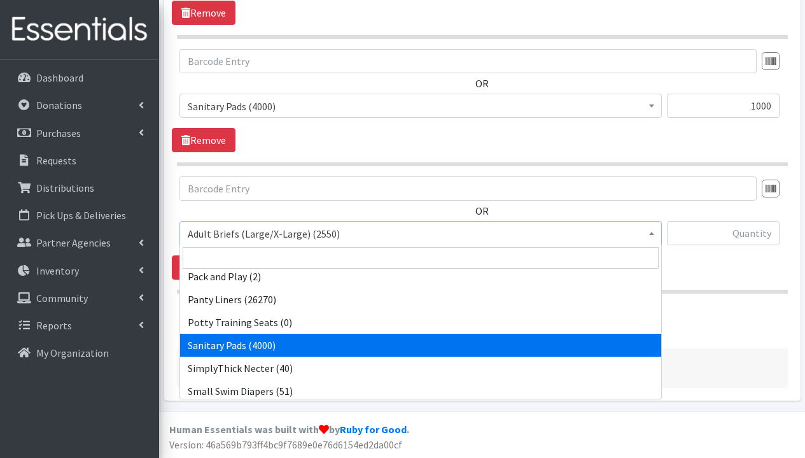
scroll to position [621, 0]
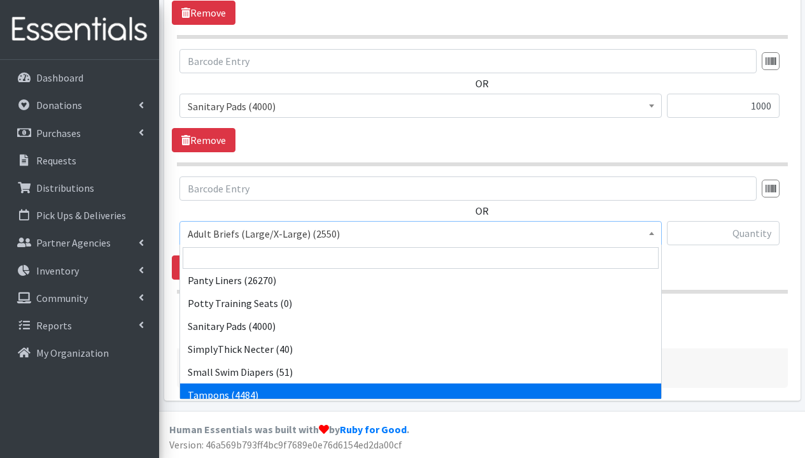
select select "3389"
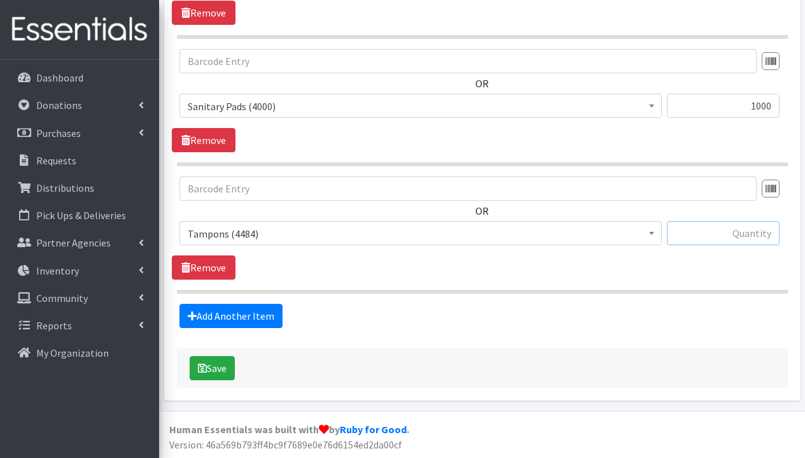
click at [729, 229] on input "text" at bounding box center [723, 233] width 113 height 24
type input "400"
click at [705, 277] on div "OR Adult Briefs (Large/X-Large) (2550) Adult Briefs (Medium/Large) (385) Adult …" at bounding box center [482, 227] width 621 height 103
click at [213, 372] on button "Save" at bounding box center [212, 368] width 45 height 24
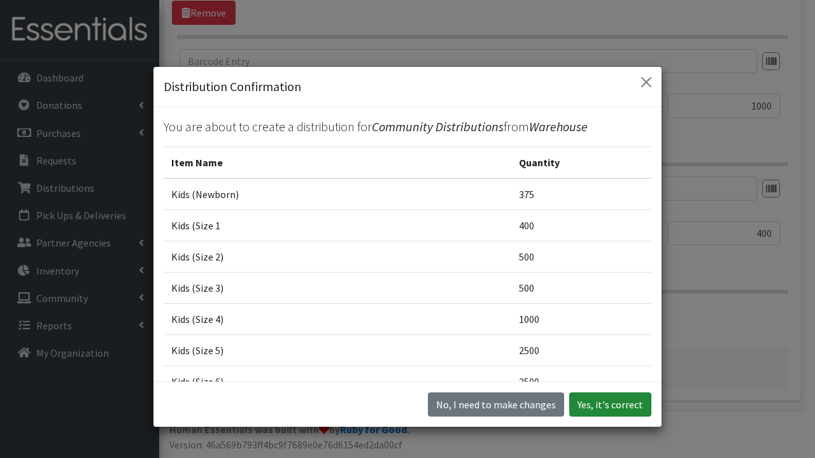
click at [612, 406] on button "Yes, it's correct" at bounding box center [610, 404] width 82 height 24
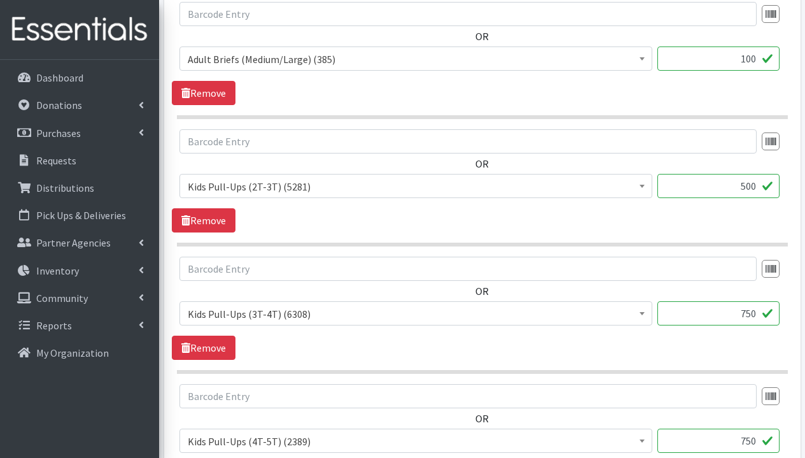
scroll to position [1773, 0]
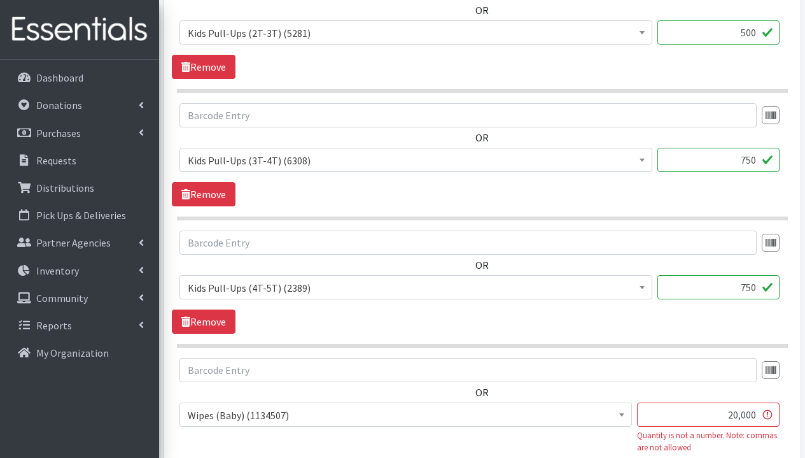
click at [741, 416] on input "20,000" at bounding box center [708, 414] width 143 height 24
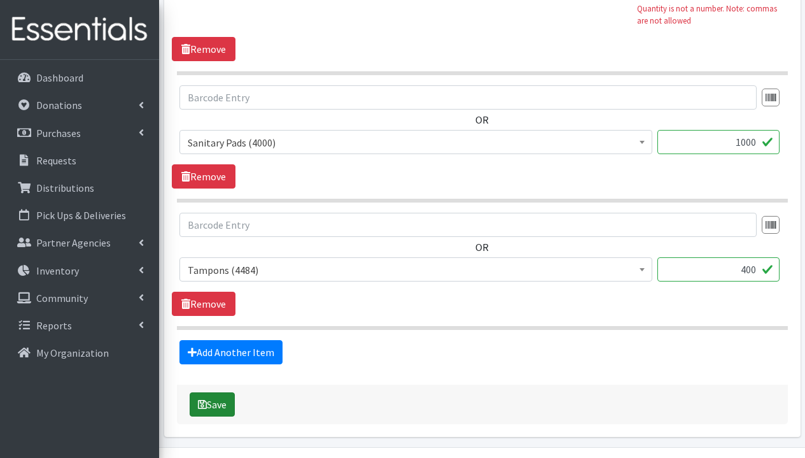
type input "20000"
click at [193, 403] on button "Save" at bounding box center [212, 404] width 45 height 24
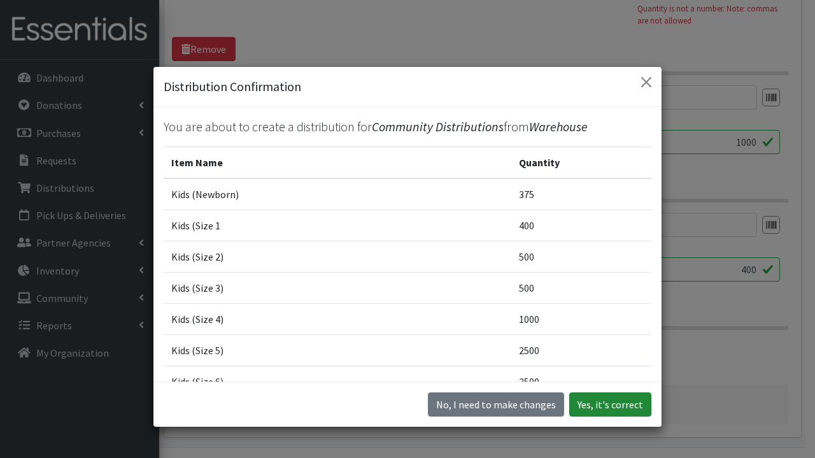
click at [594, 405] on button "Yes, it's correct" at bounding box center [610, 404] width 82 height 24
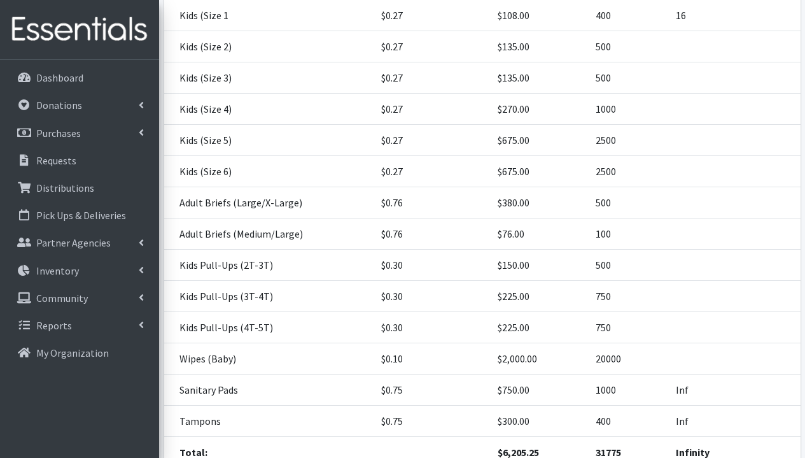
scroll to position [390, 0]
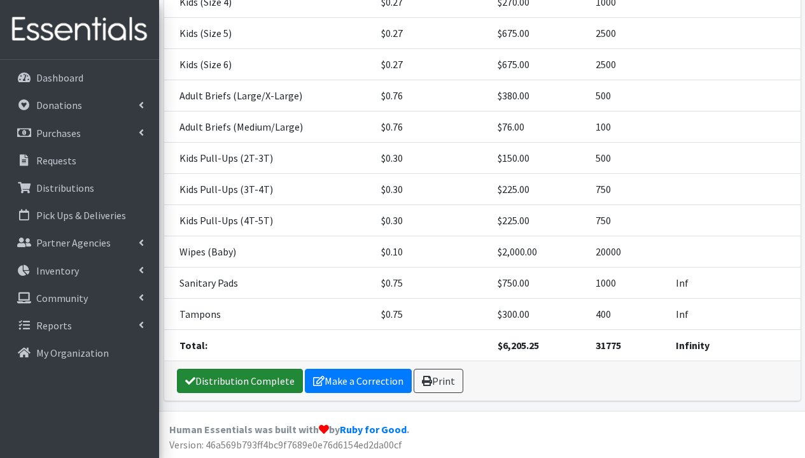
click at [262, 380] on link "Distribution Complete" at bounding box center [240, 381] width 126 height 24
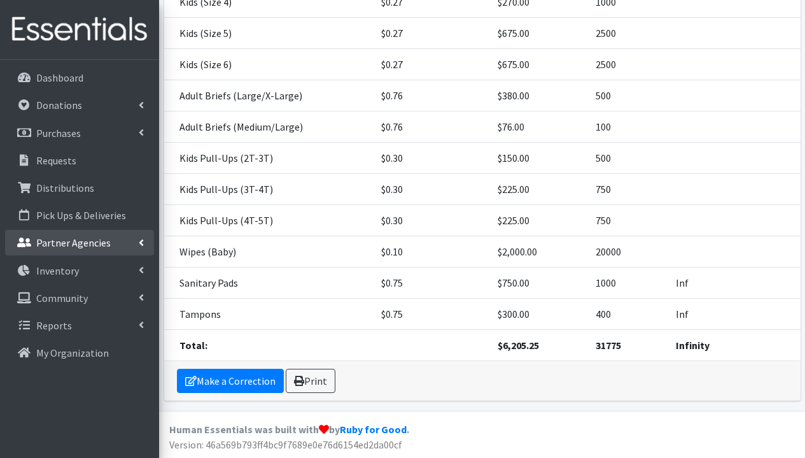
scroll to position [145, 0]
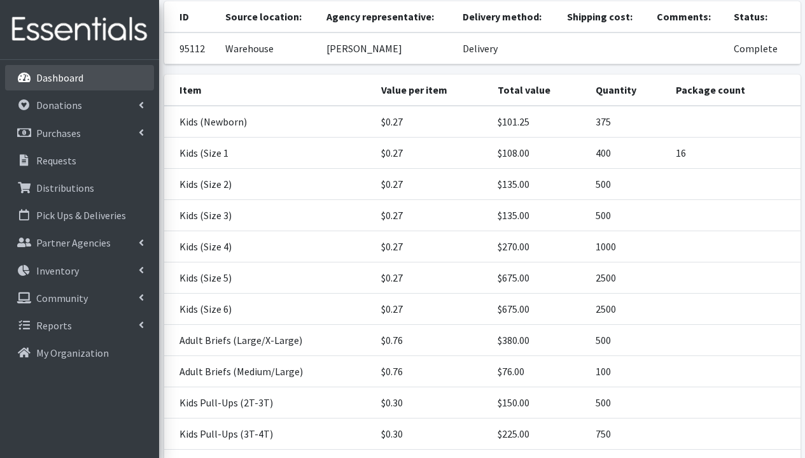
click at [75, 76] on p "Dashboard" at bounding box center [59, 77] width 47 height 13
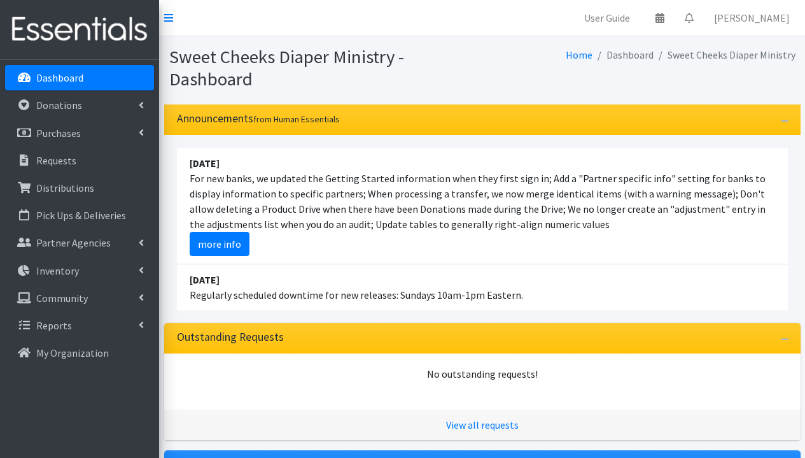
click at [43, 78] on p "Dashboard" at bounding box center [59, 77] width 47 height 13
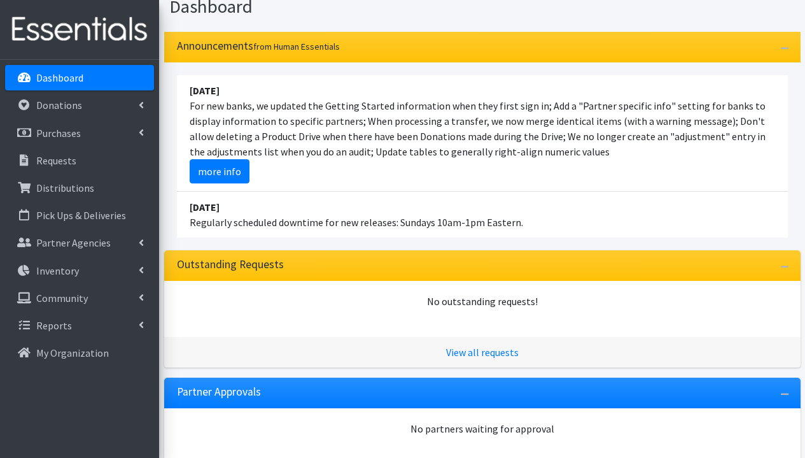
scroll to position [281, 0]
